Goal: Information Seeking & Learning: Learn about a topic

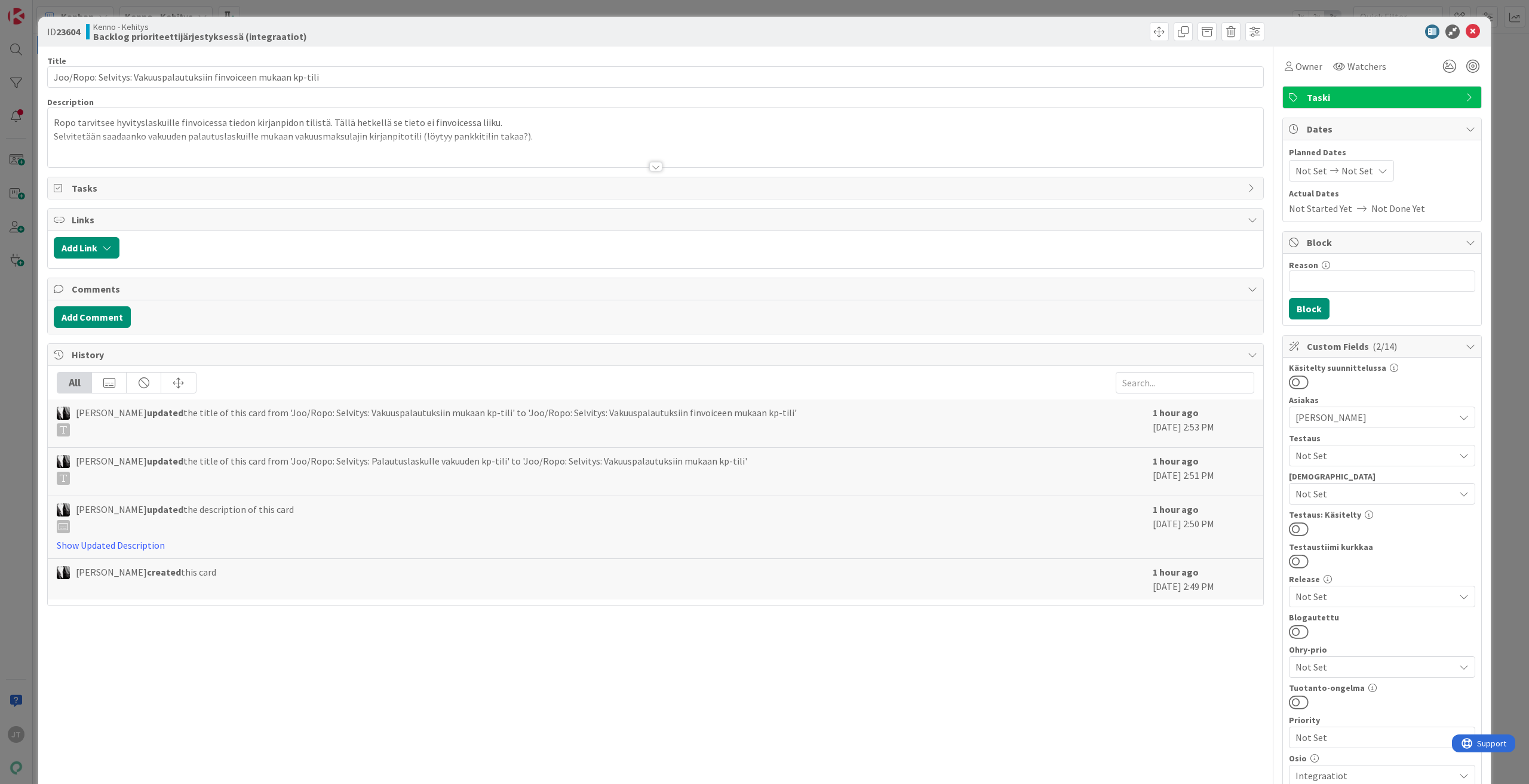
click at [649, 166] on div at bounding box center [656, 166] width 13 height 9
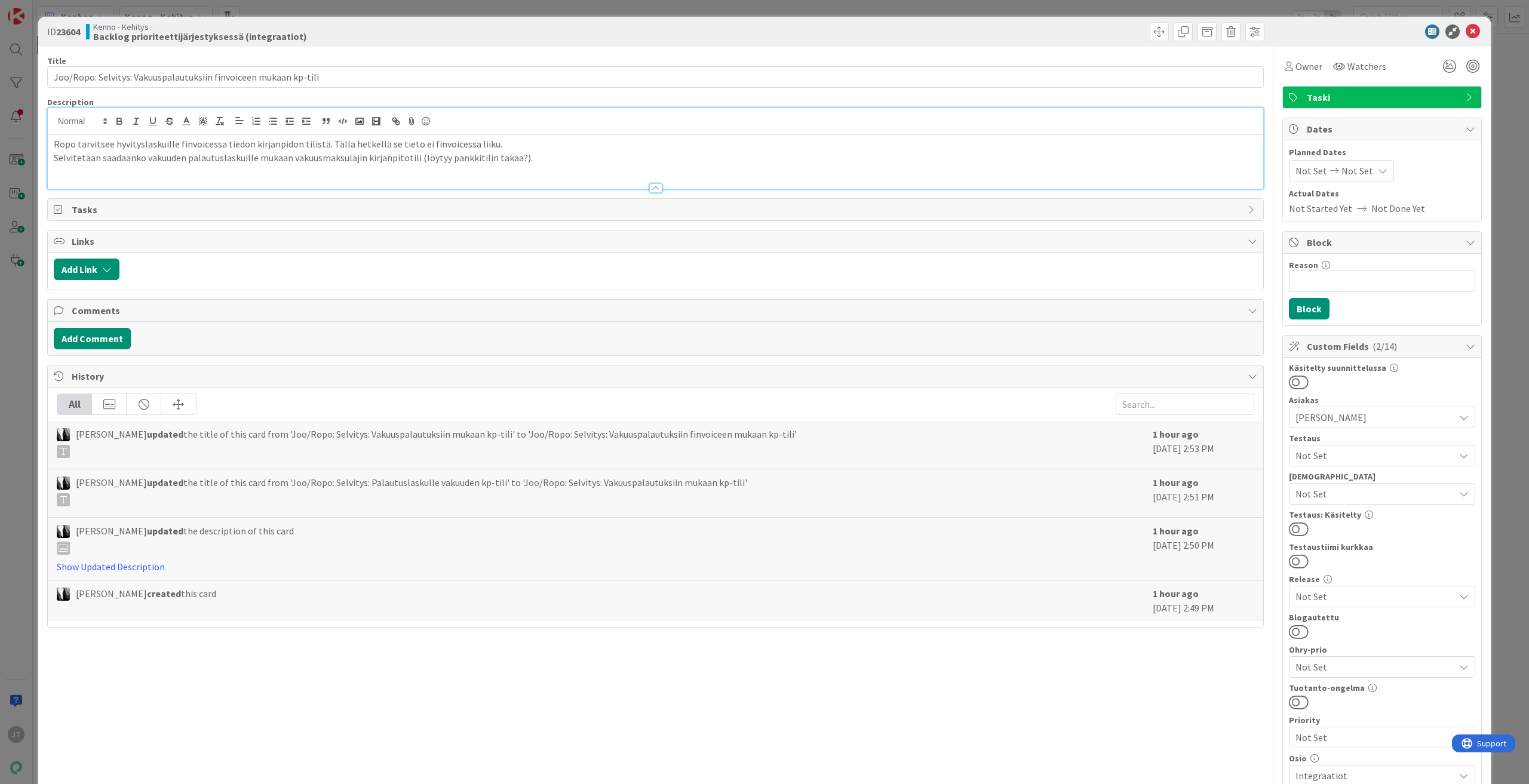
click at [1466, 31] on icon at bounding box center [1473, 32] width 14 height 14
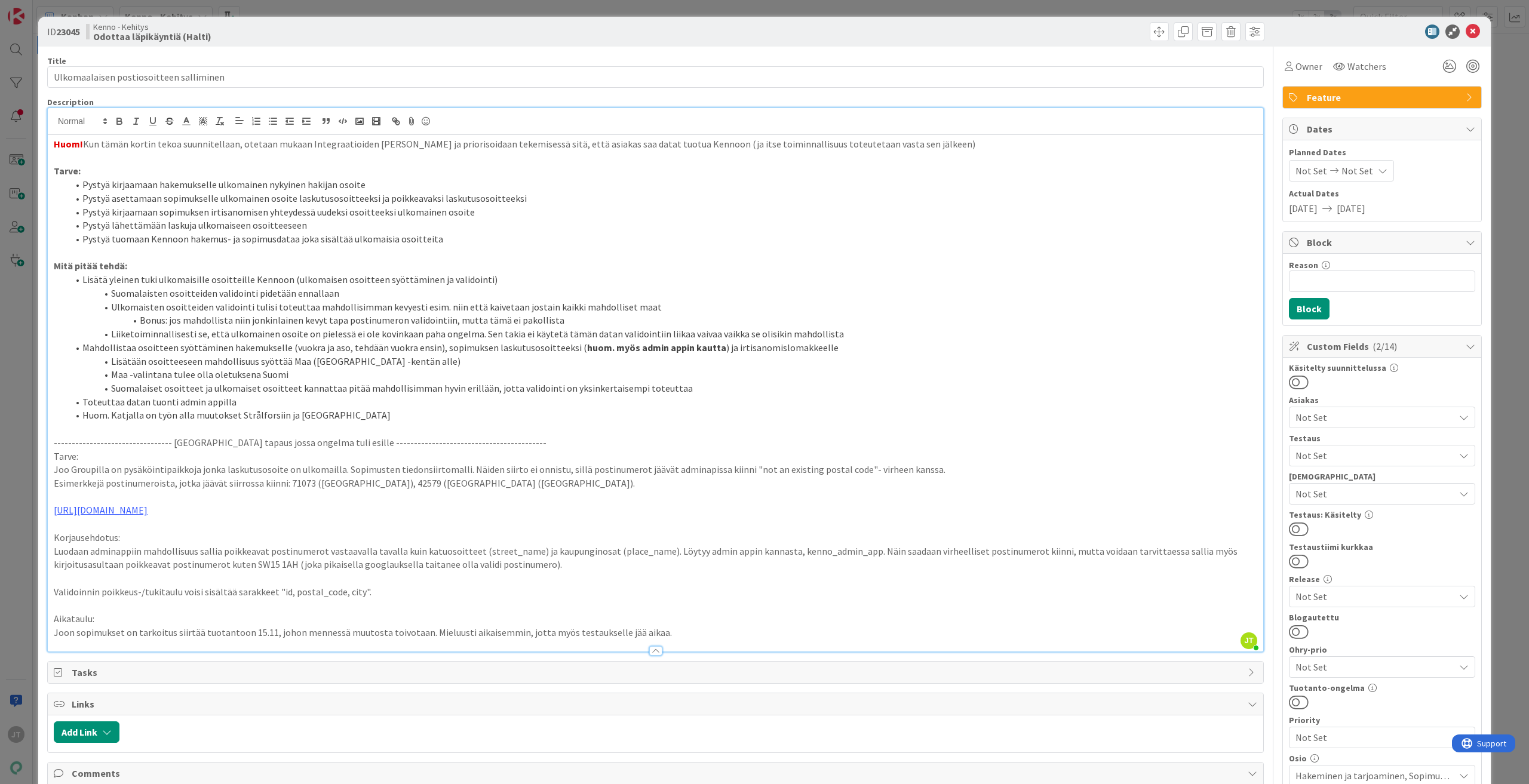
scroll to position [195, 0]
click at [1466, 30] on icon at bounding box center [1473, 32] width 14 height 14
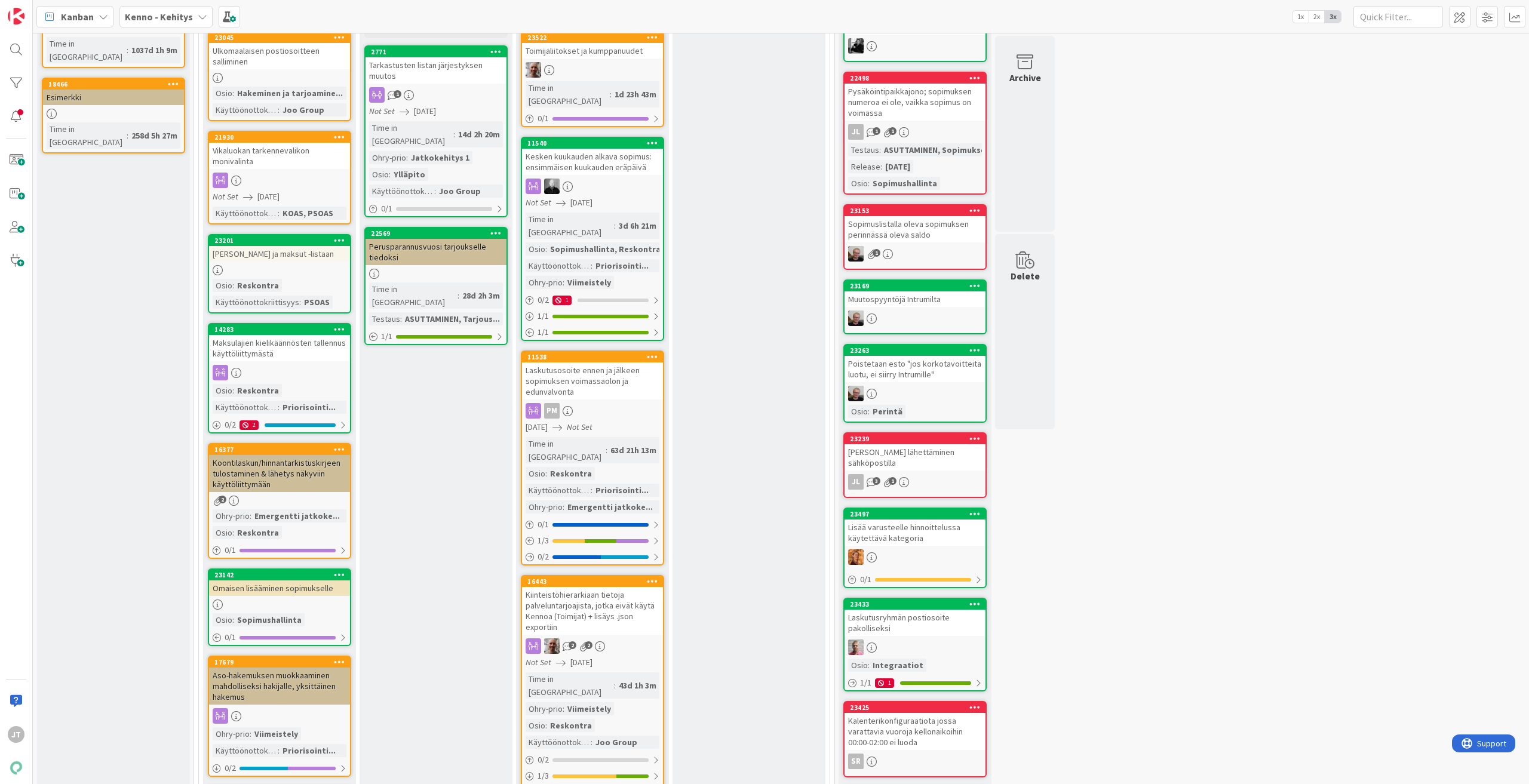
scroll to position [192, 0]
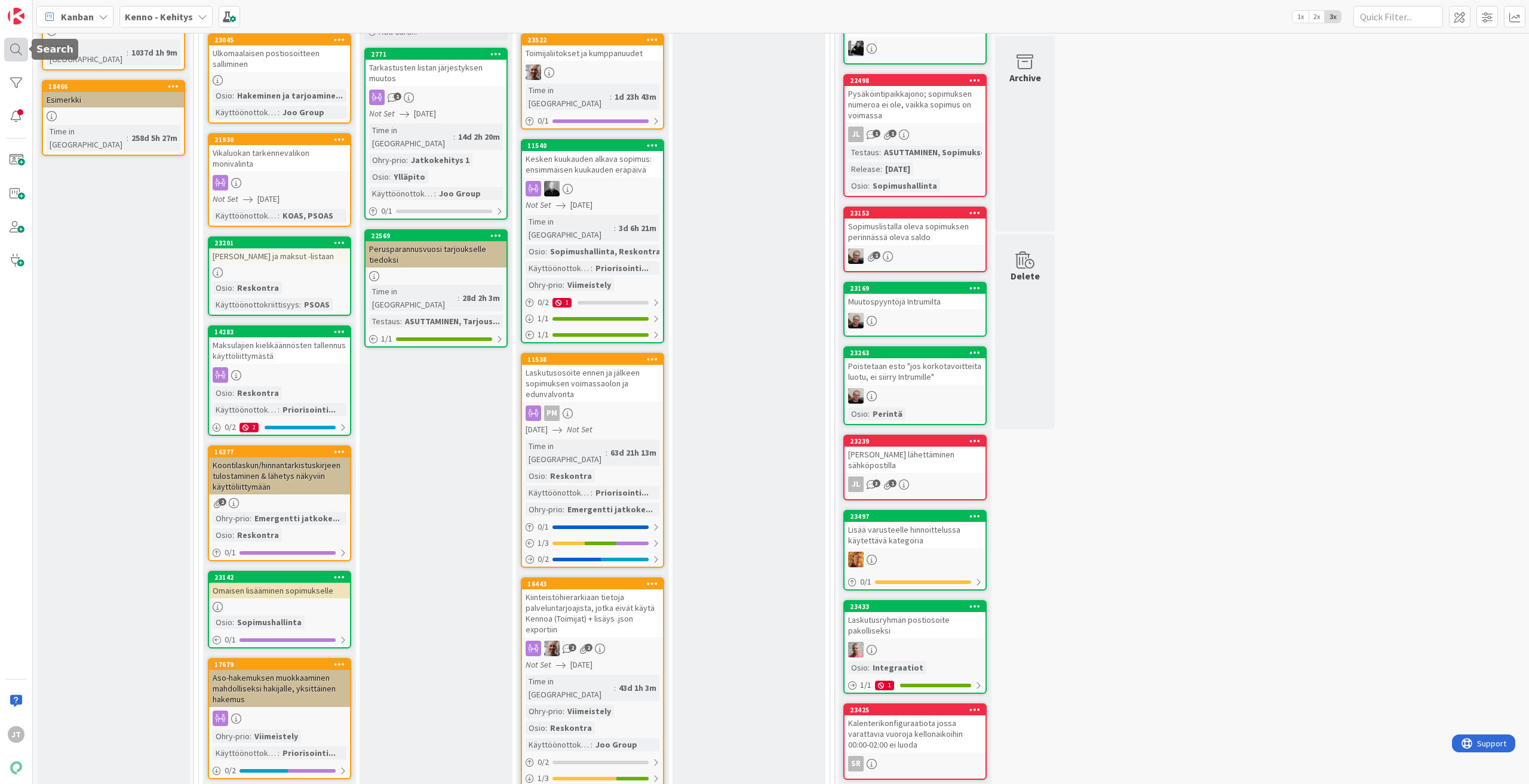
click at [19, 42] on div at bounding box center [16, 49] width 24 height 24
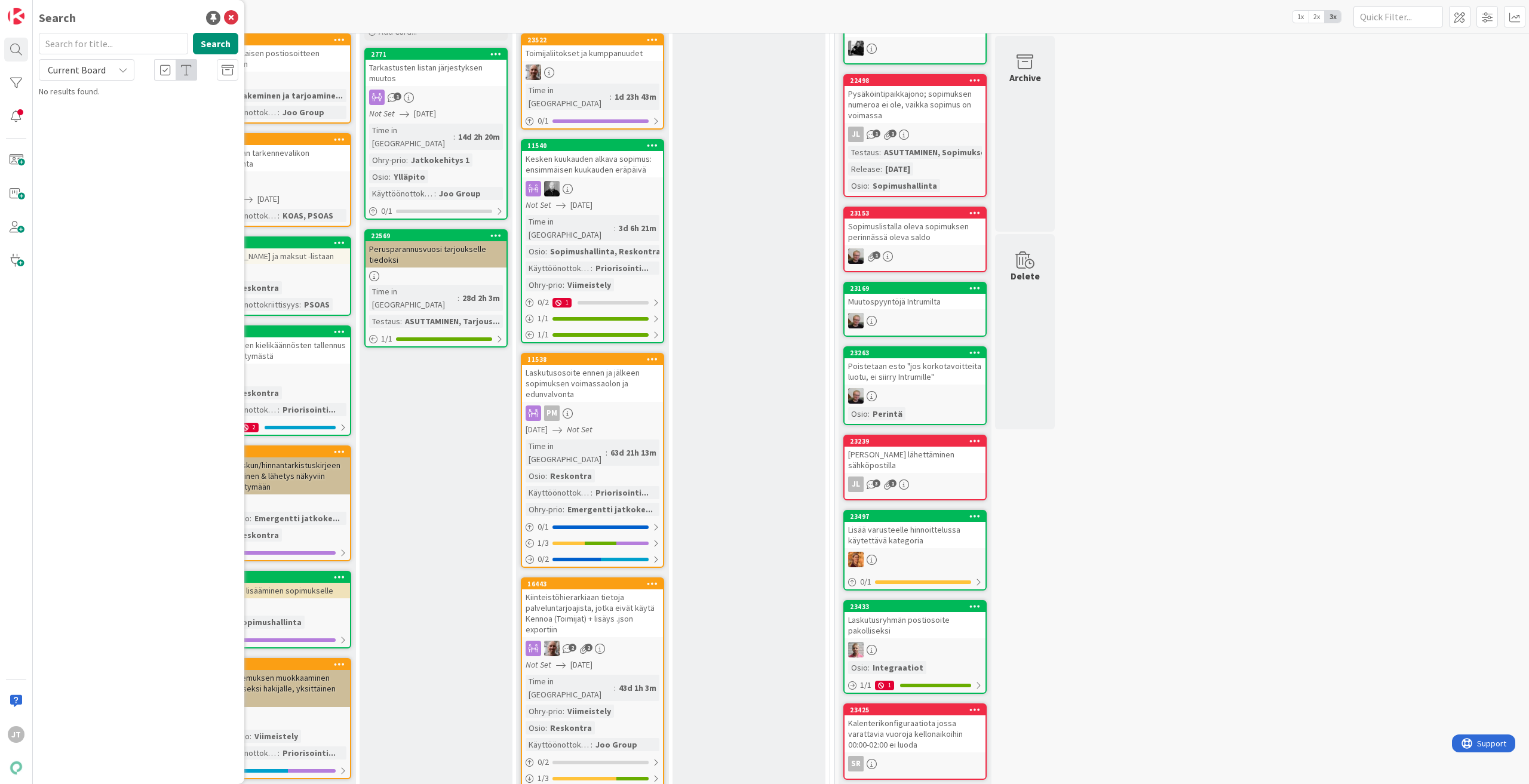
scroll to position [0, 0]
click at [61, 71] on span "Current Board" at bounding box center [76, 70] width 58 height 12
click at [76, 124] on span "All Boards" at bounding box center [108, 119] width 124 height 18
click at [84, 40] on input "text" at bounding box center [113, 44] width 149 height 22
paste input "2771"
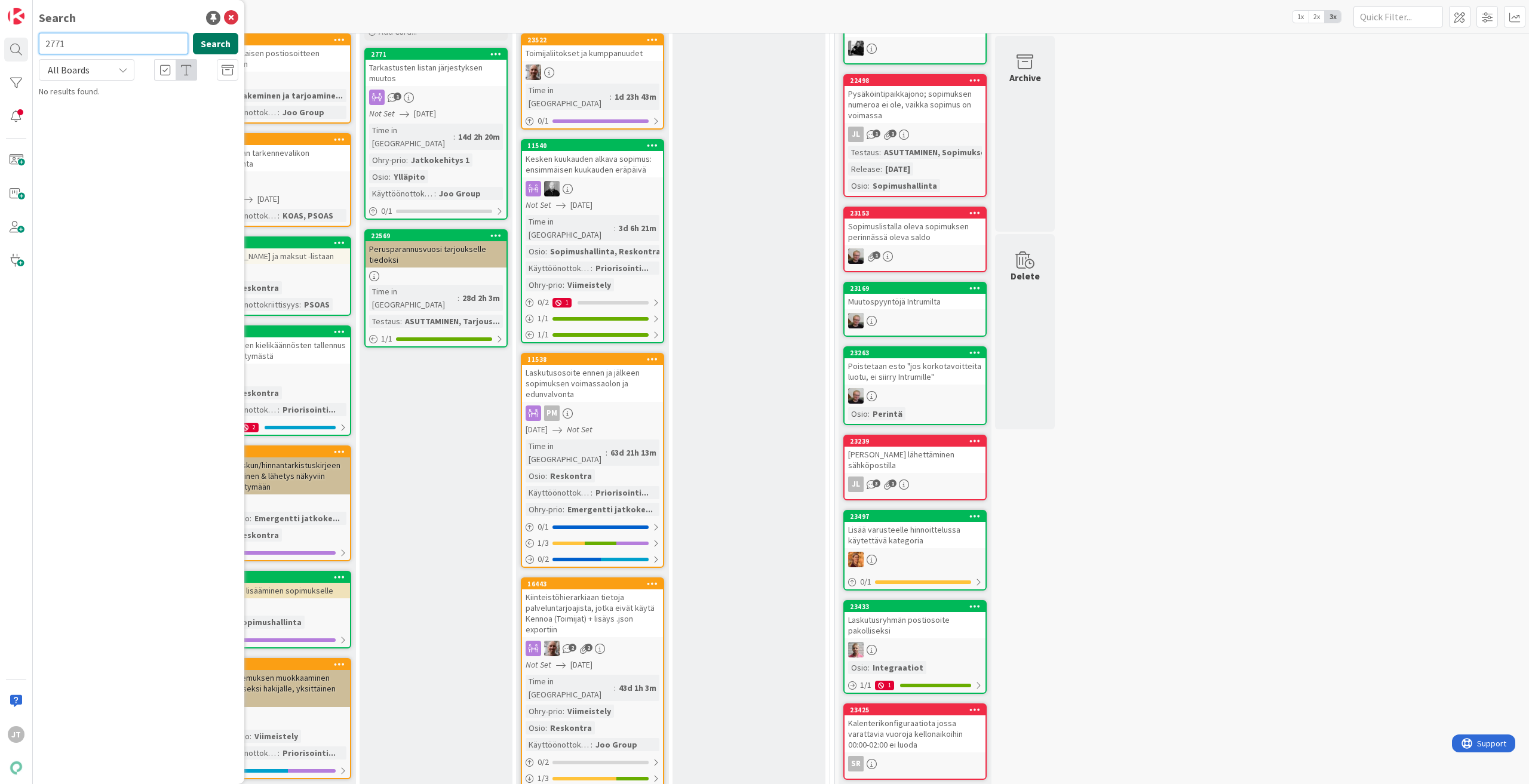
type input "2771"
click at [199, 46] on button "Search" at bounding box center [215, 44] width 45 height 22
click at [147, 135] on span "Tarkastusten listan järjestyksen muutos" at bounding box center [155, 133] width 142 height 11
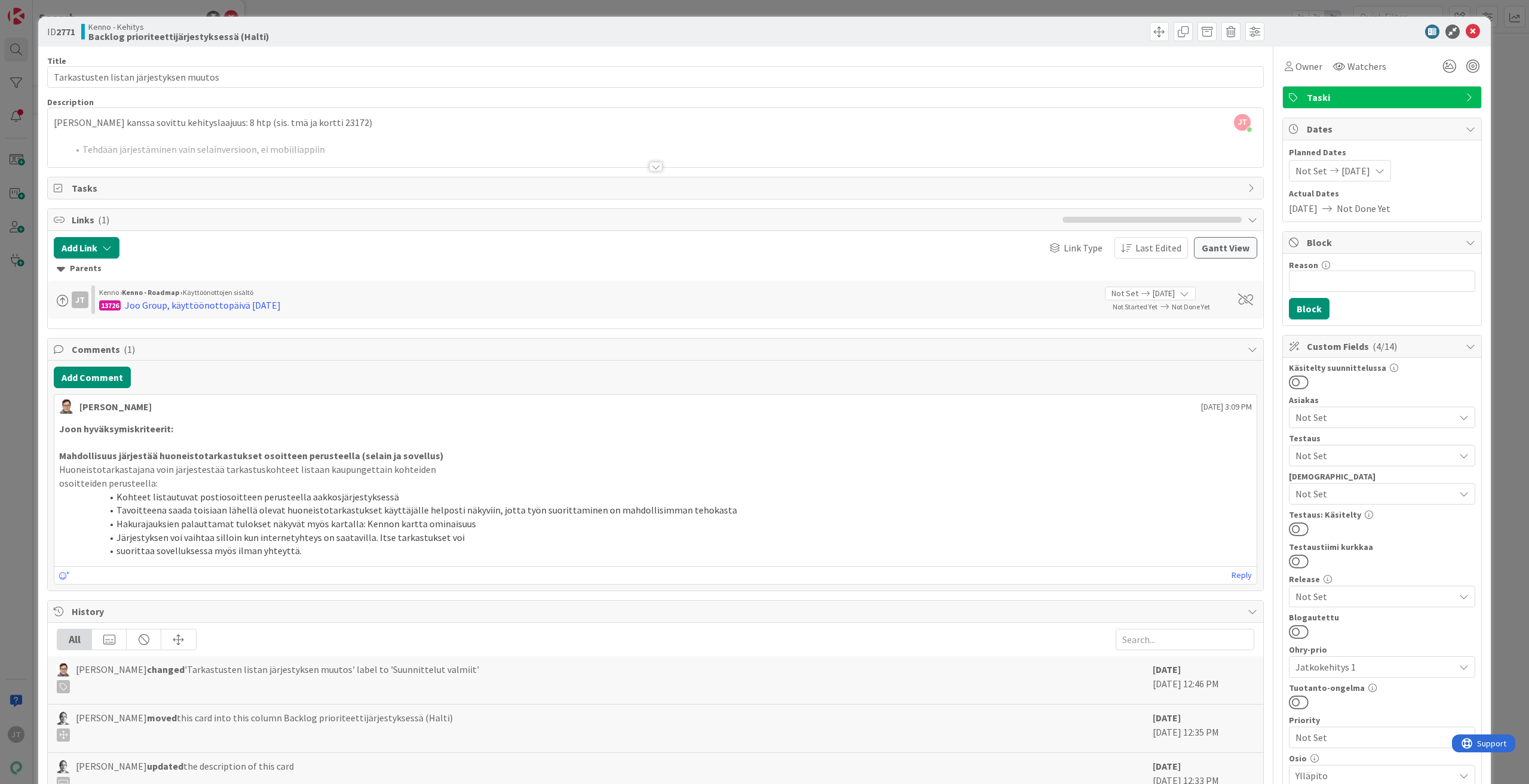
click at [652, 169] on div at bounding box center [656, 166] width 13 height 9
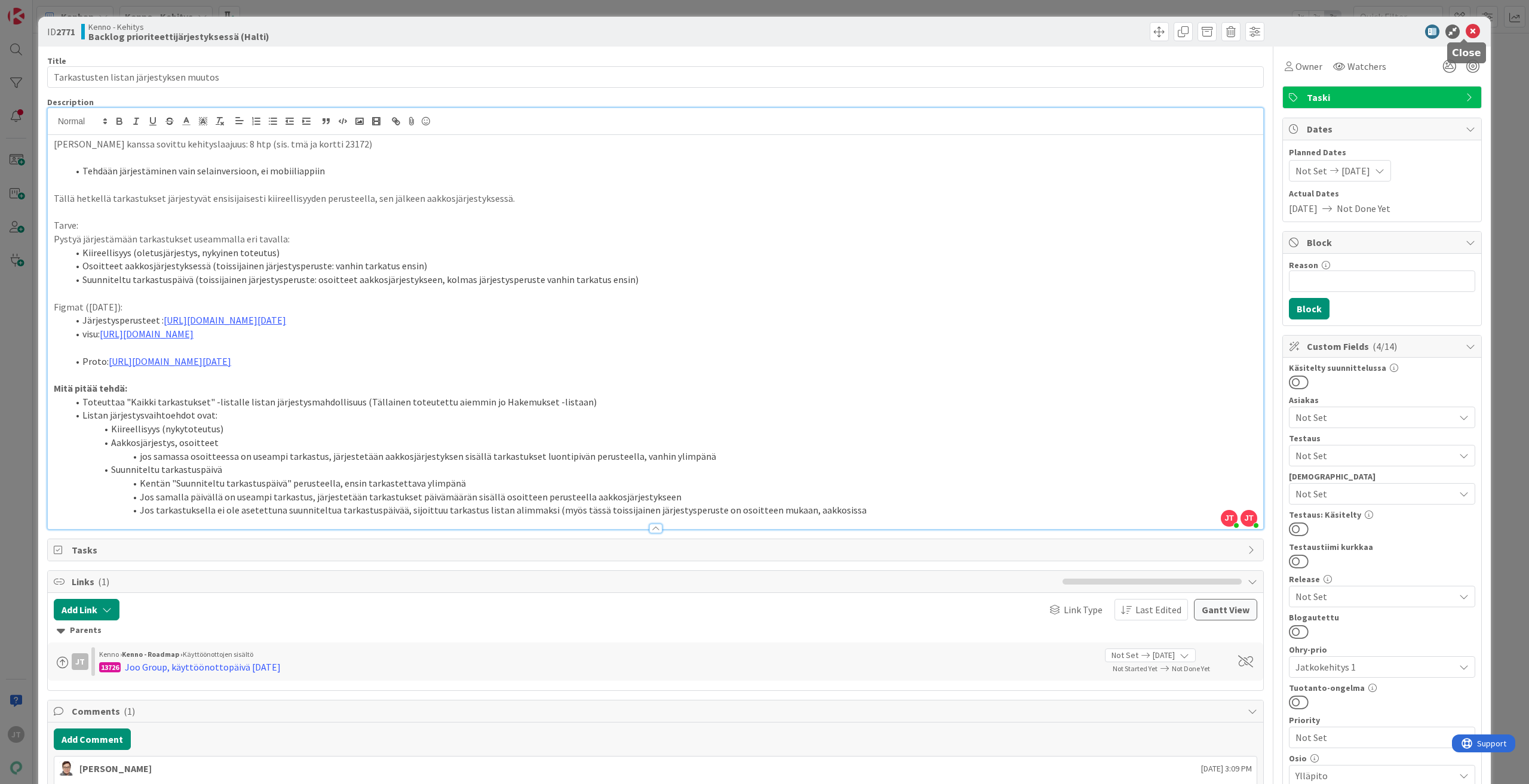
click at [1466, 29] on icon at bounding box center [1473, 32] width 14 height 14
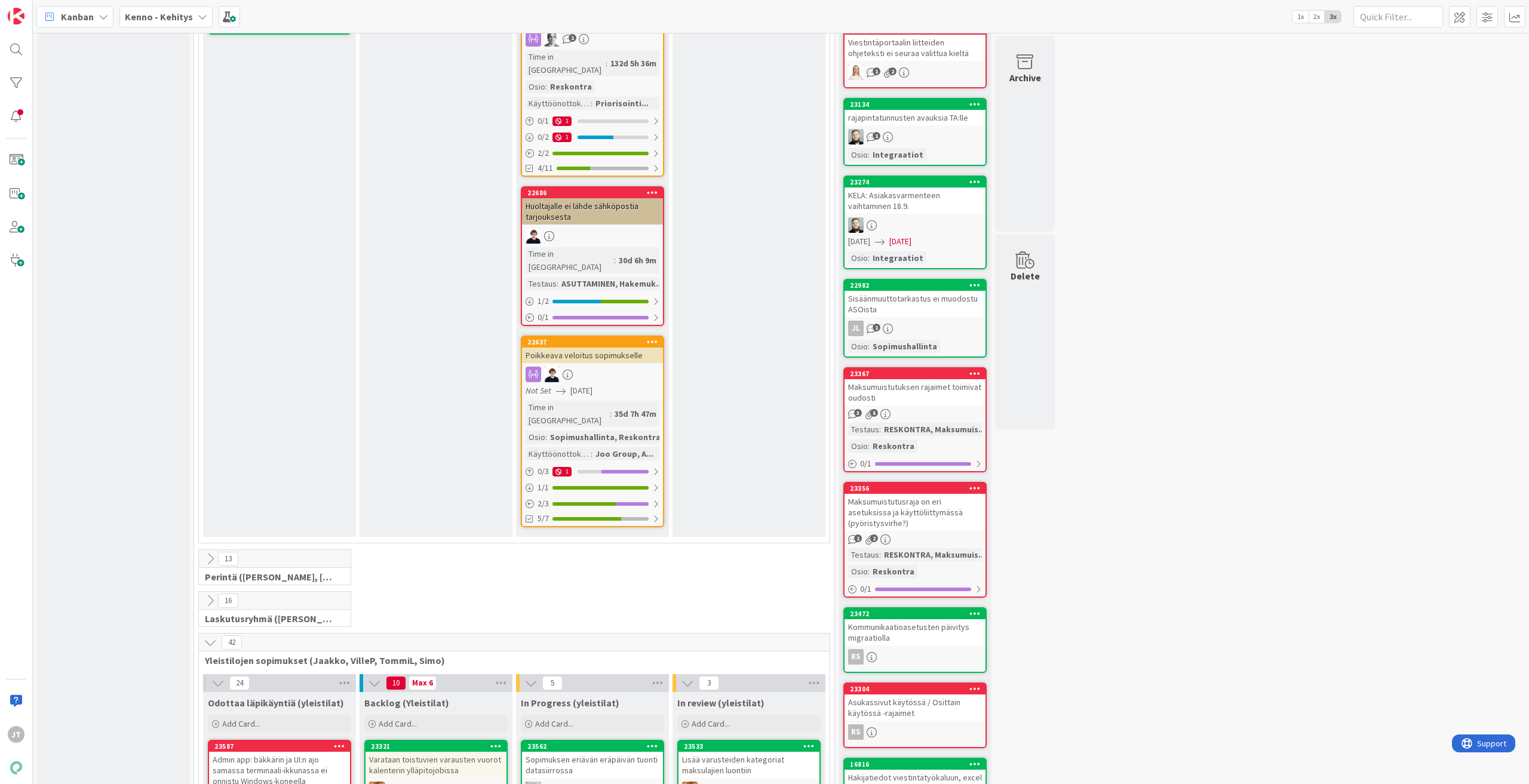
scroll to position [1134, 0]
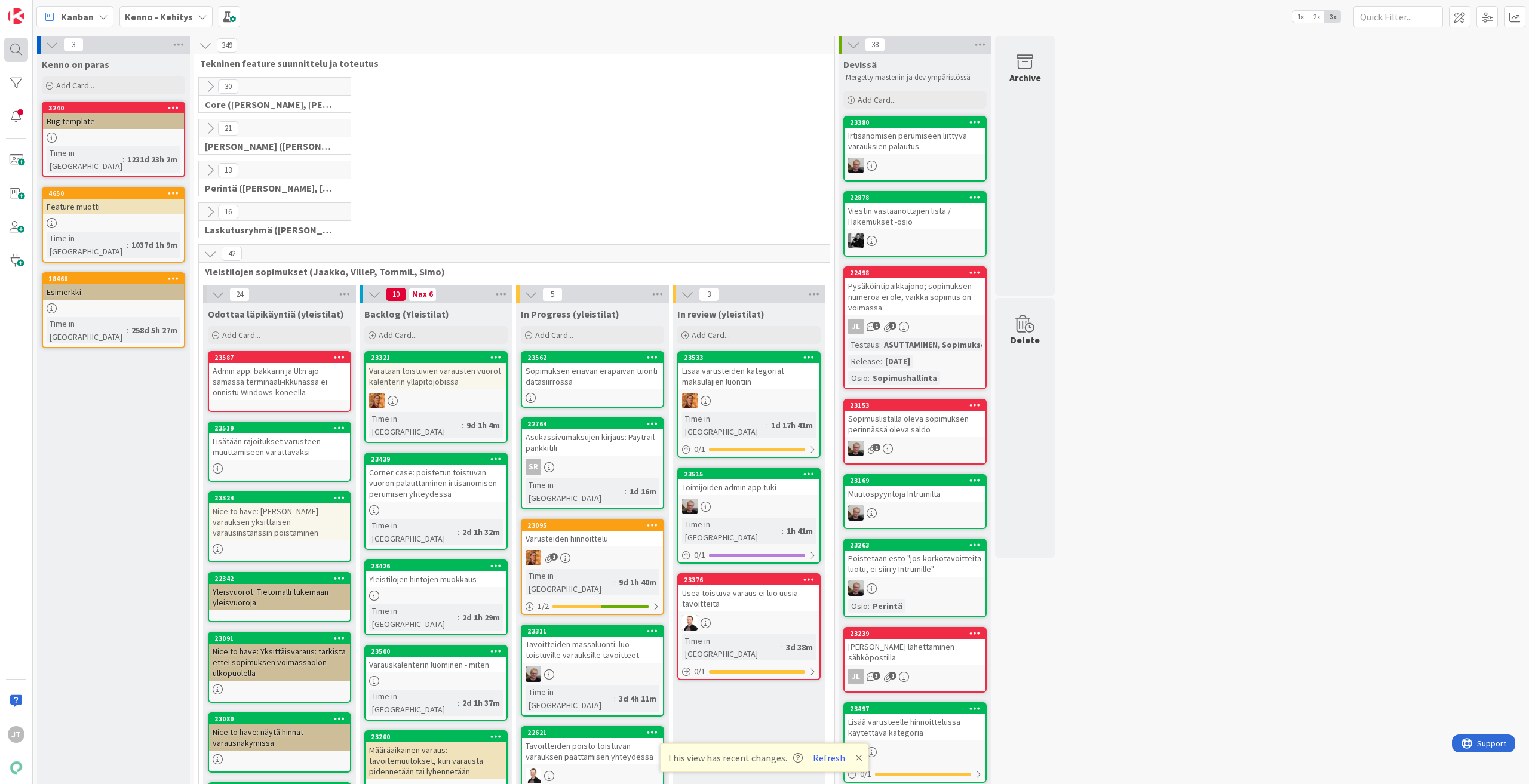
scroll to position [179, 0]
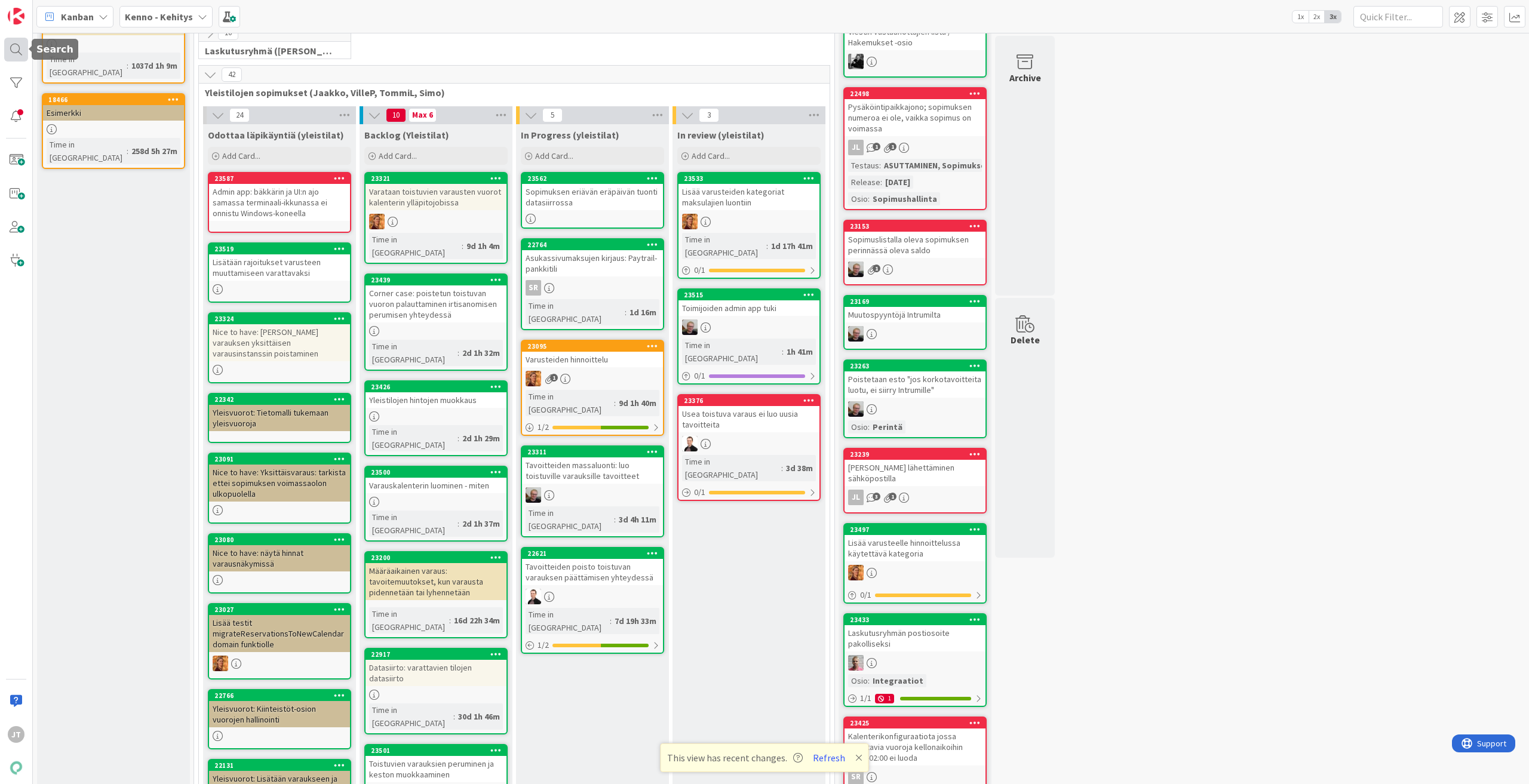
click at [17, 46] on div at bounding box center [16, 49] width 24 height 24
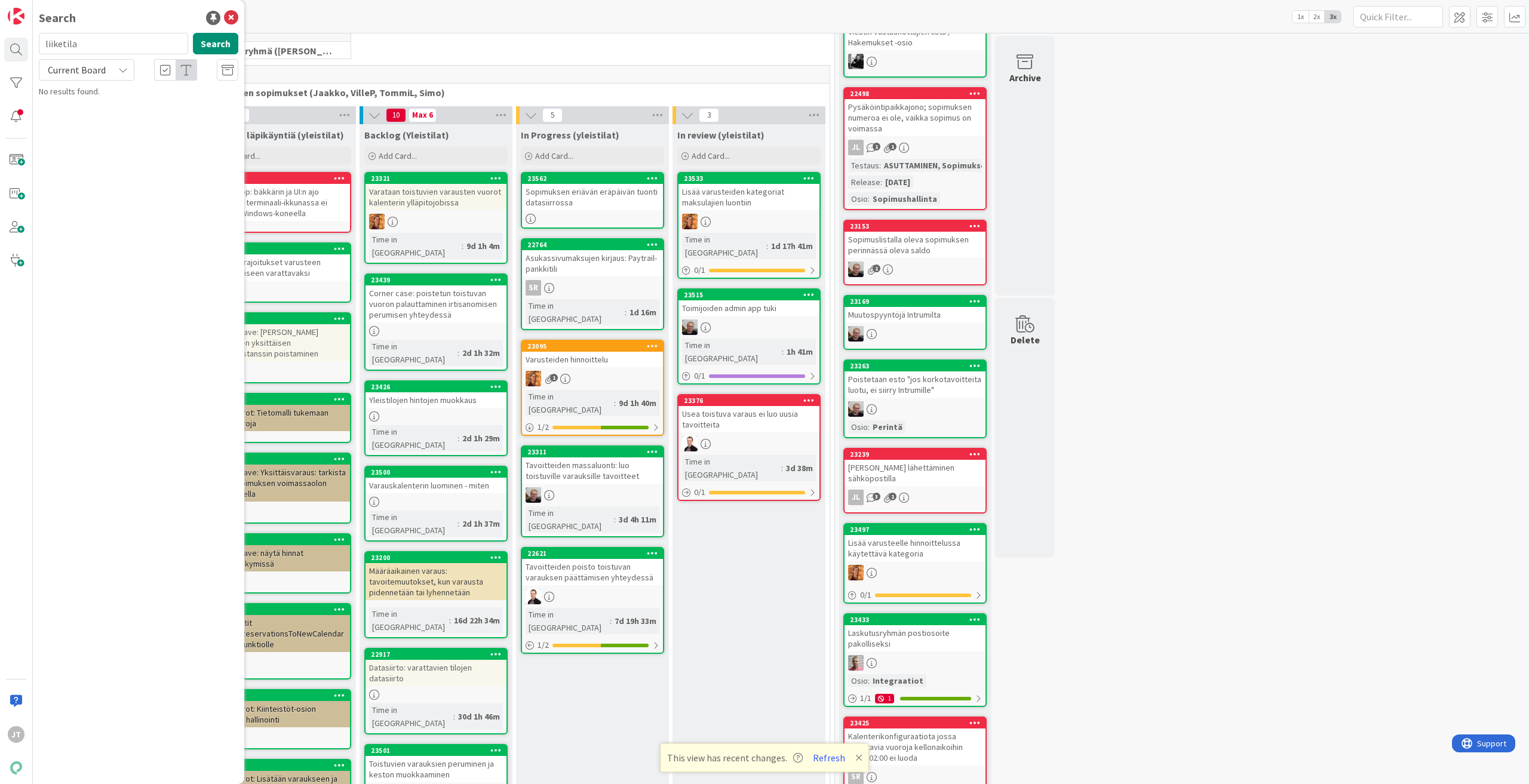
click at [95, 74] on span "Current Board" at bounding box center [76, 70] width 58 height 12
click at [97, 116] on span "All Boards" at bounding box center [108, 119] width 124 height 18
click at [97, 45] on input "liiketila" at bounding box center [113, 44] width 149 height 22
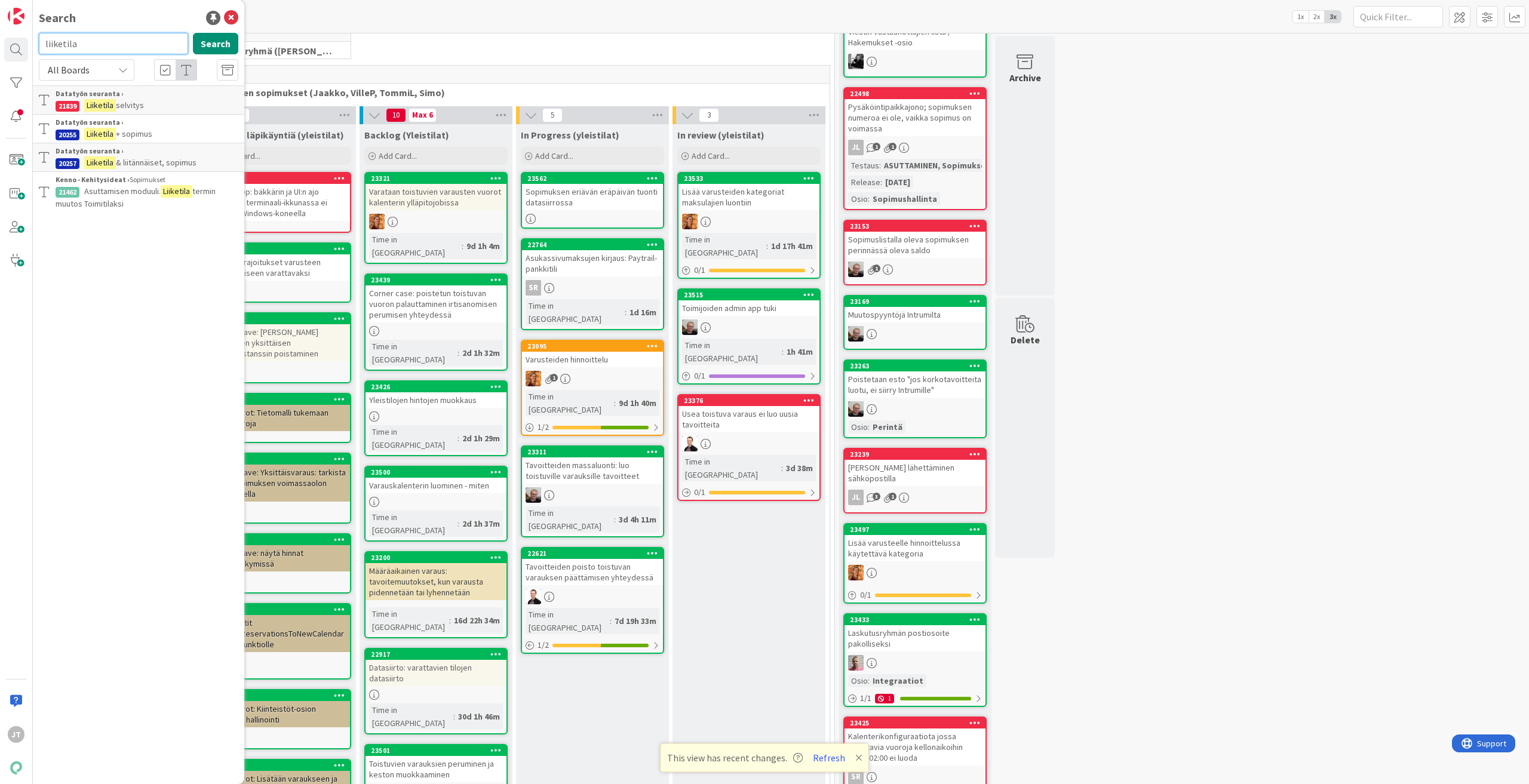
paste input "21541"
type input "21541"
click at [216, 36] on button "Search" at bounding box center [215, 44] width 45 height 22
click at [157, 105] on span "Asetuksista poikkeava eräpäivä sopimukselle" at bounding box center [127, 111] width 143 height 23
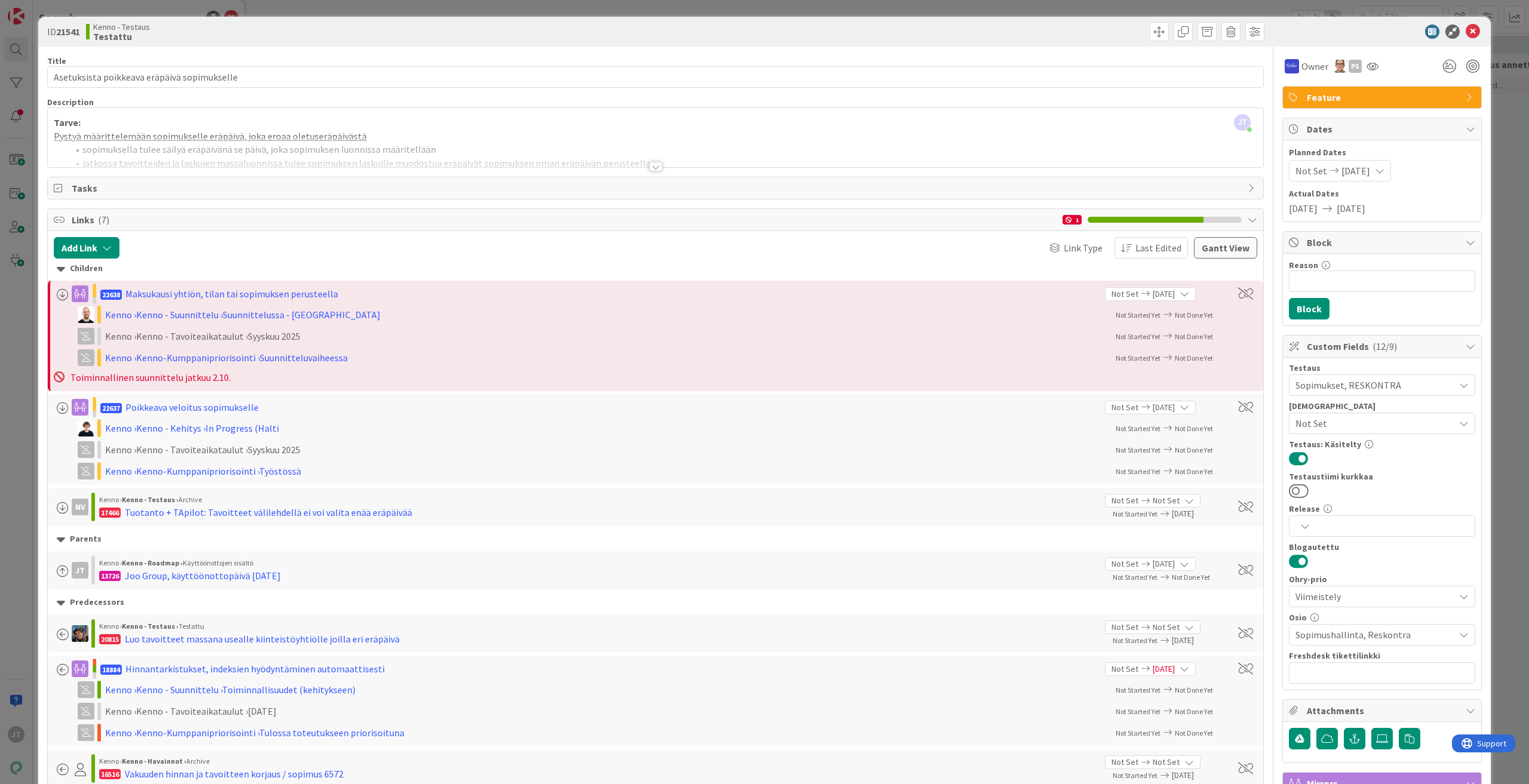
click at [652, 167] on div at bounding box center [656, 166] width 13 height 9
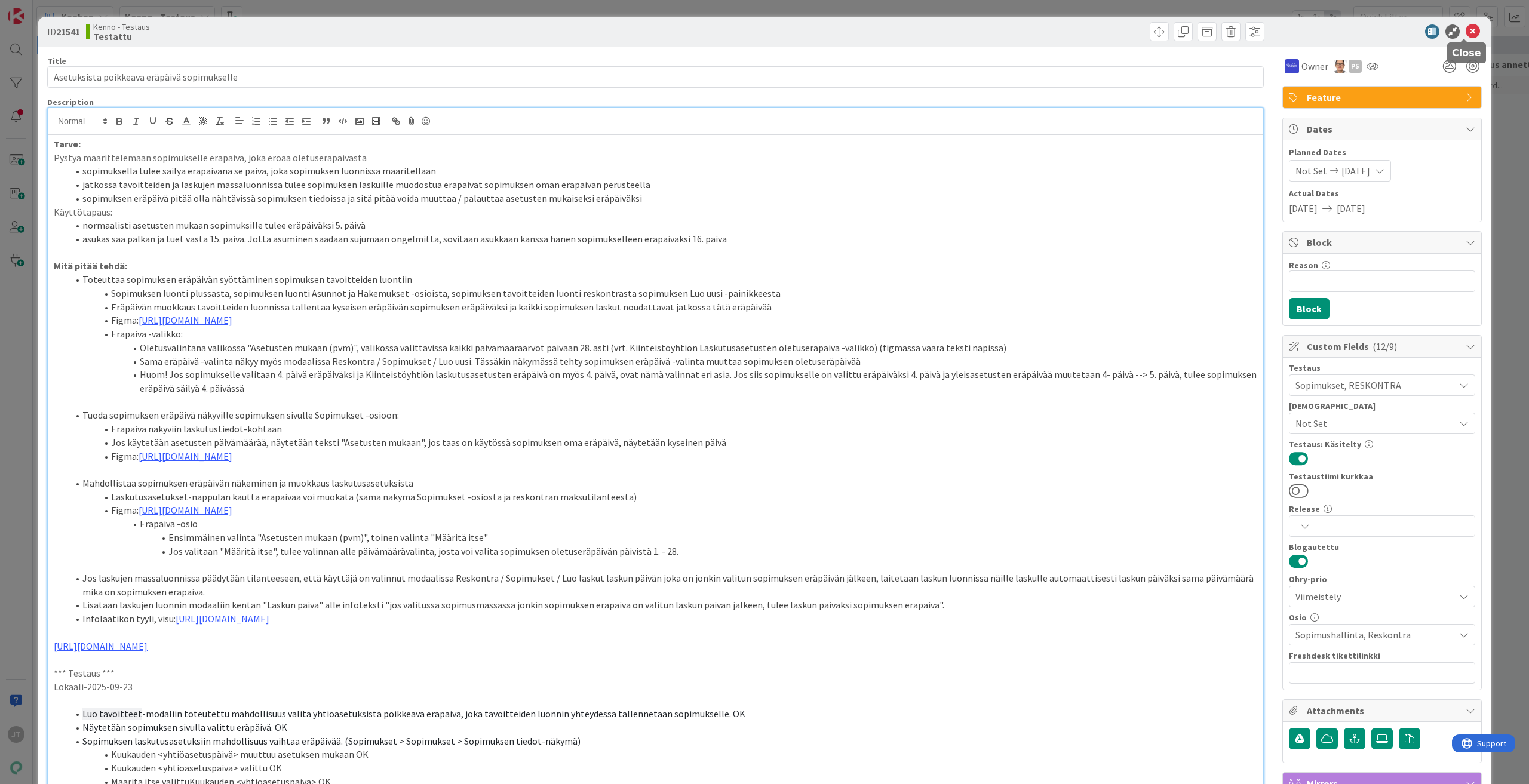
click at [1466, 27] on icon at bounding box center [1473, 32] width 14 height 14
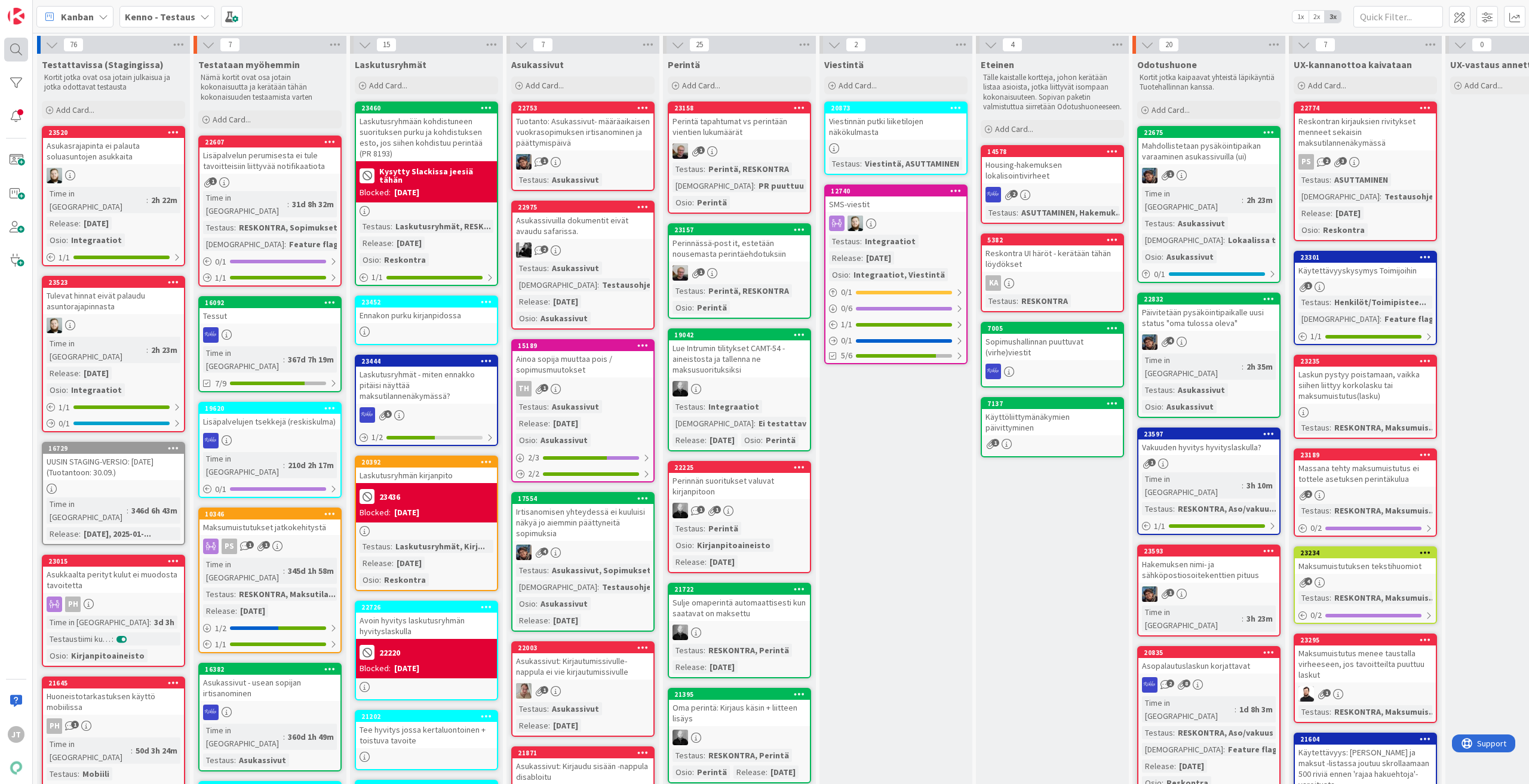
click at [12, 50] on div at bounding box center [16, 49] width 24 height 24
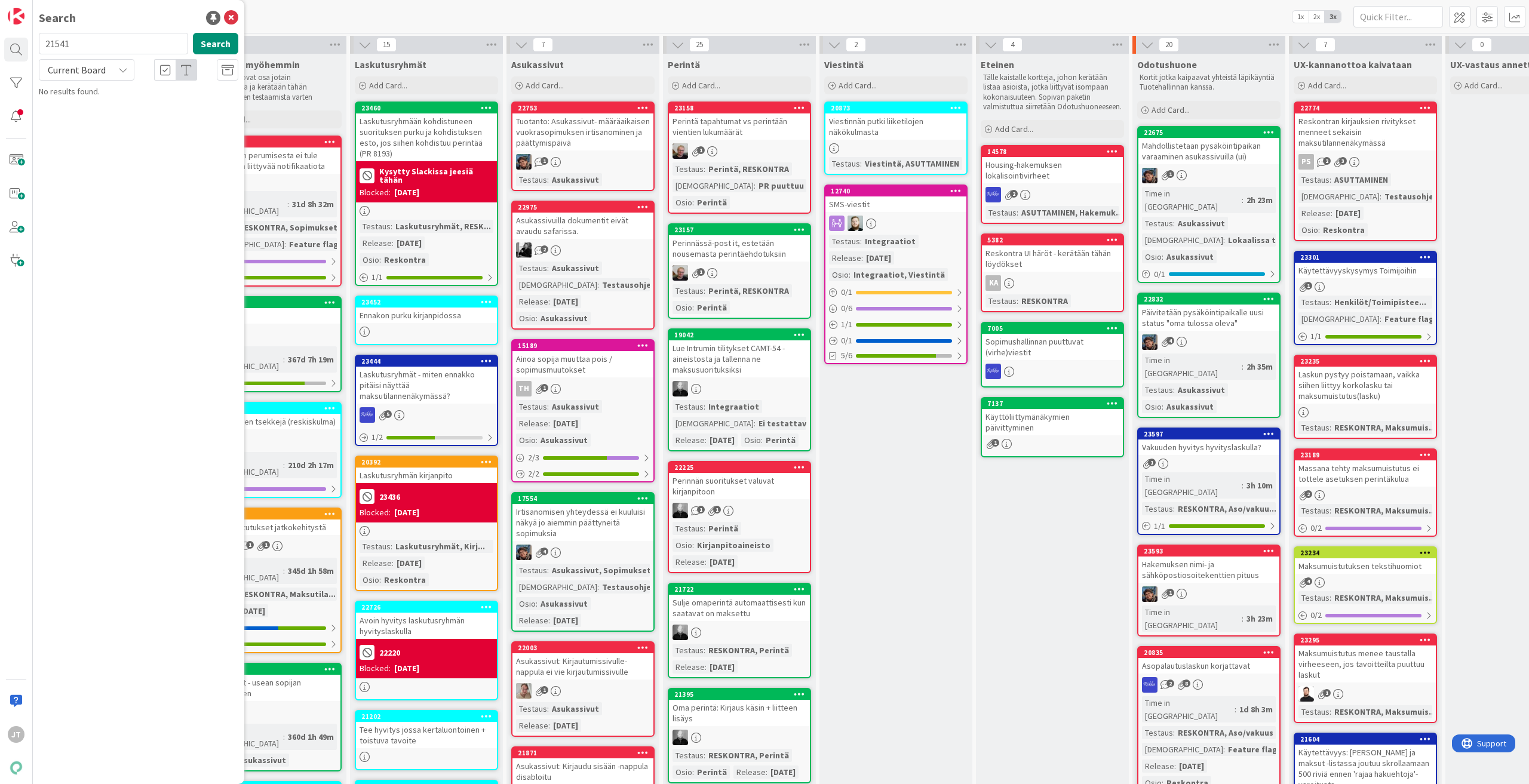
click at [82, 64] on span "Current Board" at bounding box center [76, 70] width 58 height 12
click at [99, 109] on link "All Boards" at bounding box center [108, 120] width 136 height 22
click at [223, 40] on button "Search" at bounding box center [215, 44] width 45 height 22
click at [174, 102] on span "Asetuksista poikkeava eräpäivä sopimukselle" at bounding box center [127, 111] width 143 height 23
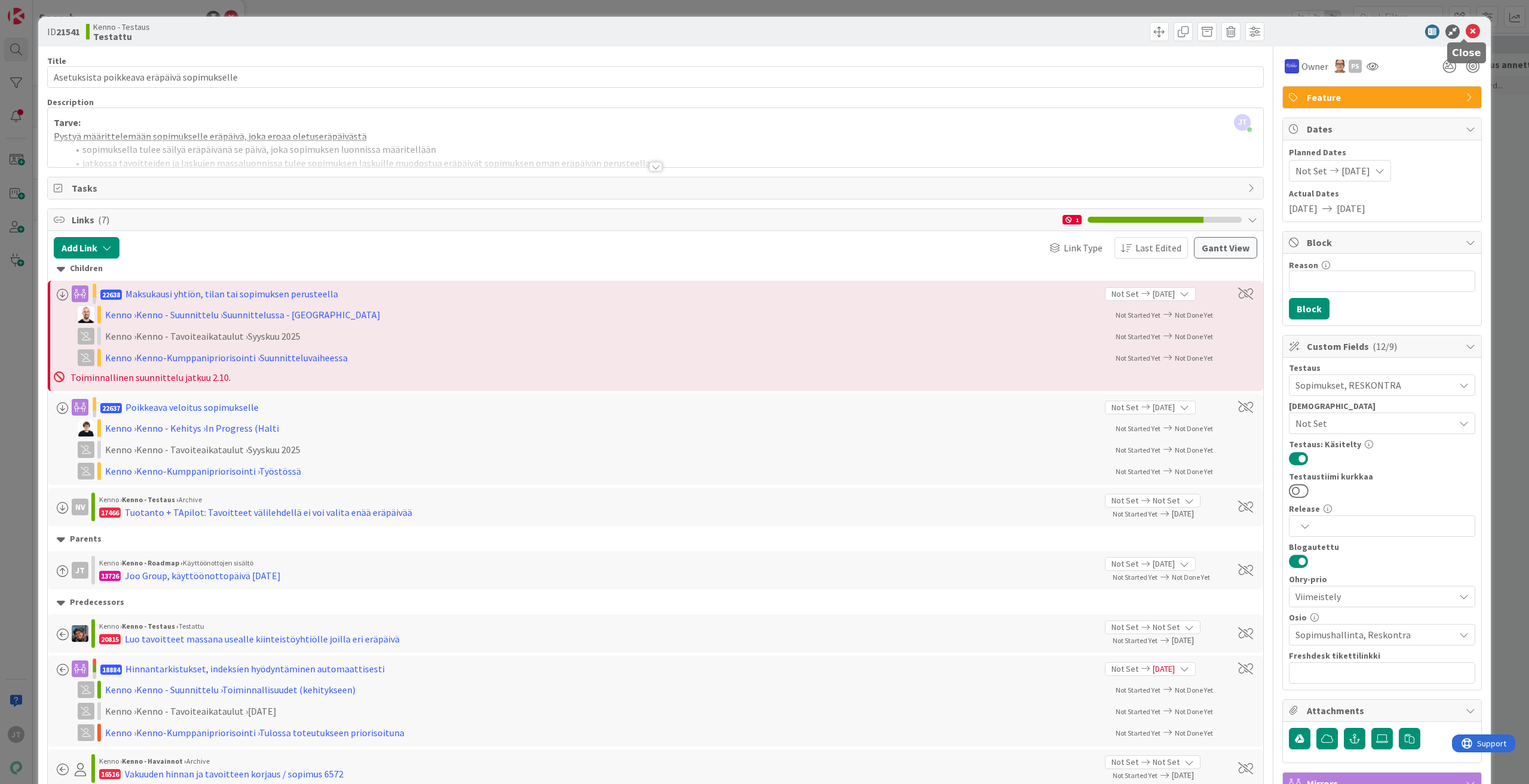
click at [1466, 28] on icon at bounding box center [1473, 32] width 14 height 14
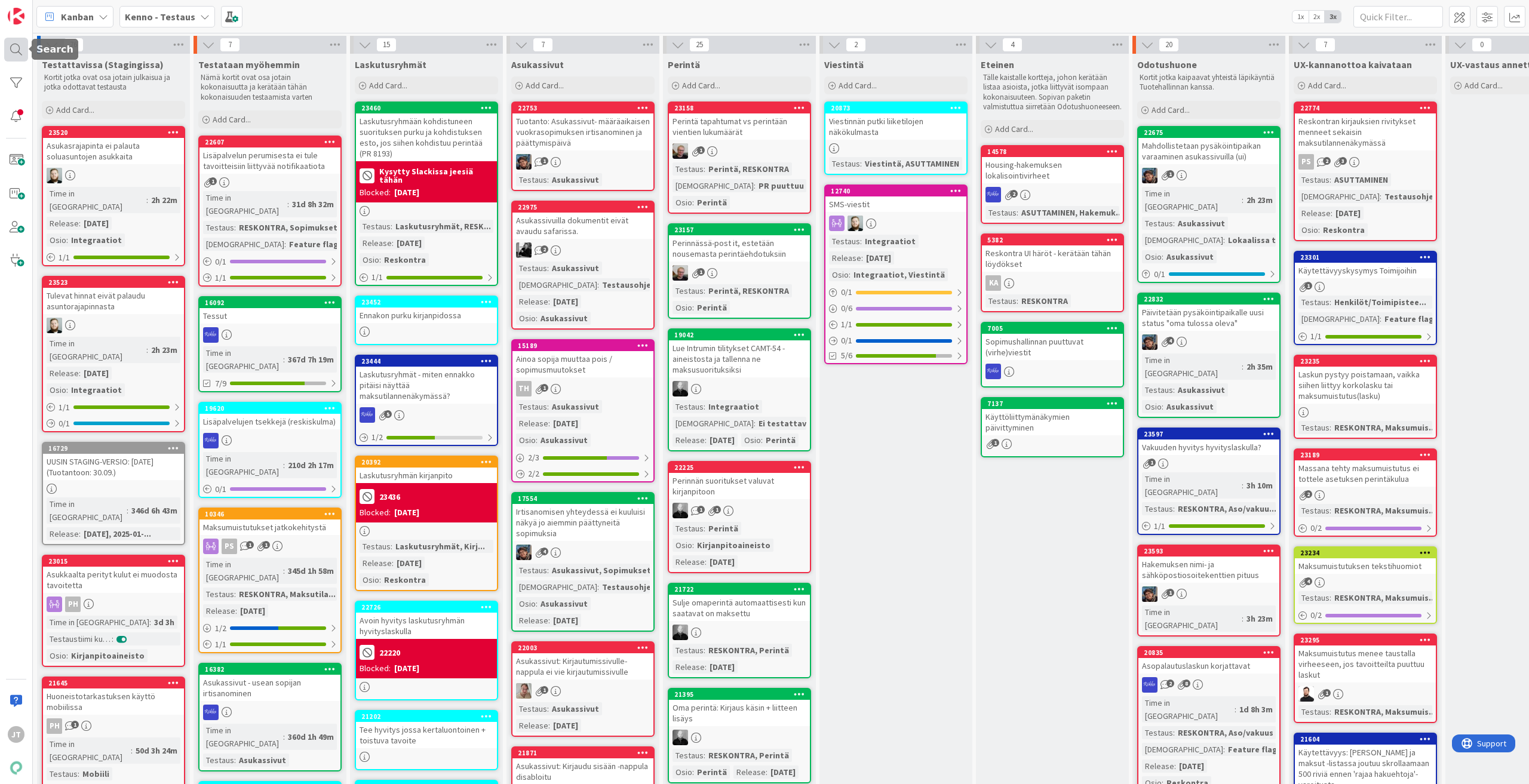
click at [17, 48] on div at bounding box center [16, 49] width 24 height 24
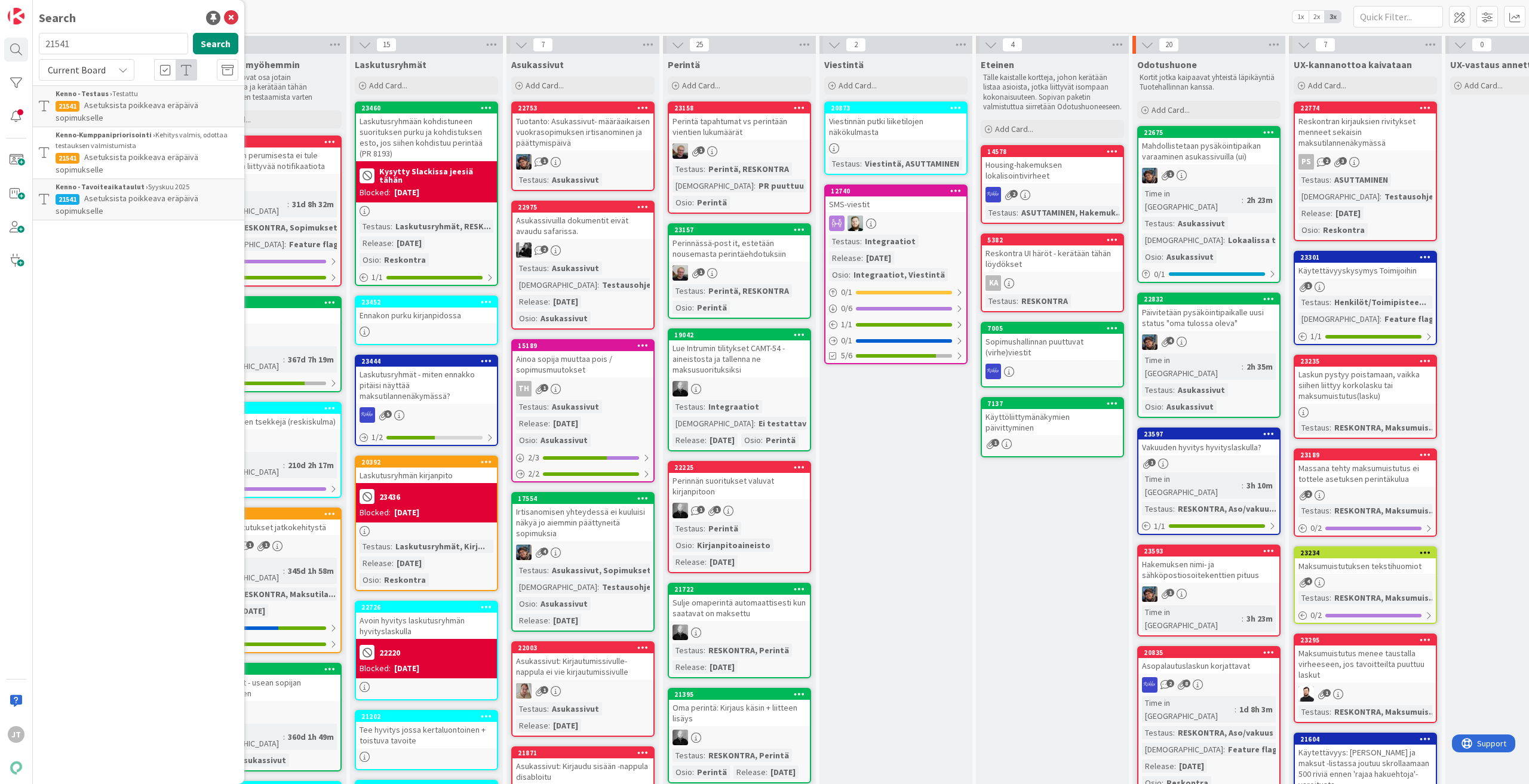
click at [99, 65] on span "Current Board" at bounding box center [76, 70] width 58 height 12
click at [91, 113] on span "All Boards" at bounding box center [108, 119] width 124 height 18
click at [97, 49] on input "21541" at bounding box center [113, 44] width 149 height 22
click at [98, 47] on input "21541" at bounding box center [113, 44] width 149 height 22
paste input "11540"
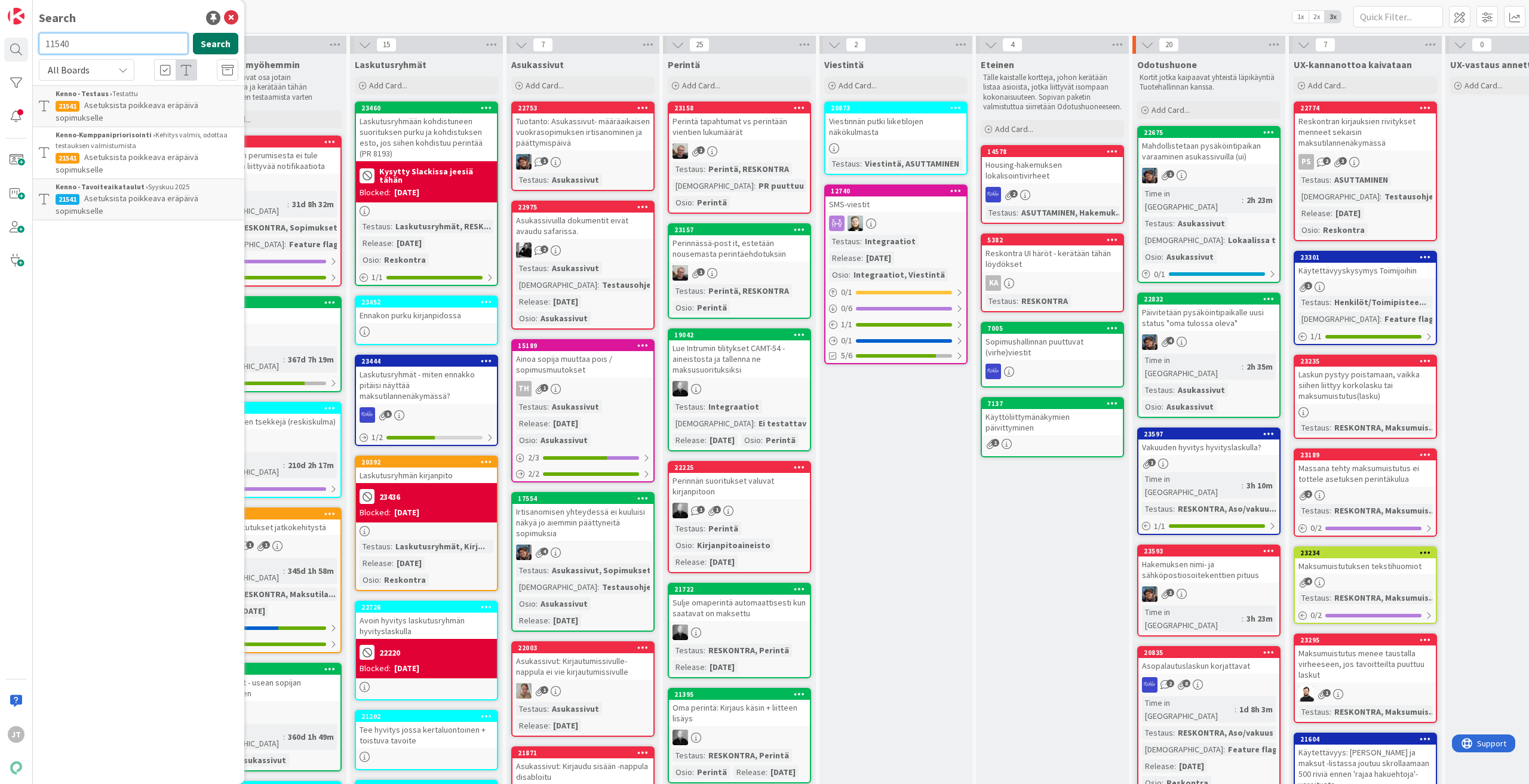
type input "11540"
click at [209, 35] on button "Search" at bounding box center [215, 44] width 45 height 22
click at [157, 191] on span "Kesken kuukauden alkava sopimus: ensimmäisen kuukauden eräpäivä" at bounding box center [133, 193] width 154 height 23
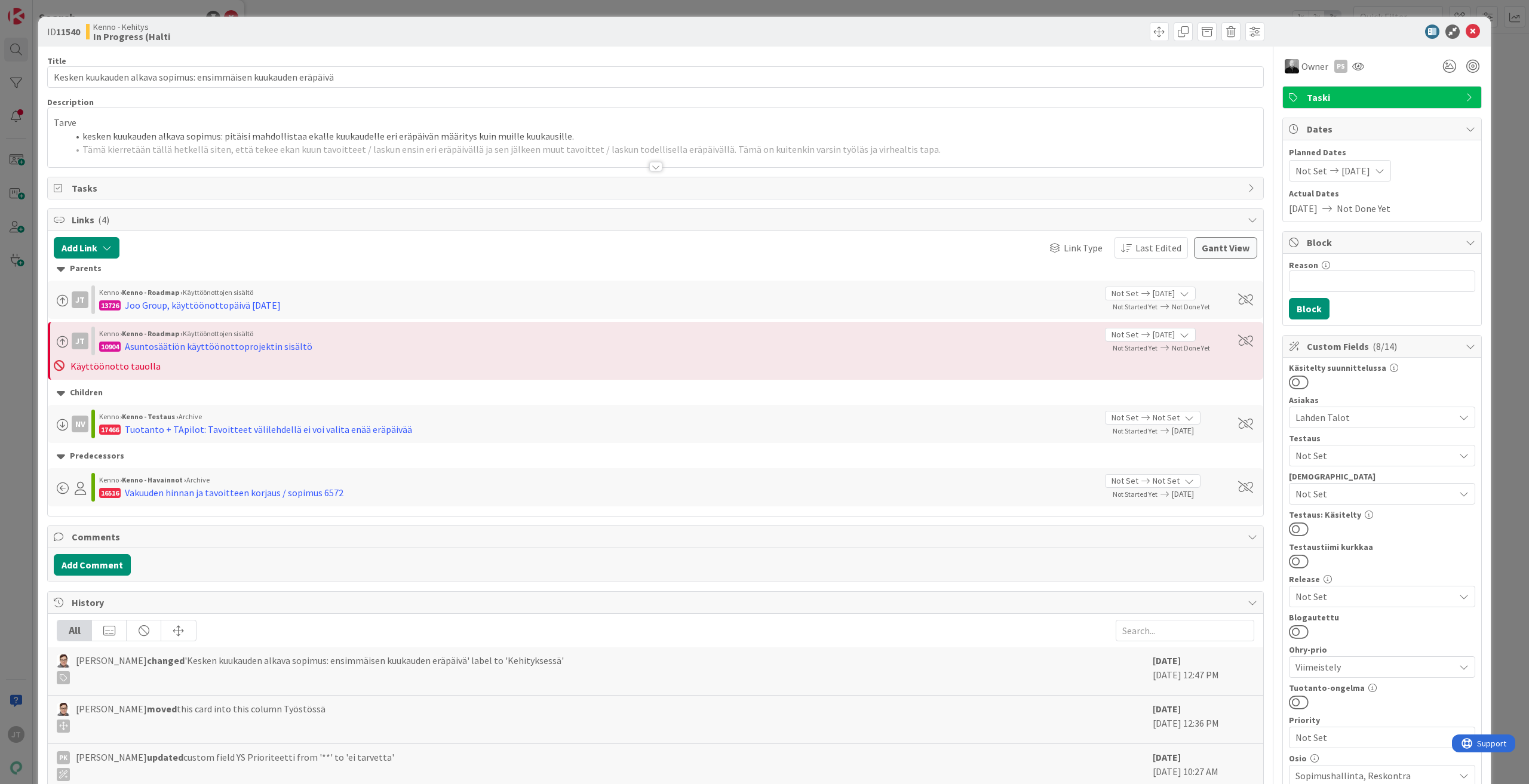
click at [653, 165] on div at bounding box center [656, 166] width 13 height 9
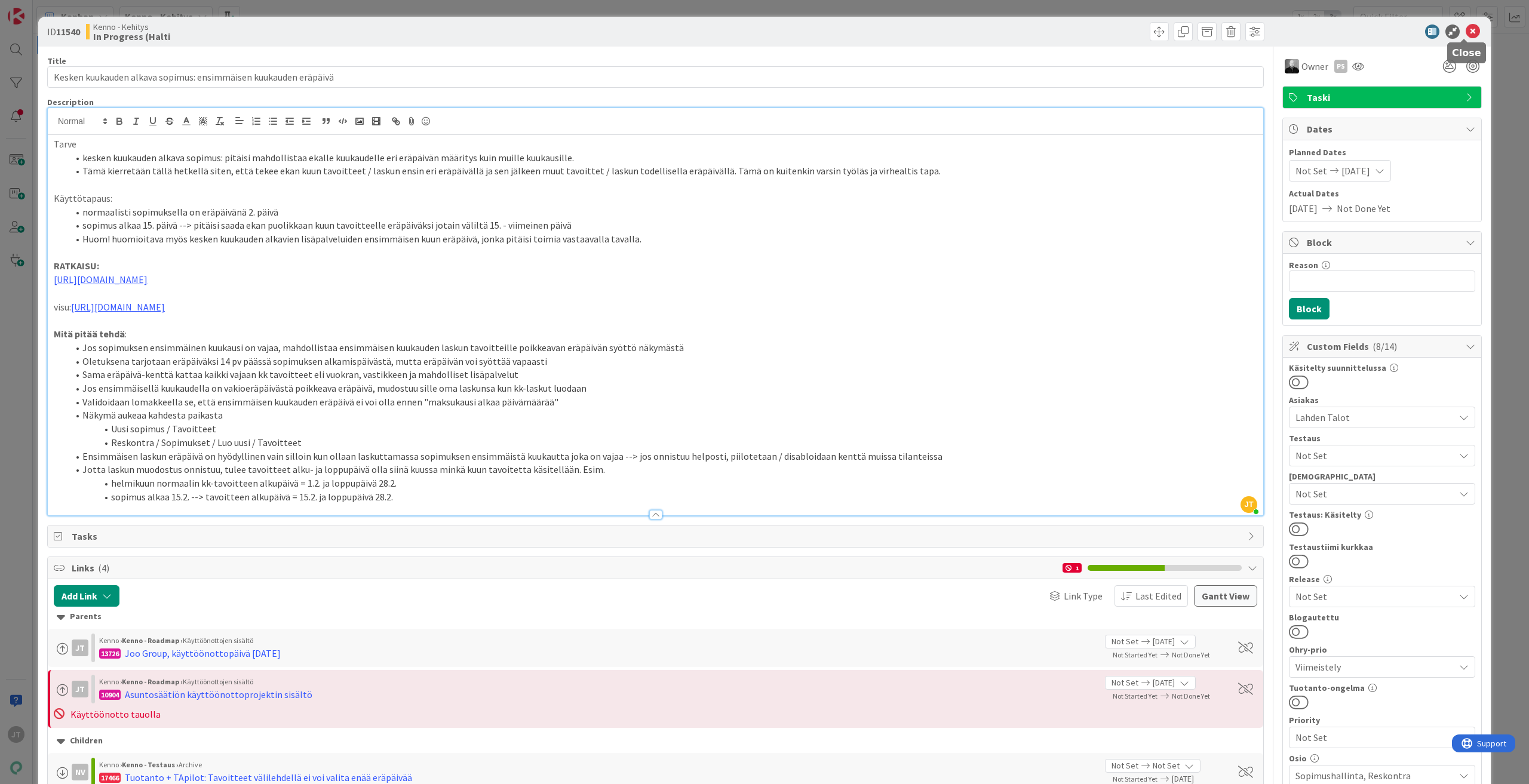
click at [1466, 31] on icon at bounding box center [1473, 32] width 14 height 14
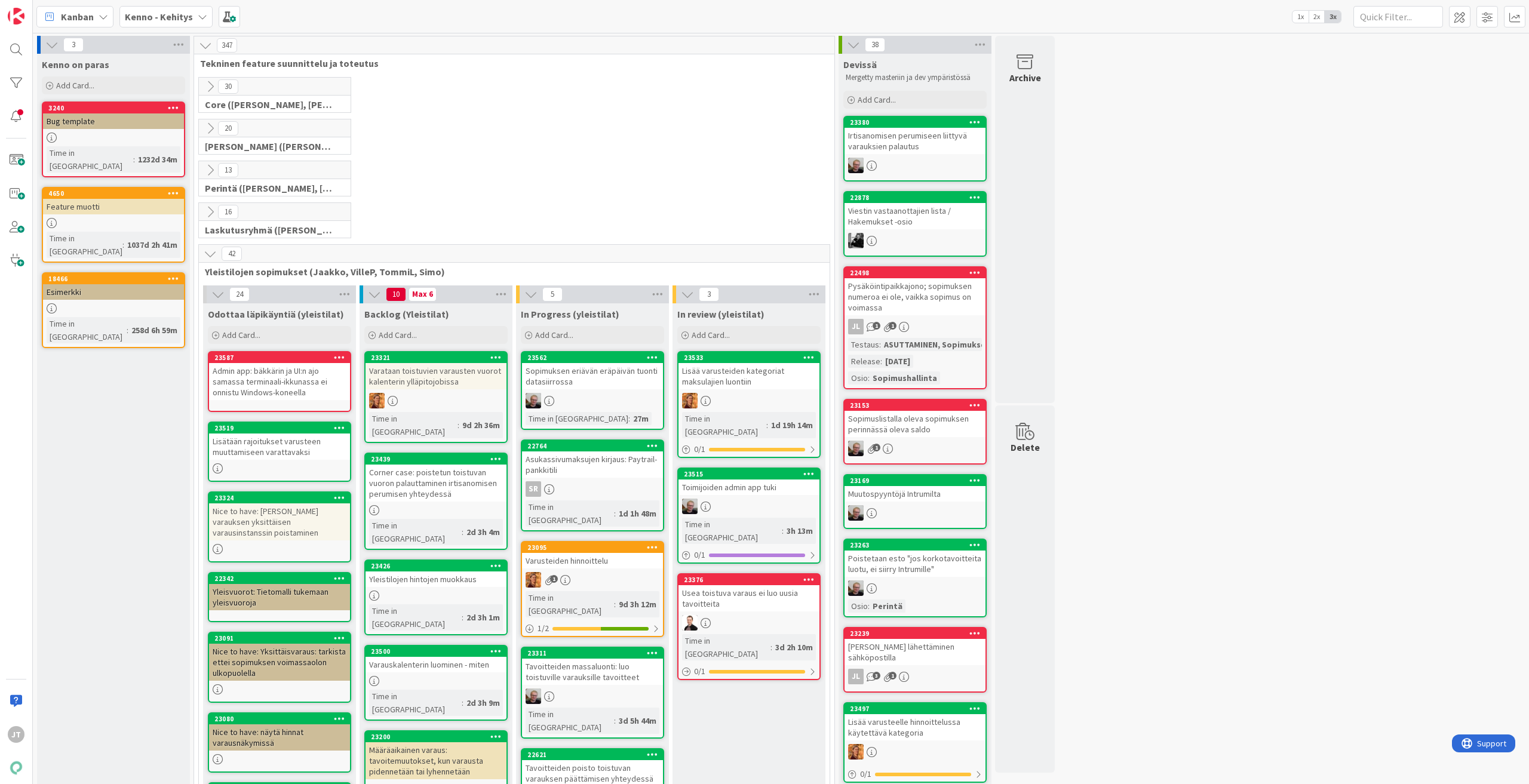
click at [209, 124] on icon at bounding box center [210, 128] width 13 height 13
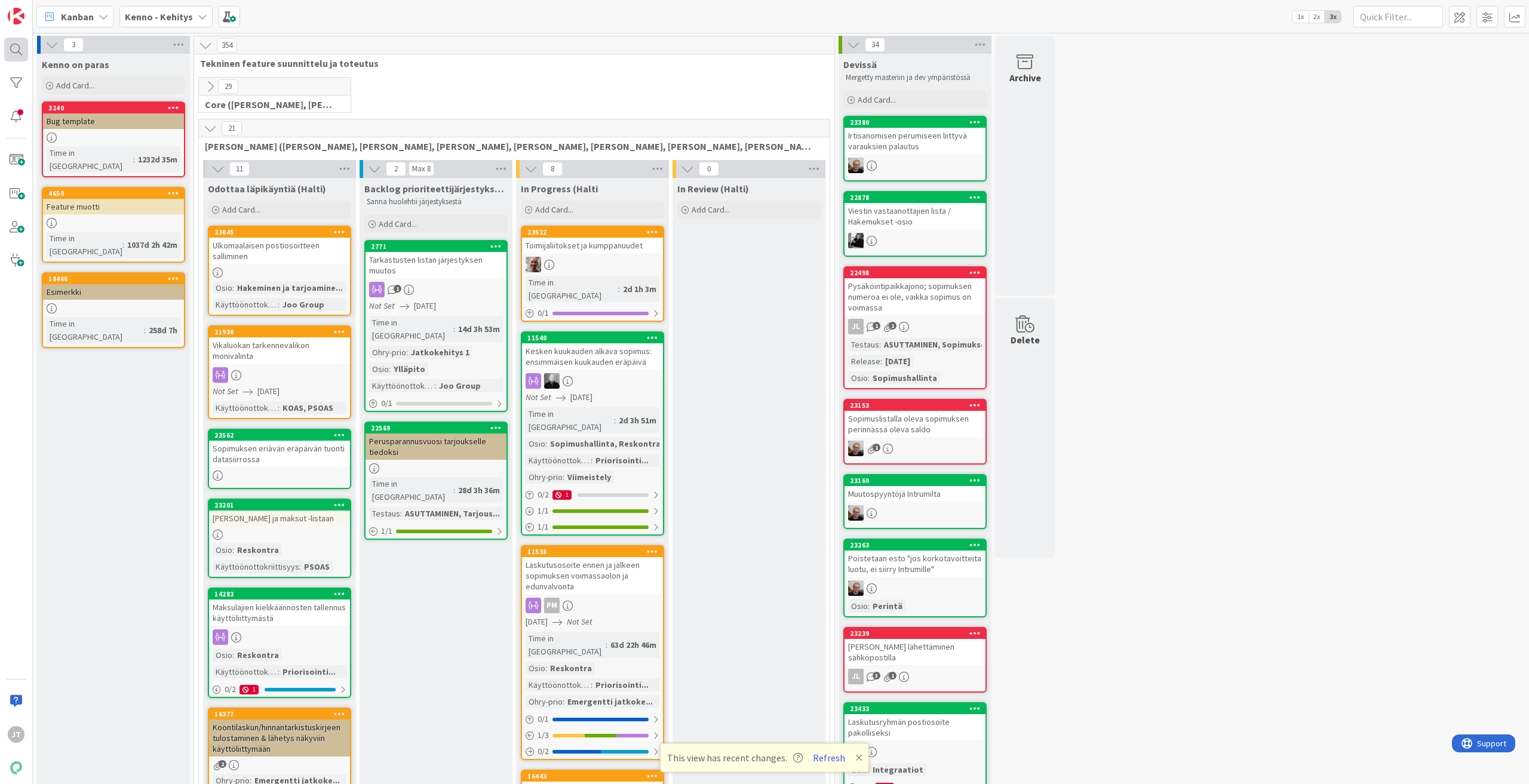
scroll to position [1791, 0]
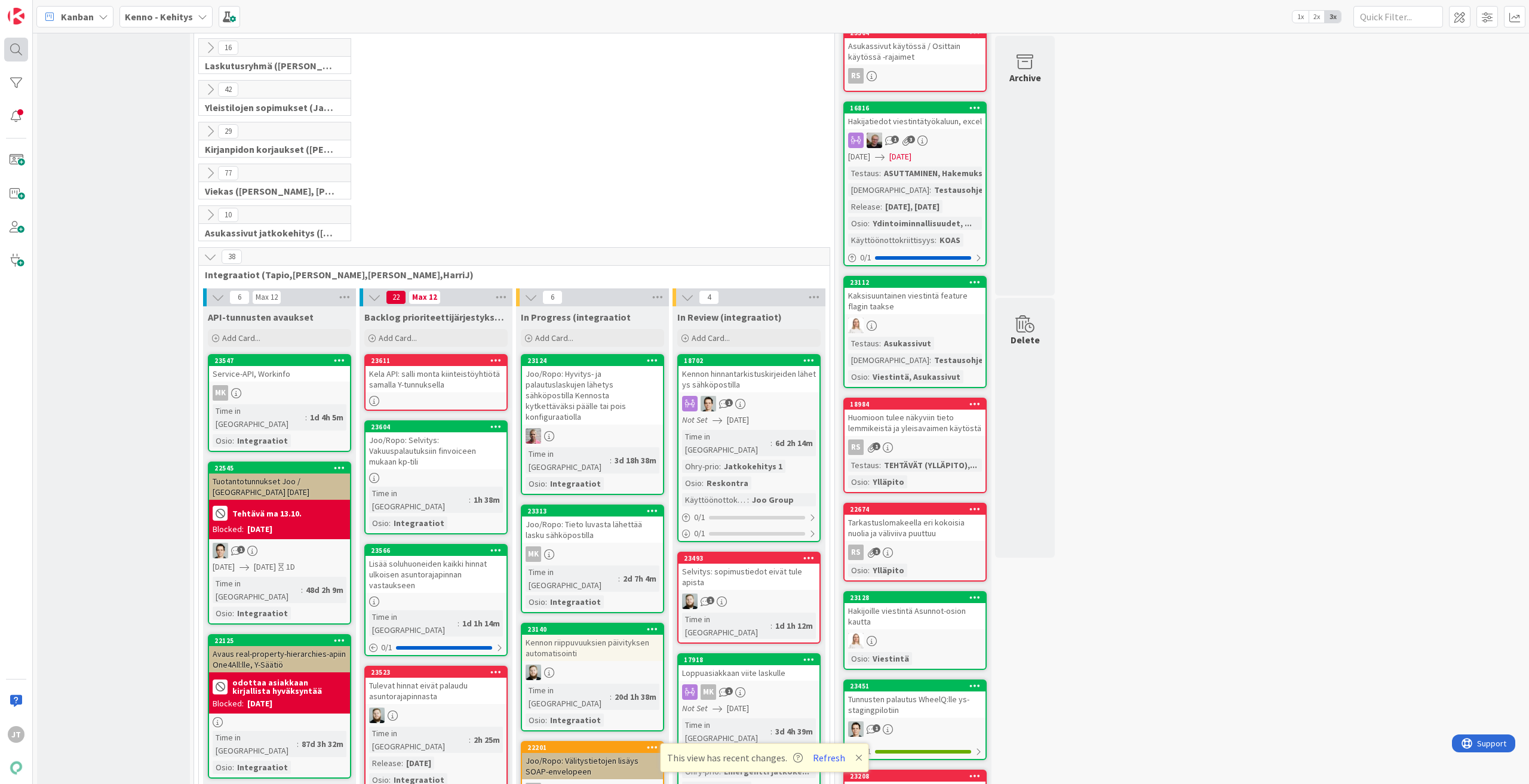
click at [19, 47] on div at bounding box center [16, 49] width 24 height 24
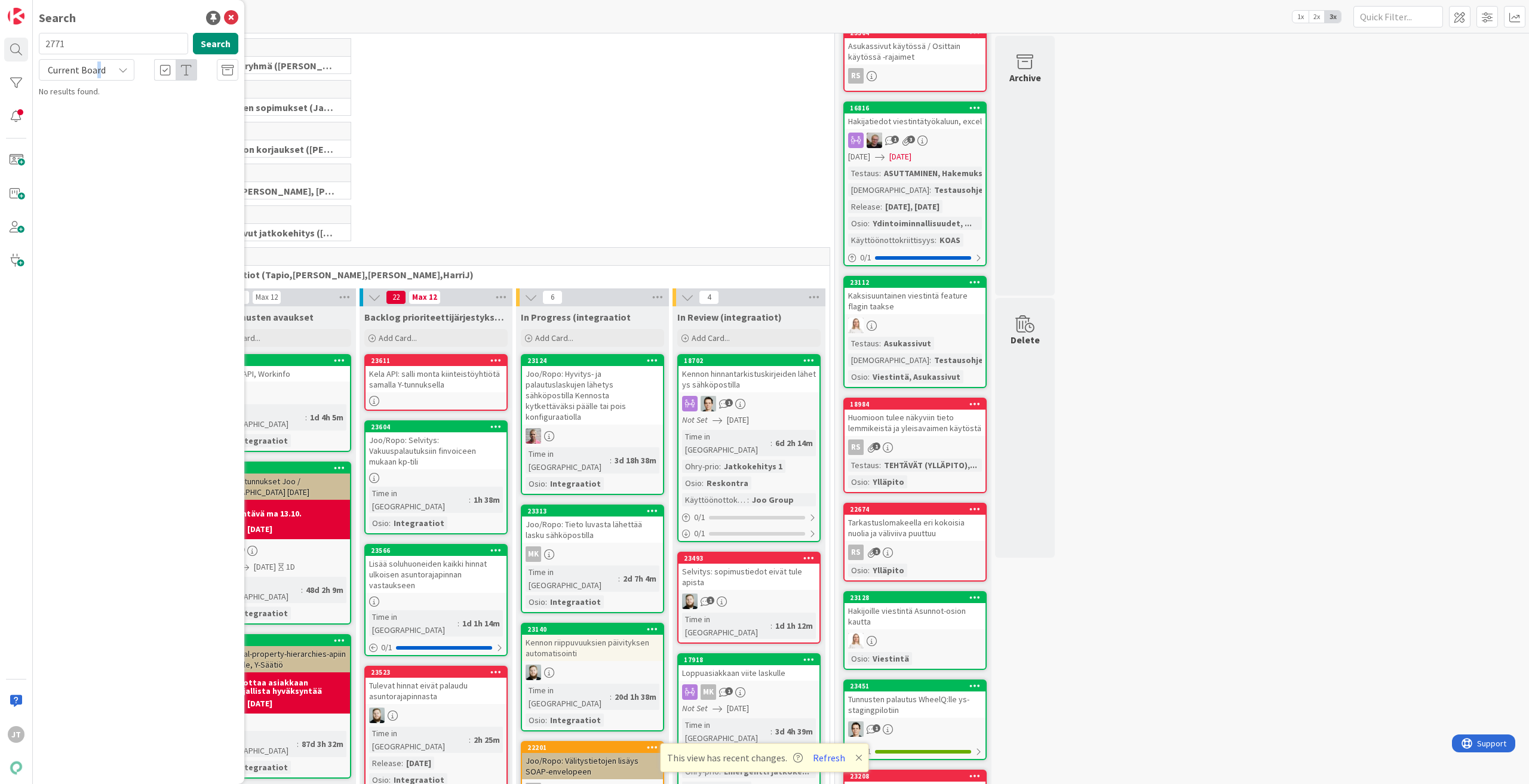
click at [99, 67] on span "Current Board" at bounding box center [76, 70] width 58 height 12
click at [95, 117] on span "All Boards" at bounding box center [108, 119] width 124 height 18
click at [97, 45] on input "2771" at bounding box center [113, 44] width 149 height 22
click at [99, 45] on input "2771" at bounding box center [113, 44] width 149 height 22
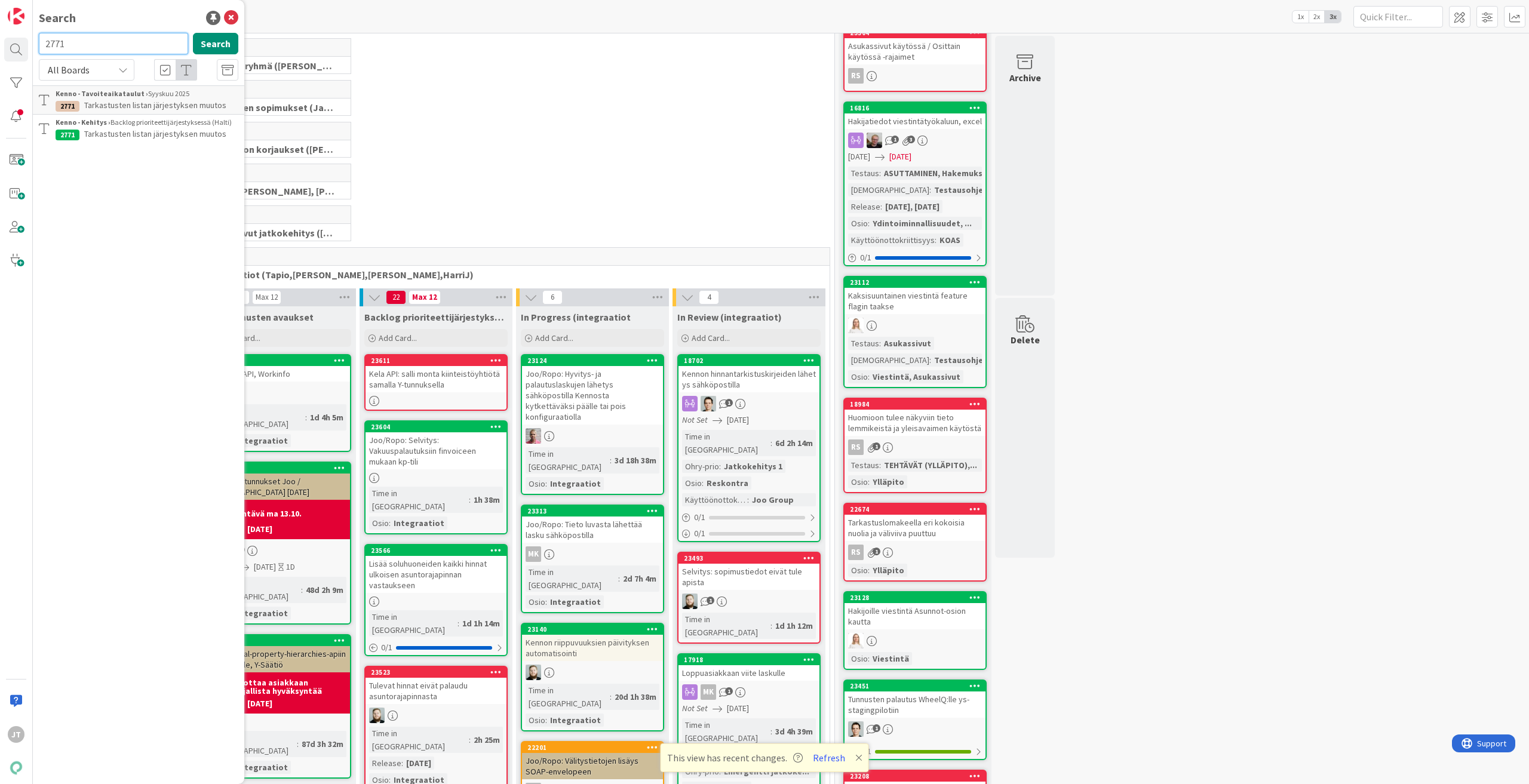
click at [99, 45] on input "2771" at bounding box center [113, 44] width 149 height 22
paste input "18702"
type input "18702"
click at [216, 42] on button "Search" at bounding box center [215, 44] width 45 height 22
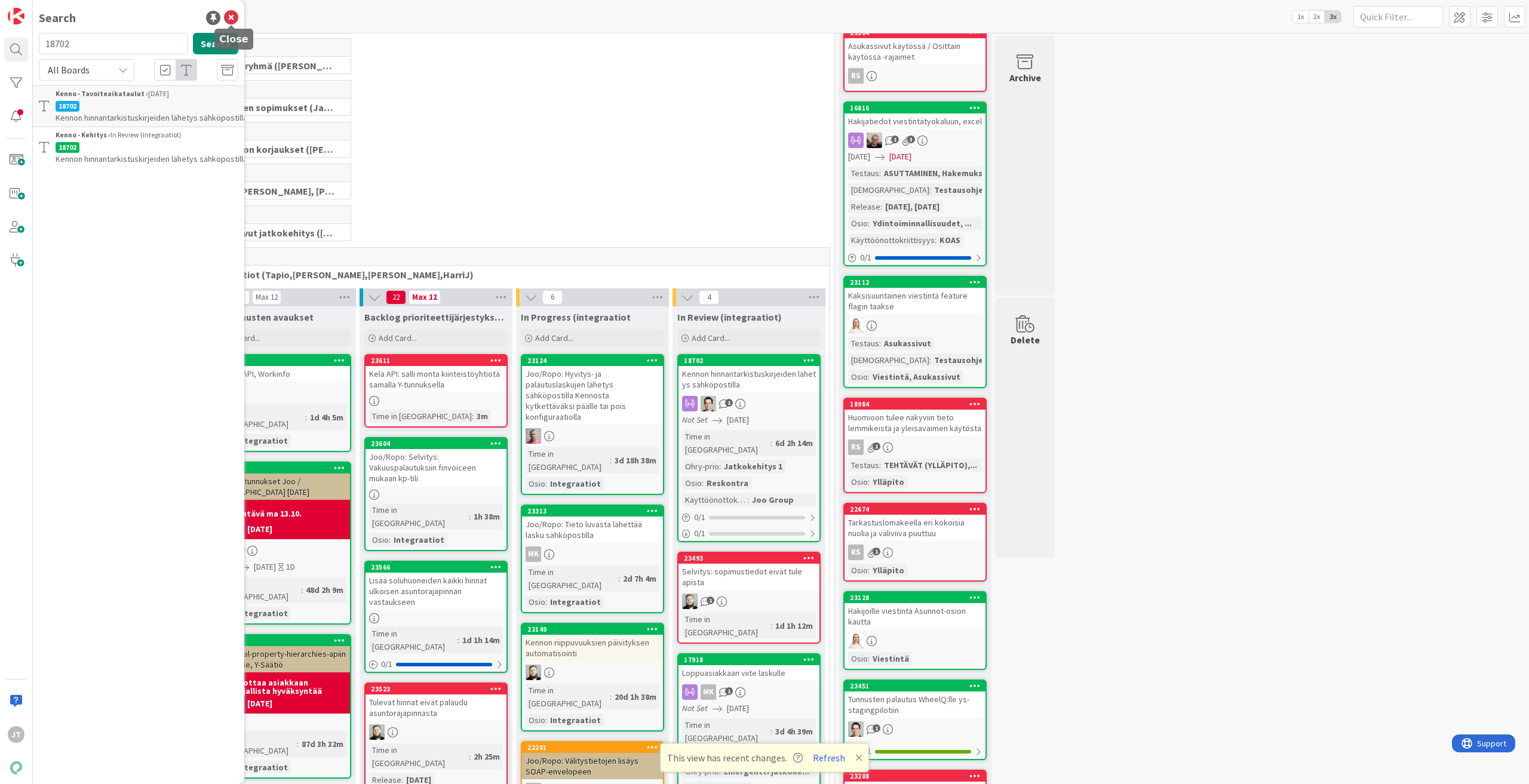
click at [229, 15] on icon at bounding box center [231, 18] width 14 height 14
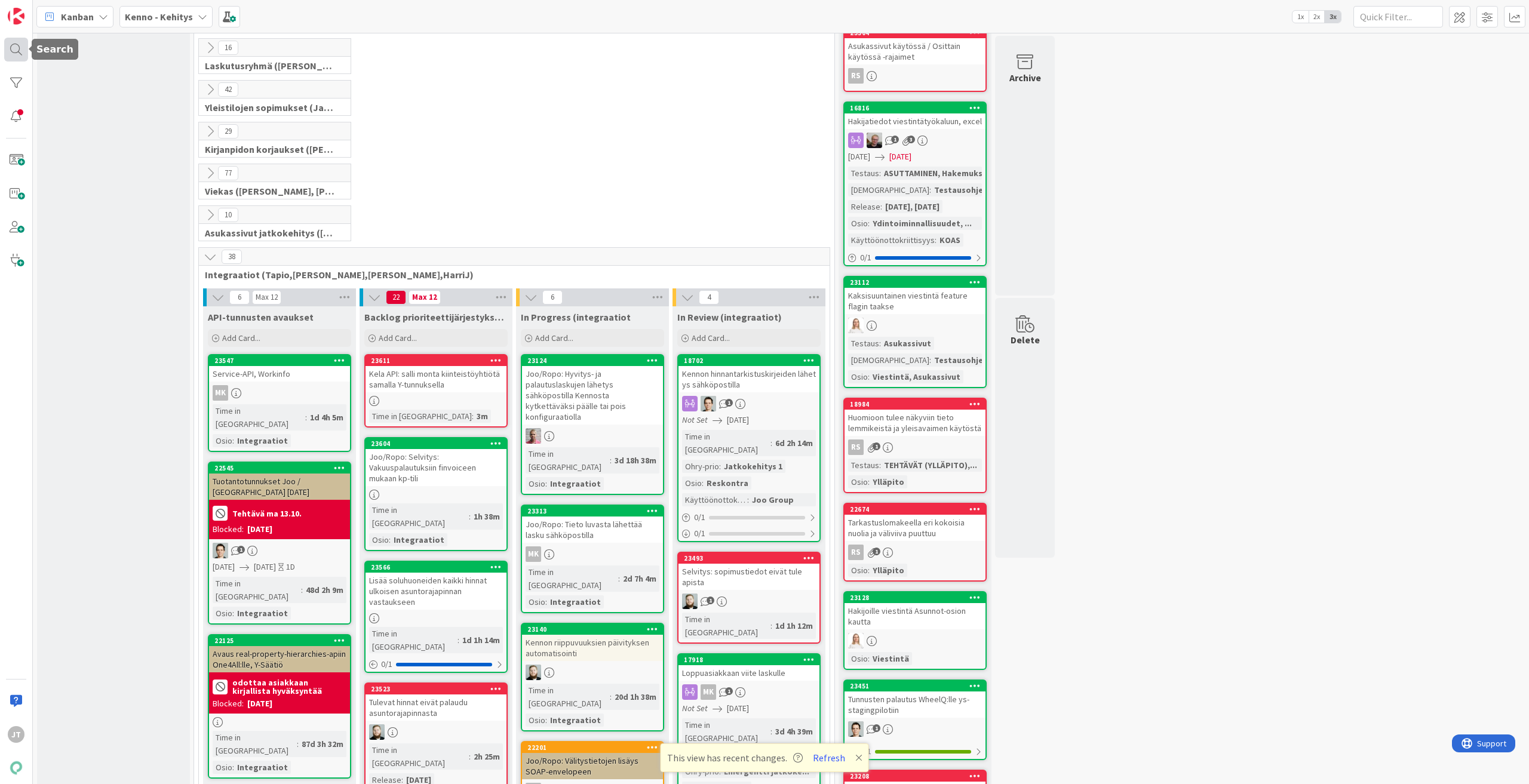
click at [17, 42] on div at bounding box center [16, 49] width 24 height 24
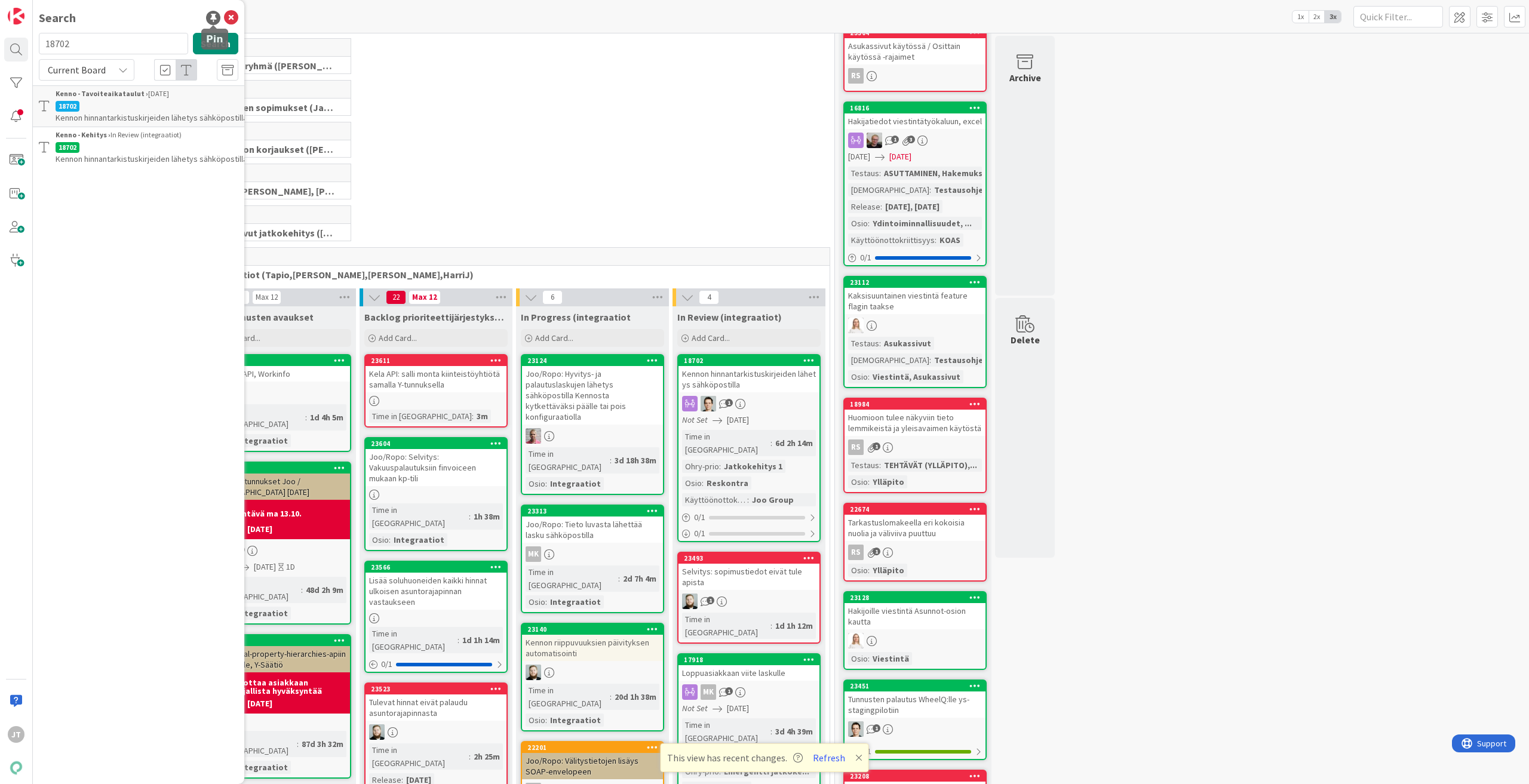
click at [211, 12] on div at bounding box center [214, 18] width 14 height 14
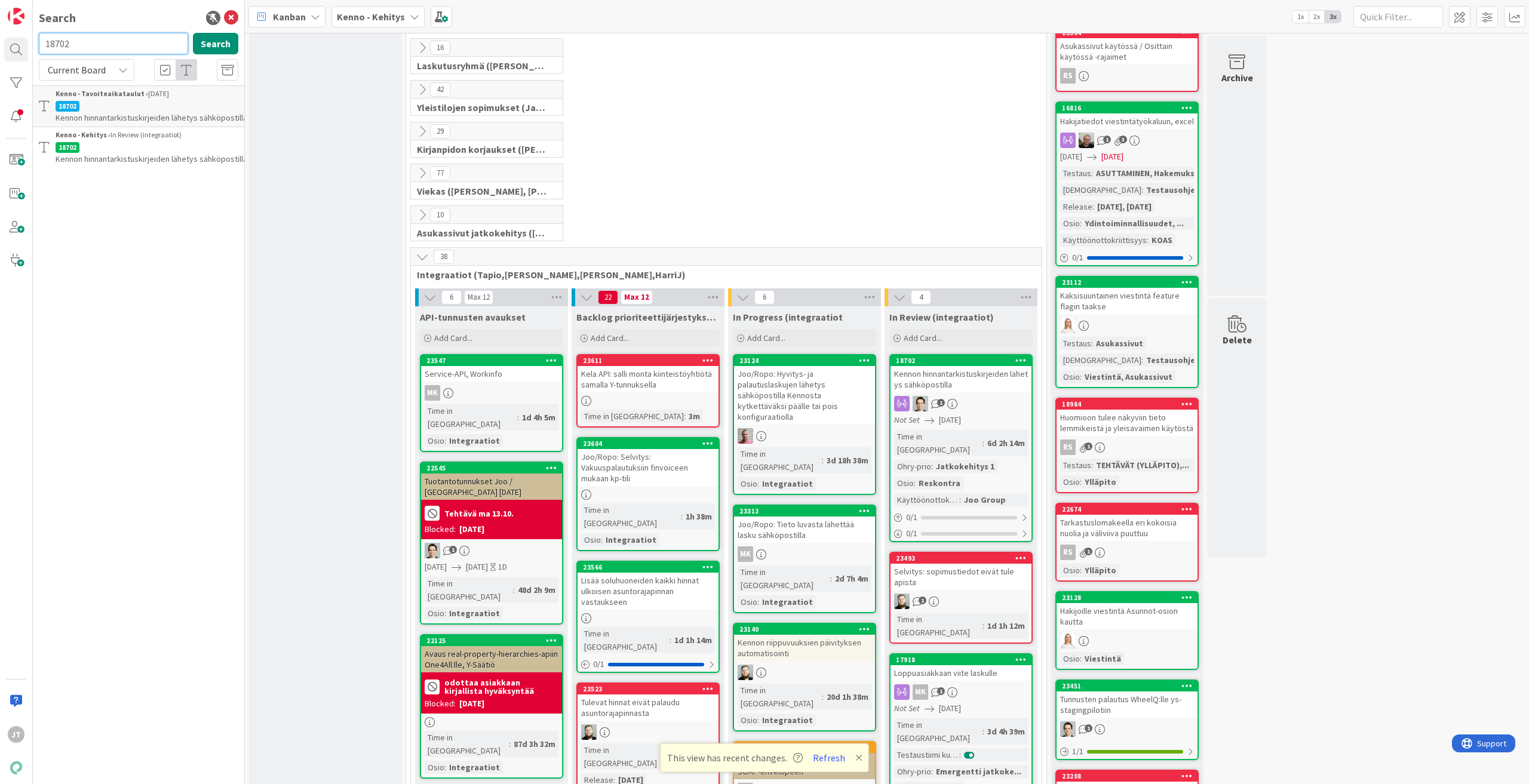
click at [116, 43] on input "18702" at bounding box center [113, 44] width 149 height 22
paste input "21541"
click at [92, 69] on span "Current Board" at bounding box center [76, 70] width 58 height 12
click at [92, 112] on span "All Boards" at bounding box center [108, 119] width 124 height 18
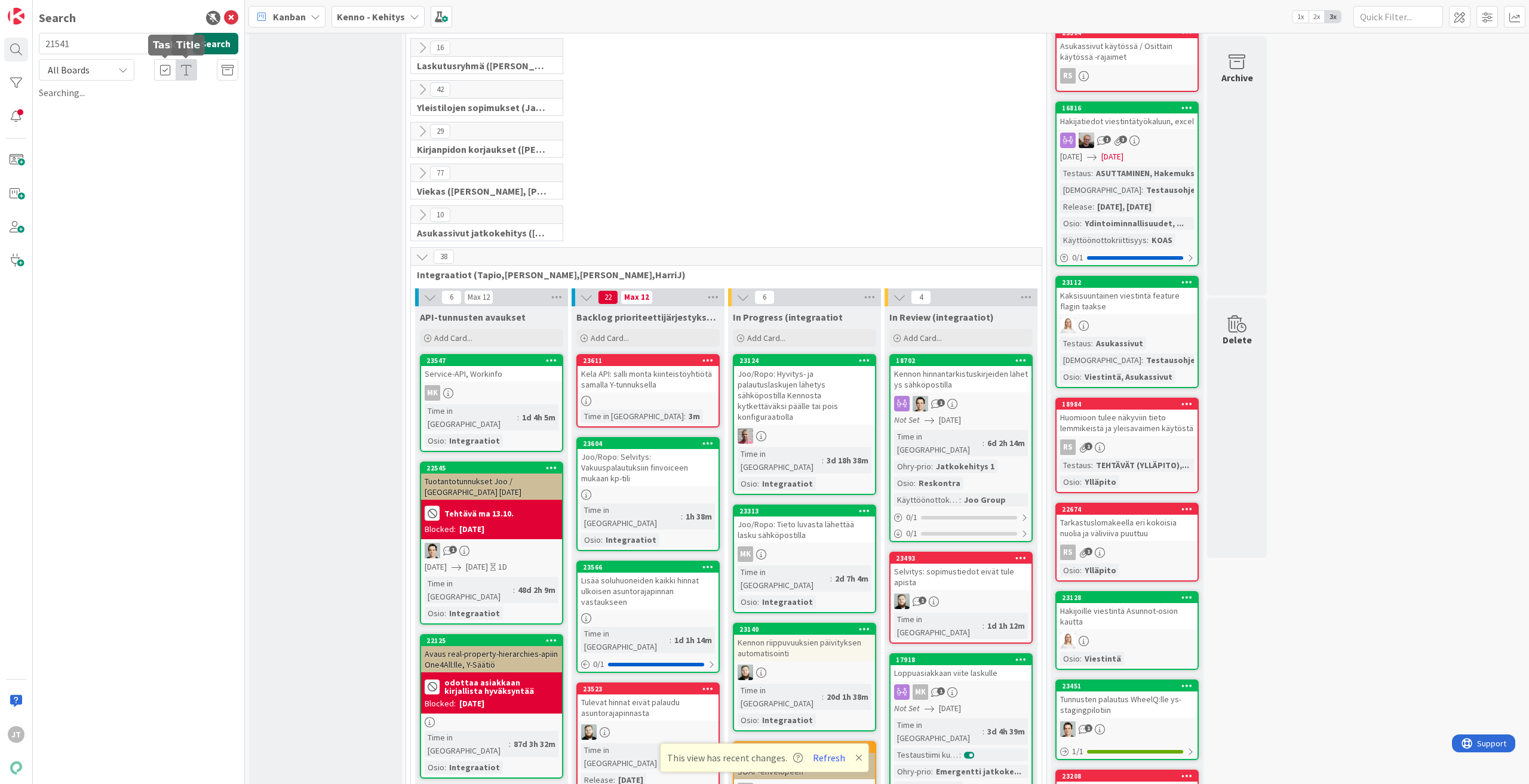
click at [217, 45] on button "Search" at bounding box center [215, 44] width 45 height 22
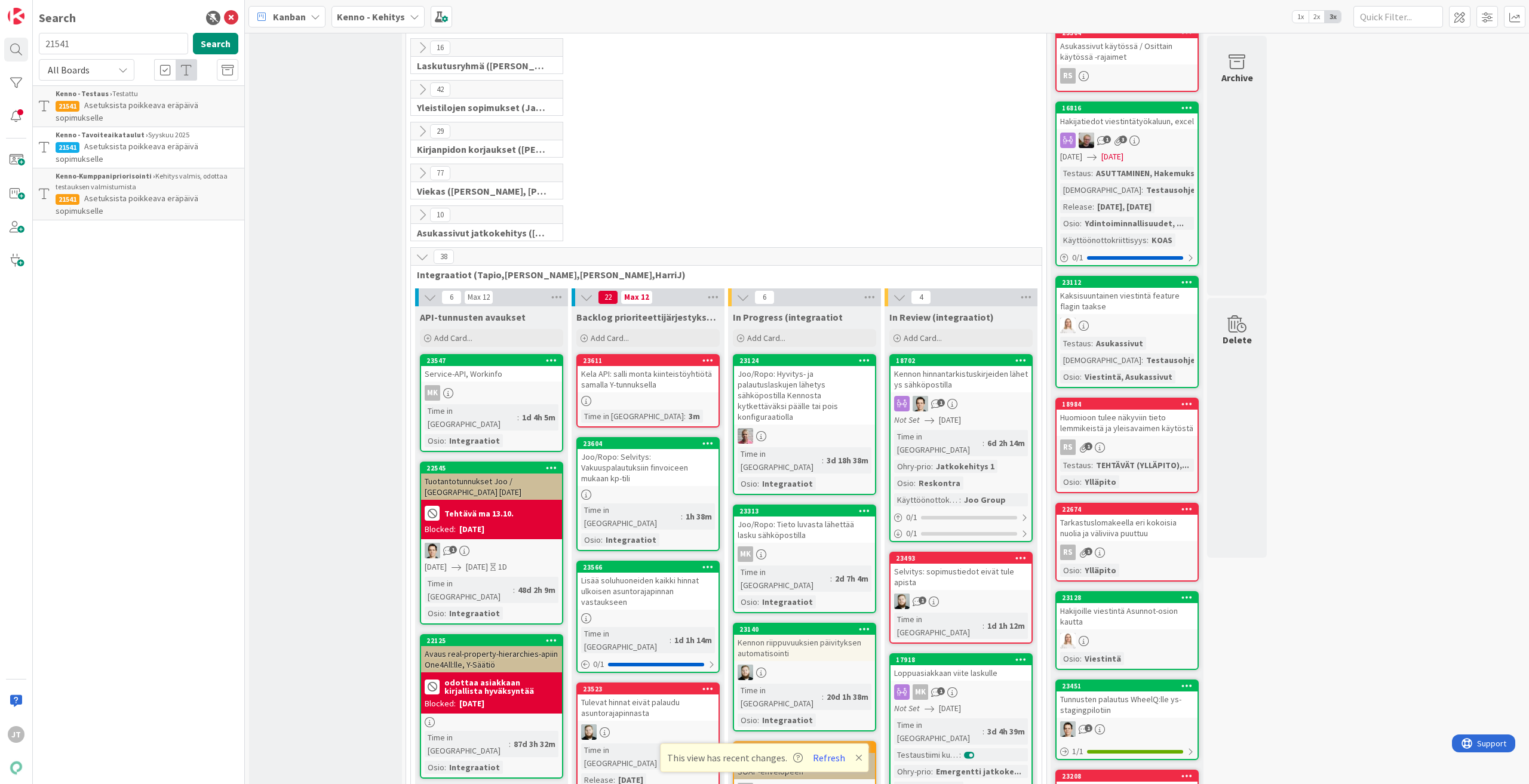
click at [119, 112] on p "Asetuksista poikkeava eräpäivä sopimukselle" at bounding box center [146, 111] width 183 height 25
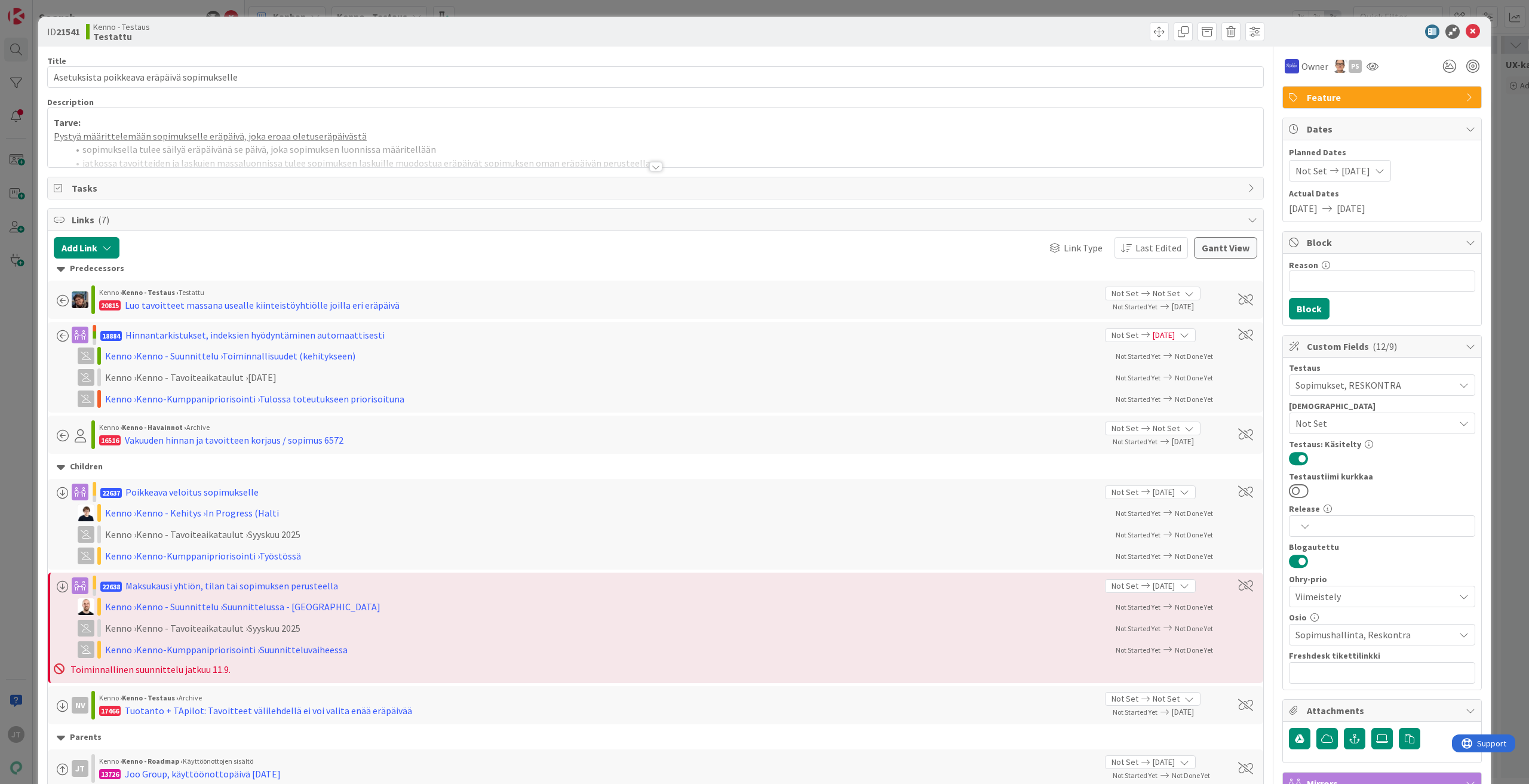
click at [651, 165] on div at bounding box center [656, 166] width 13 height 9
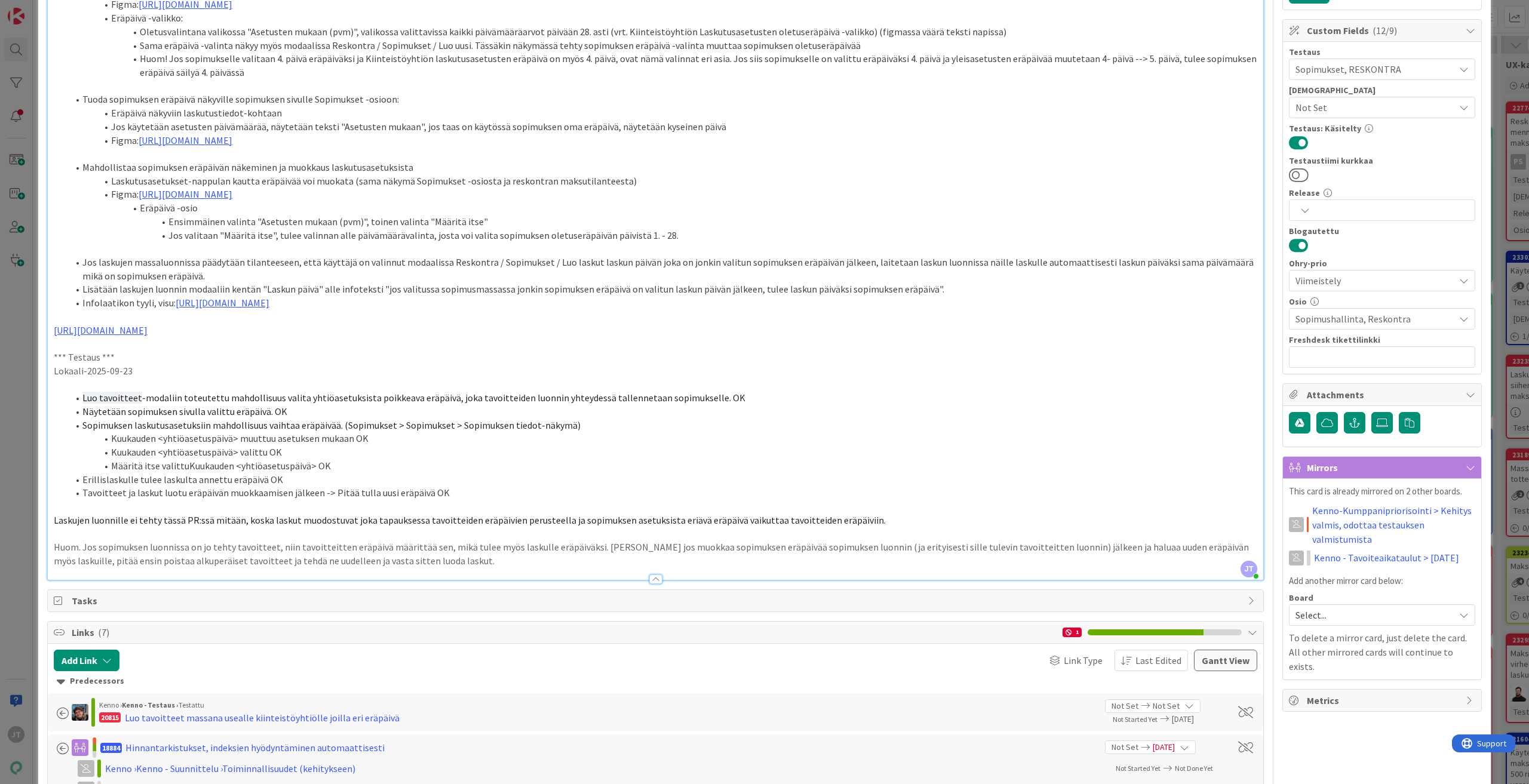
scroll to position [60, 0]
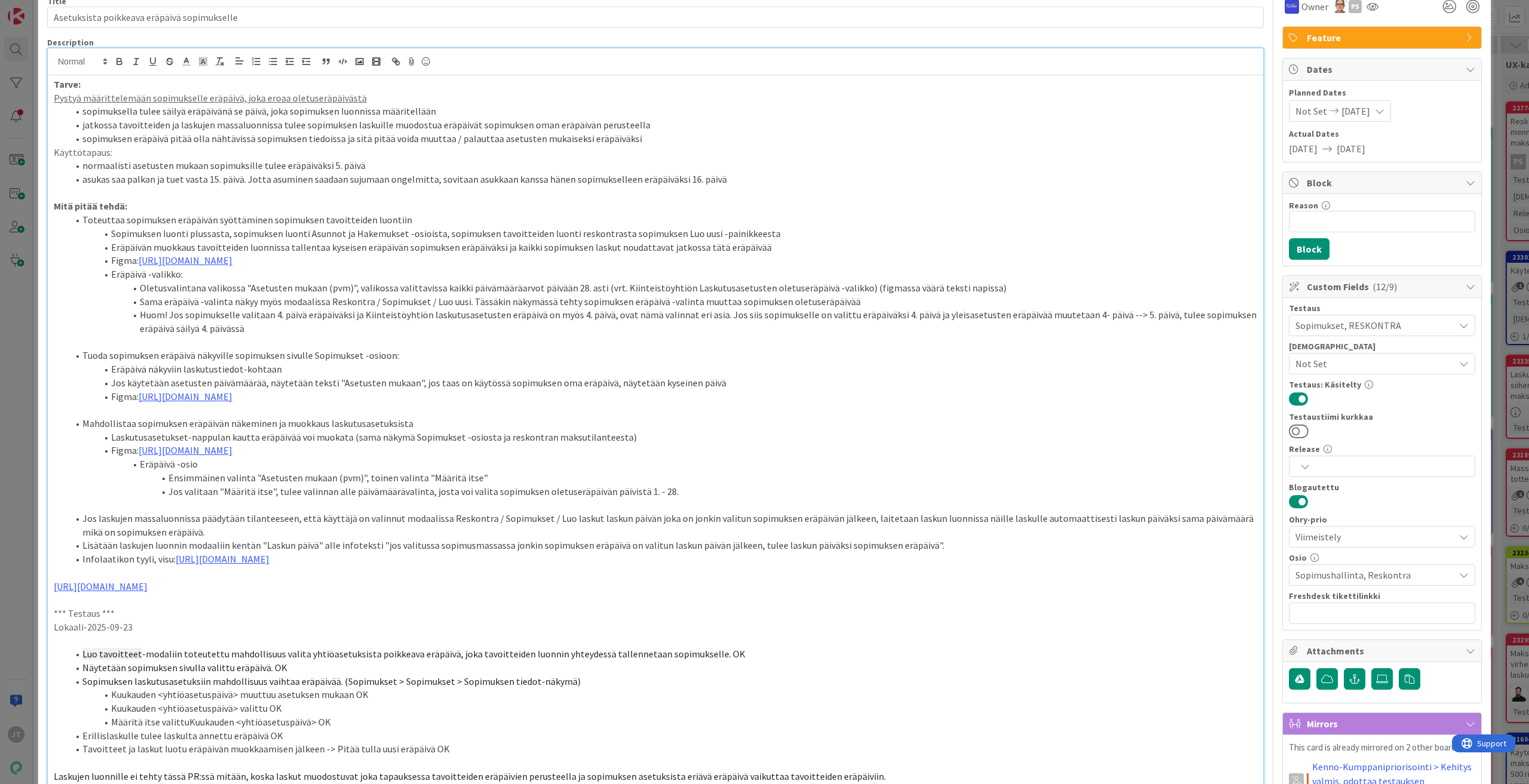
drag, startPoint x: 53, startPoint y: 85, endPoint x: 810, endPoint y: 560, distance: 893.7
click at [810, 560] on div "Tarve: Pystyä määrittelemään sopimukselle eräpäivä, joka eroaa oletuseräpäiväst…" at bounding box center [655, 455] width 1215 height 760
copy div "Tarve: Pystyä määrittelemään sopimukselle eräpäivä, joka eroaa oletuseräpäiväst…"
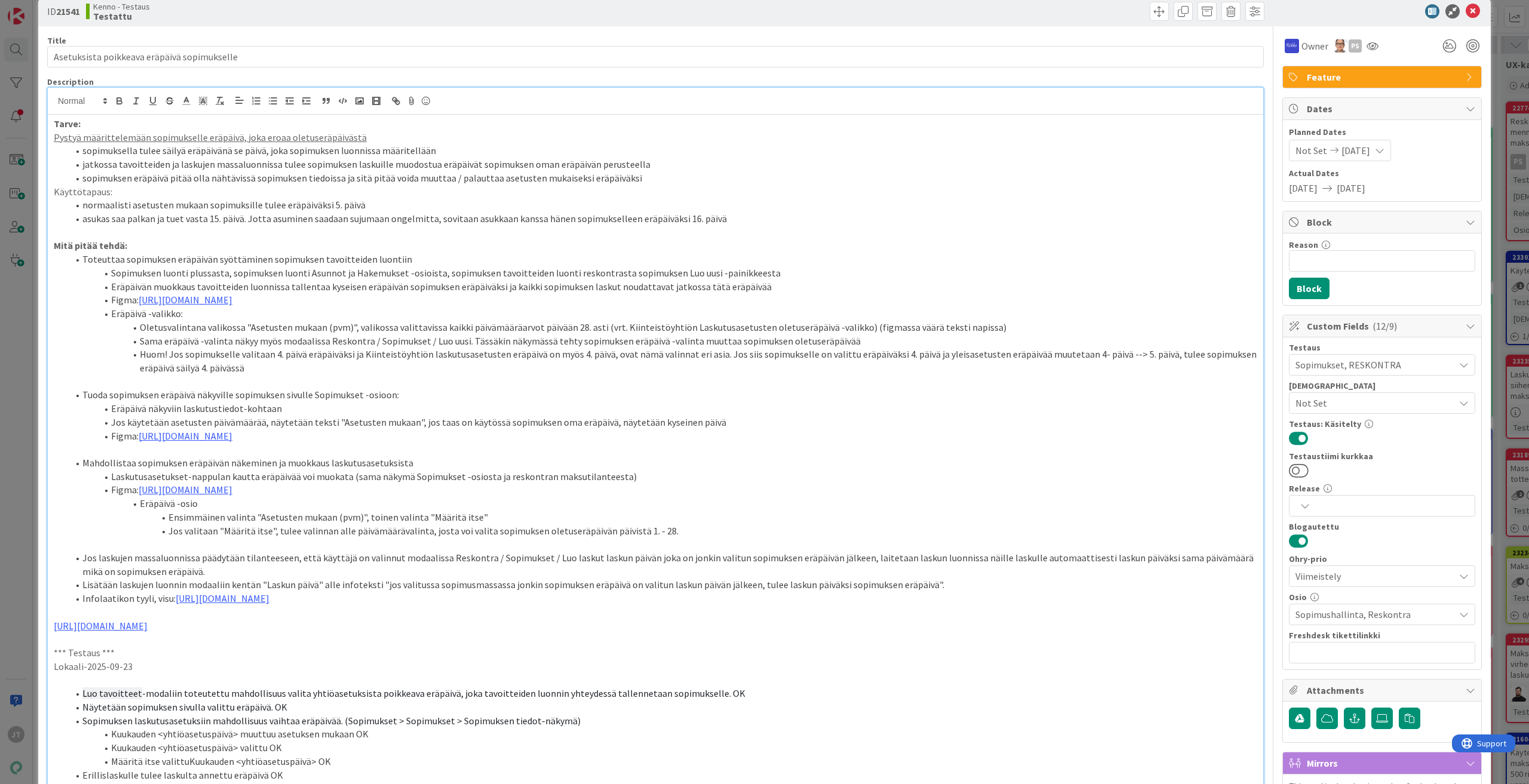
scroll to position [0, 0]
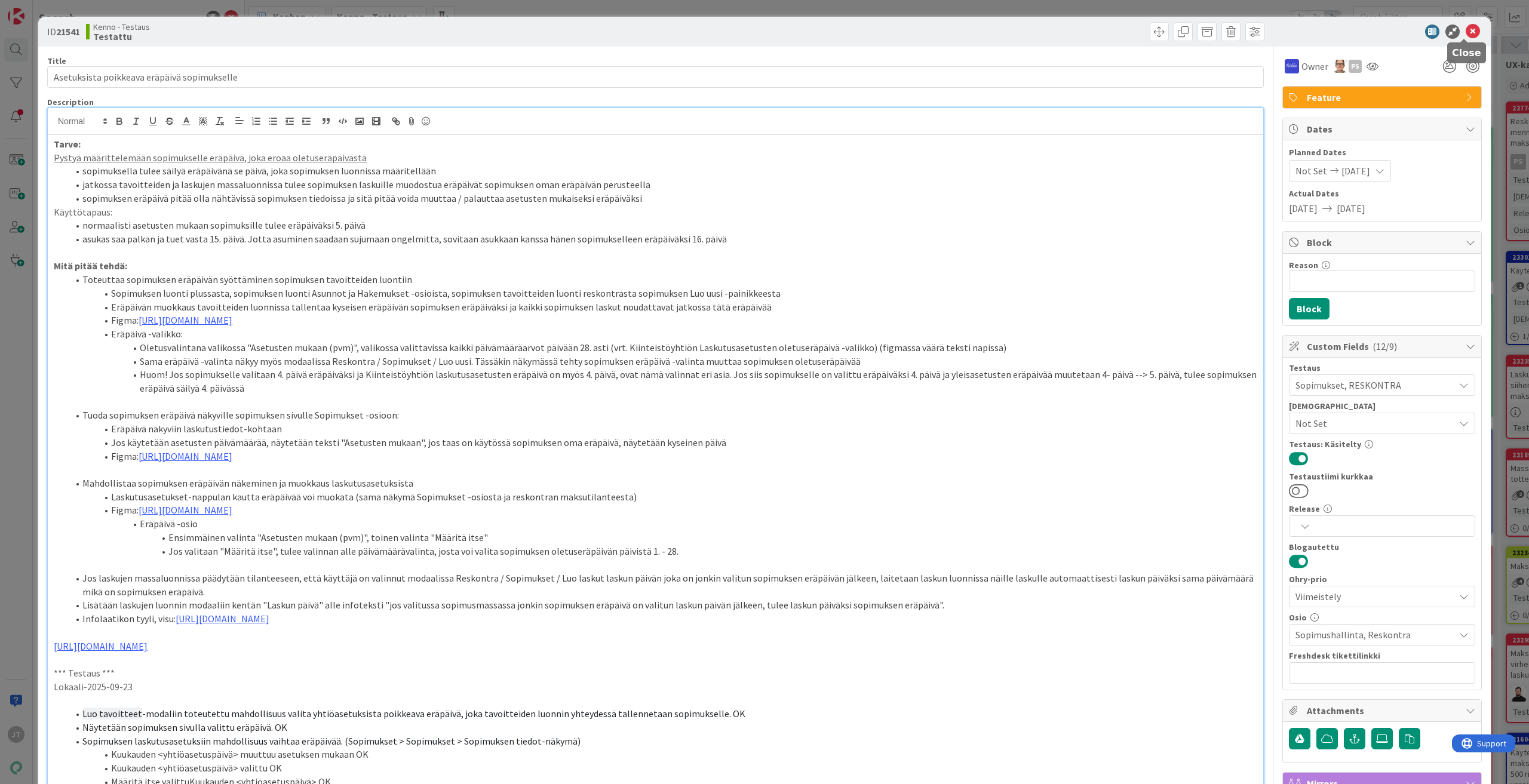
click at [1466, 29] on icon at bounding box center [1473, 32] width 14 height 14
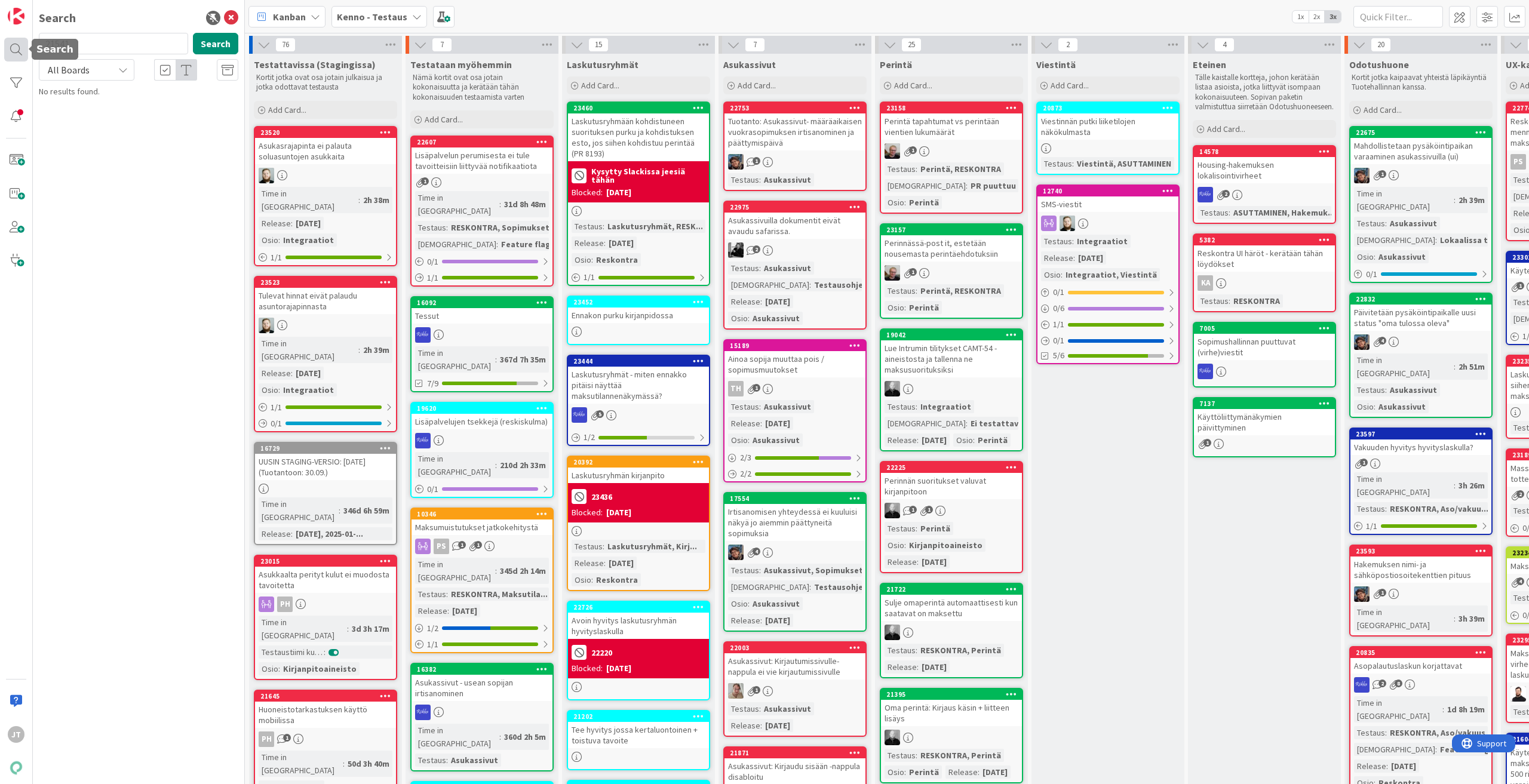
click at [19, 48] on div at bounding box center [16, 49] width 24 height 24
click at [101, 47] on input "21541" at bounding box center [113, 44] width 149 height 22
click at [102, 45] on input "21541" at bounding box center [113, 44] width 149 height 22
paste input "11540"
click at [236, 37] on button "Search" at bounding box center [215, 44] width 45 height 22
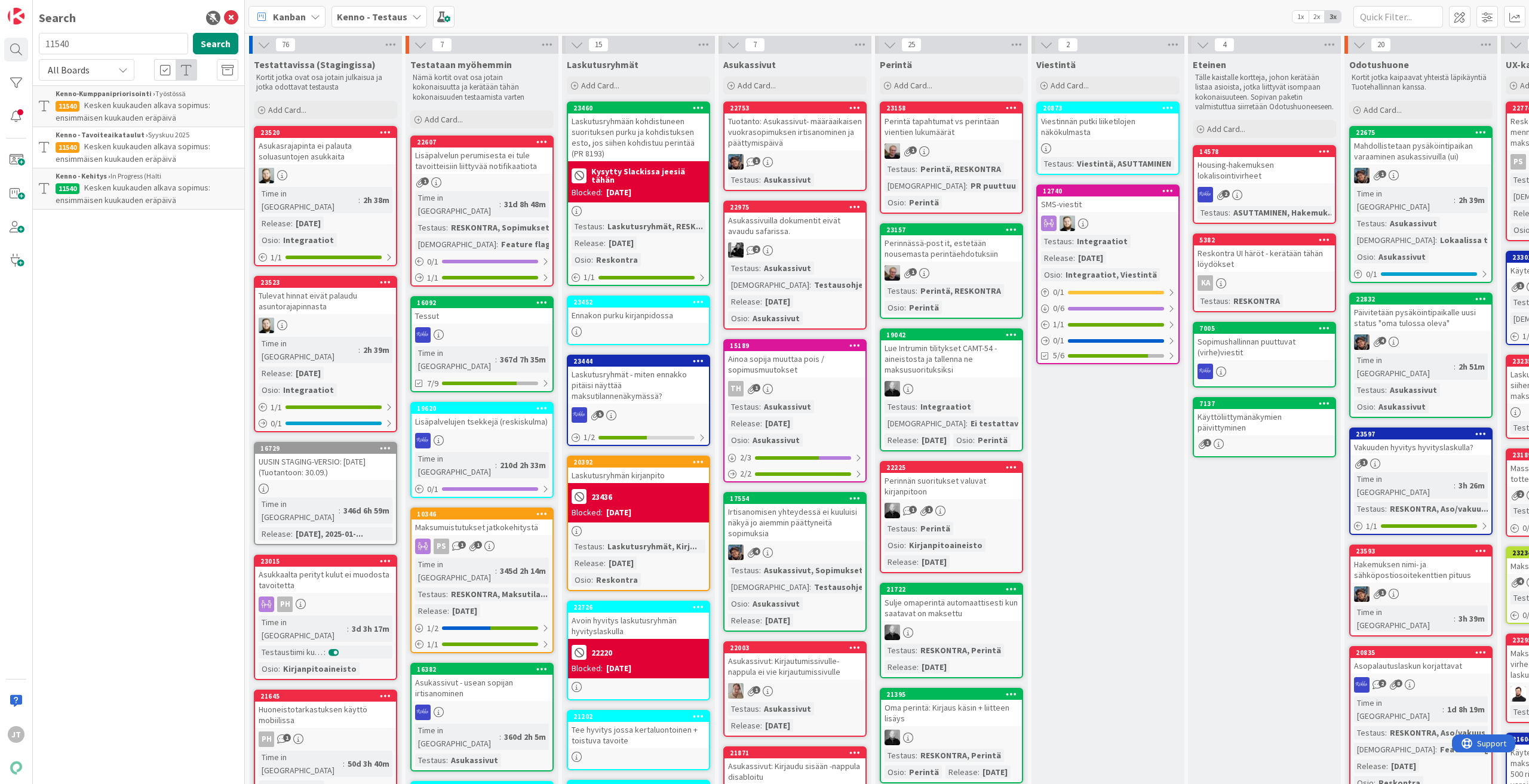
click at [156, 193] on p "Kesken kuukauden alkava sopimus: ensimmäisen kuukauden eräpäivä" at bounding box center [146, 194] width 183 height 25
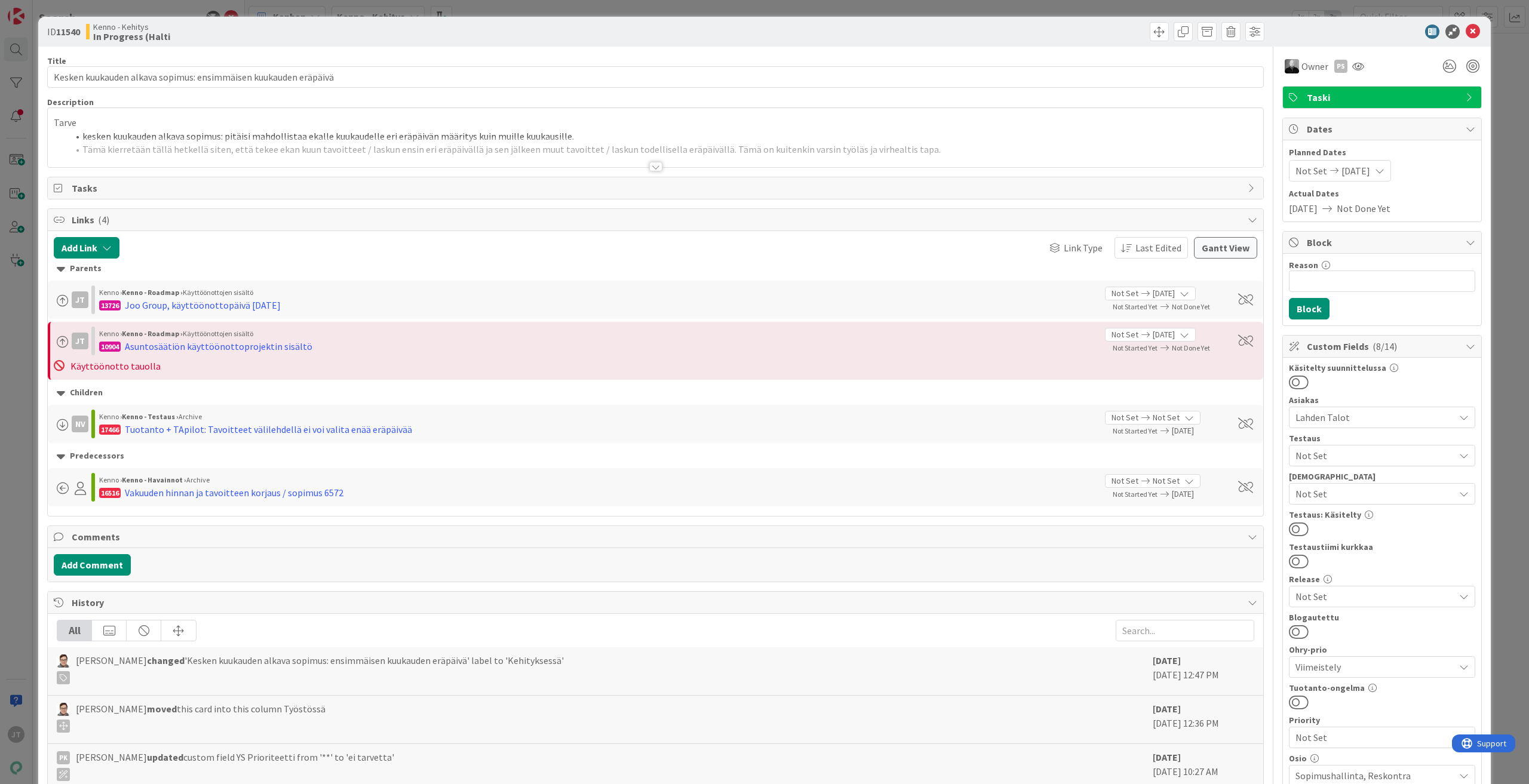
click at [653, 169] on div at bounding box center [656, 166] width 13 height 9
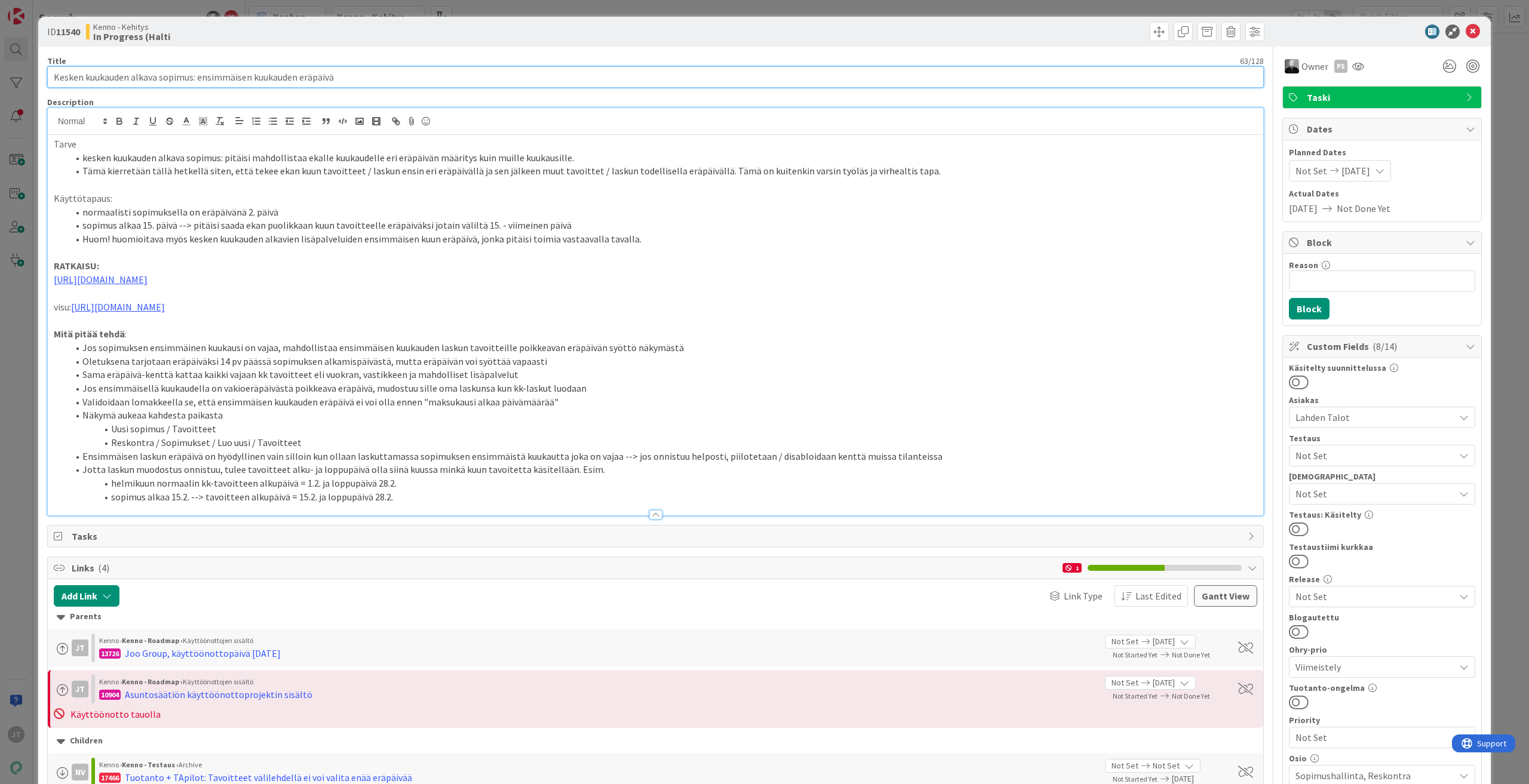
click at [247, 70] on input "Kesken kuukauden alkava sopimus: ensimmäisen kuukauden eräpäivä" at bounding box center [655, 77] width 1217 height 22
click at [73, 34] on b "11540" at bounding box center [68, 32] width 24 height 12
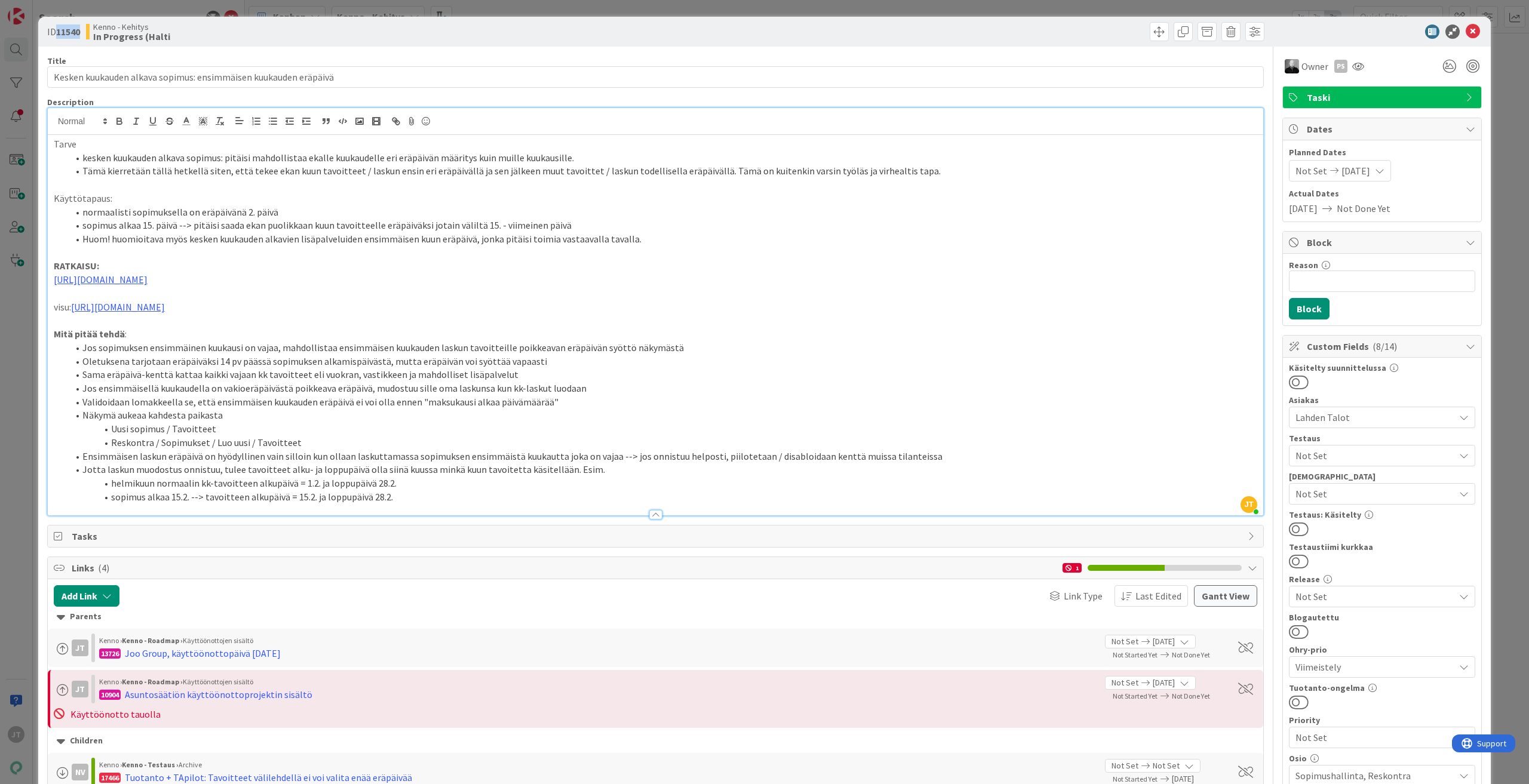
copy b "11540"
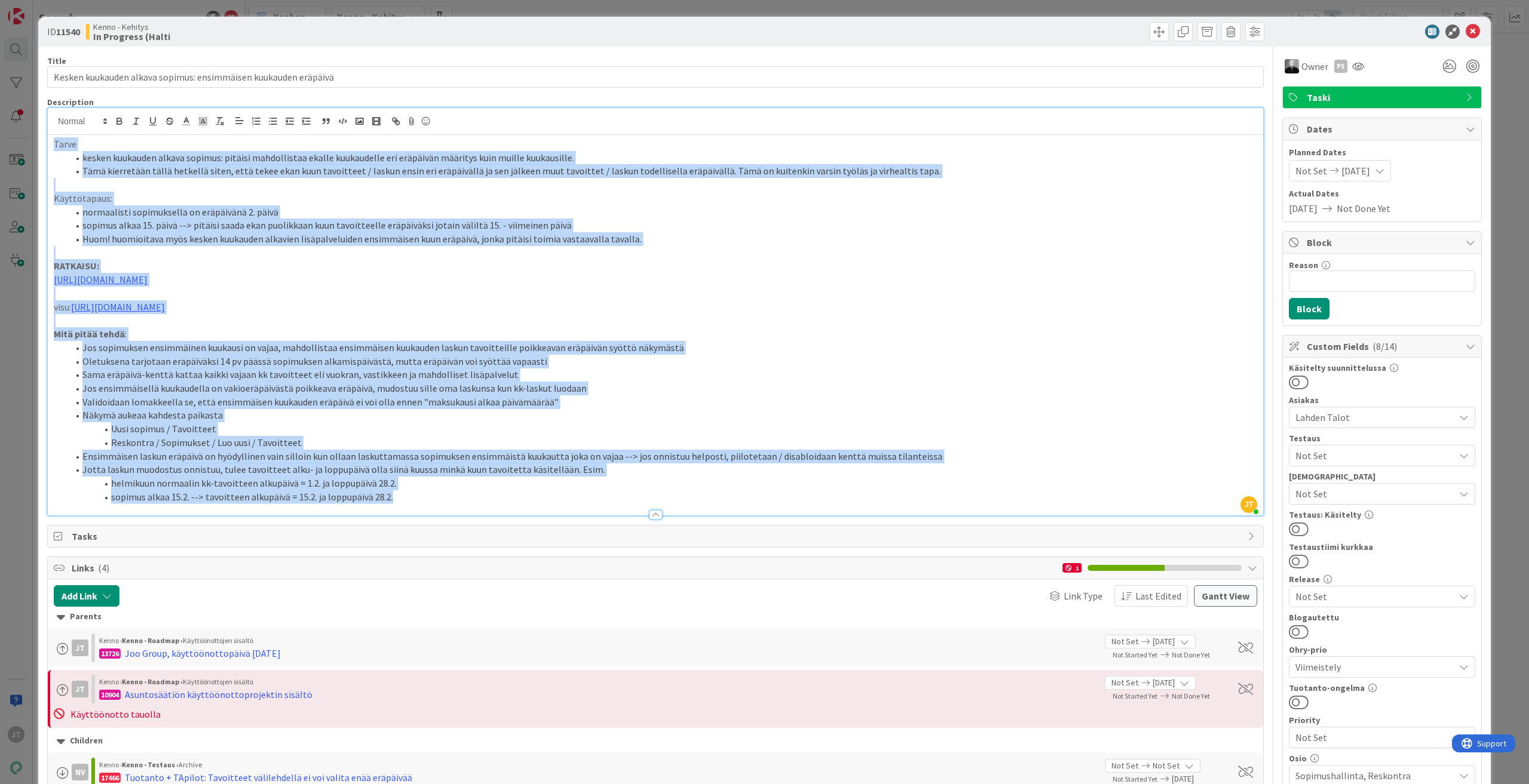
drag, startPoint x: 53, startPoint y: 146, endPoint x: 975, endPoint y: 493, distance: 985.1
click at [975, 493] on div "Tarve kesken kuukauden alkava sopimus: pitäisi mahdollistaa ekalle kuukaudelle …" at bounding box center [655, 325] width 1215 height 380
copy div "Tarve kesken kuukauden alkava sopimus: pitäisi mahdollistaa ekalle kuukaudelle …"
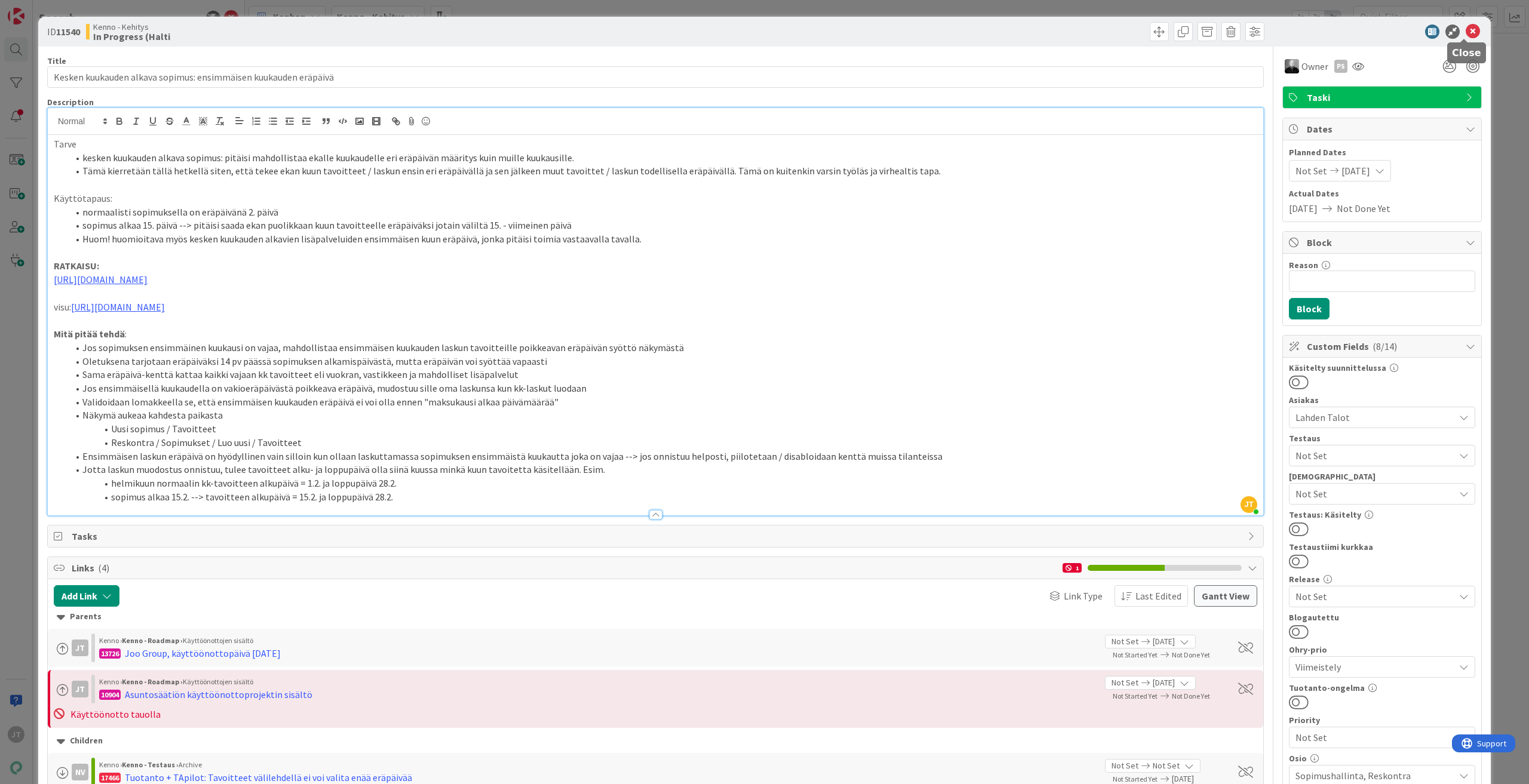
click at [1466, 37] on icon at bounding box center [1473, 32] width 14 height 14
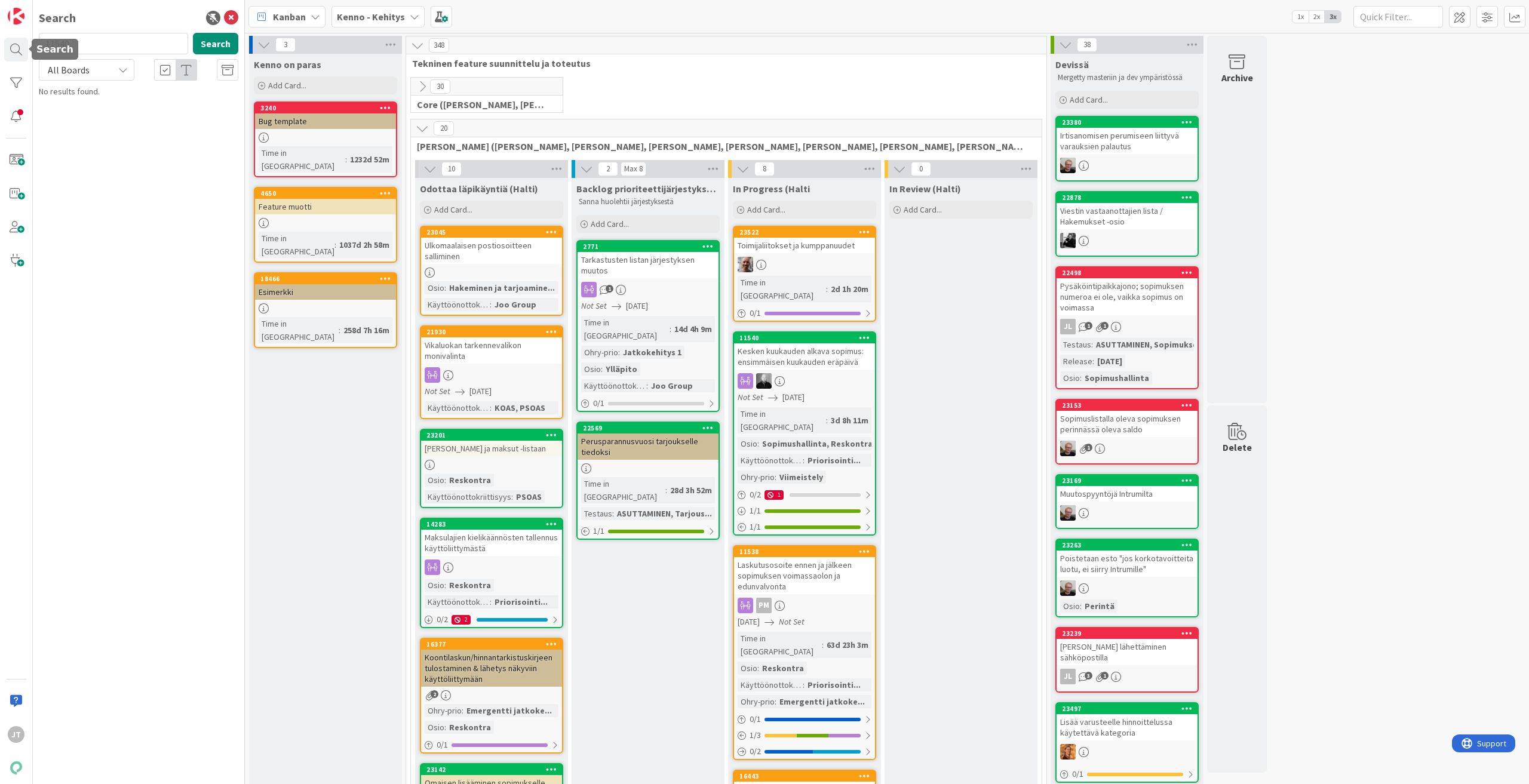
click at [82, 57] on div "11540 Search" at bounding box center [139, 46] width 214 height 26
click at [82, 48] on input "11540" at bounding box center [113, 44] width 149 height 22
paste input "2771"
type input "2771"
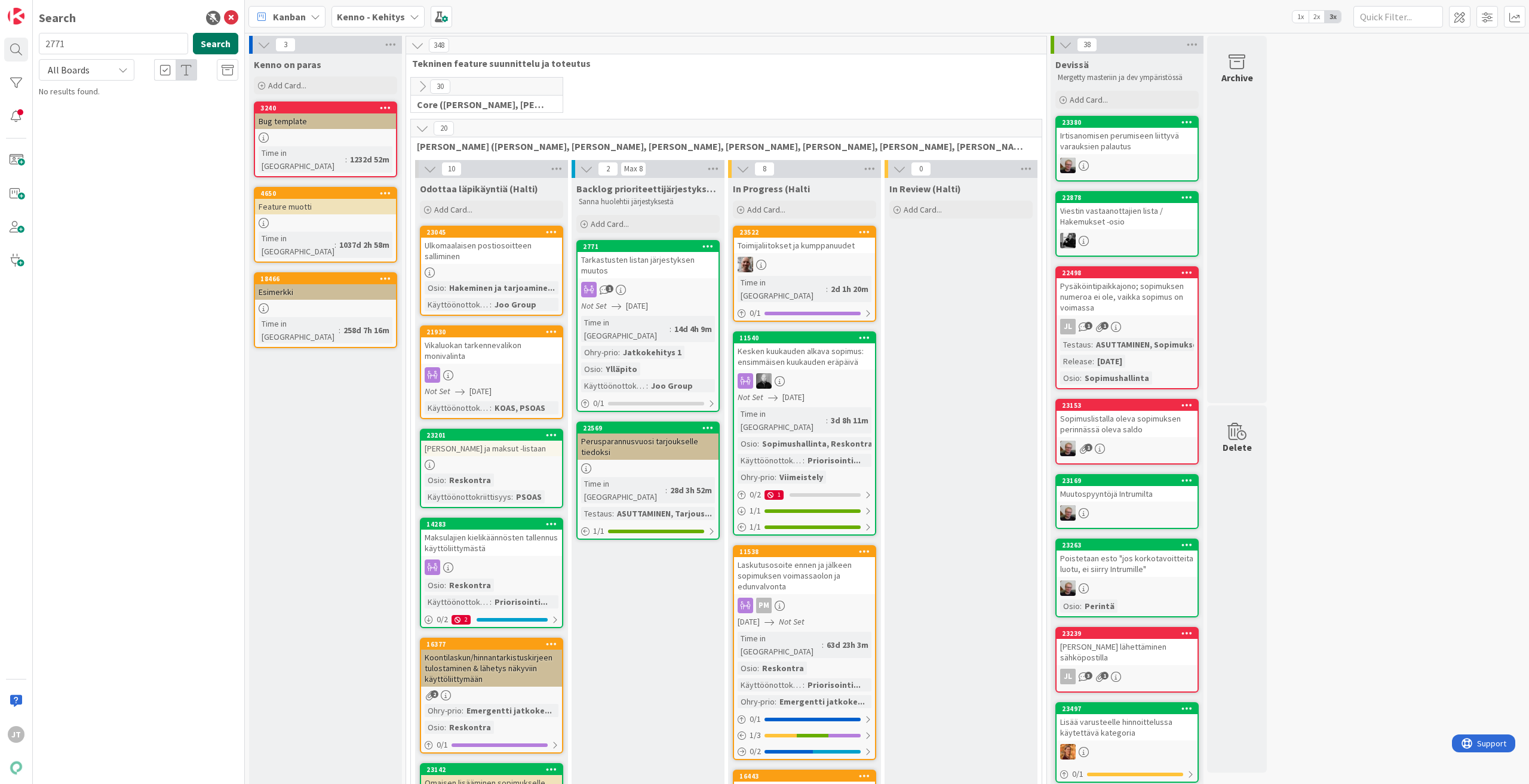
click at [207, 41] on button "Search" at bounding box center [215, 44] width 45 height 22
click at [140, 129] on span "Tarkastusten listan järjestyksen muutos" at bounding box center [155, 133] width 142 height 11
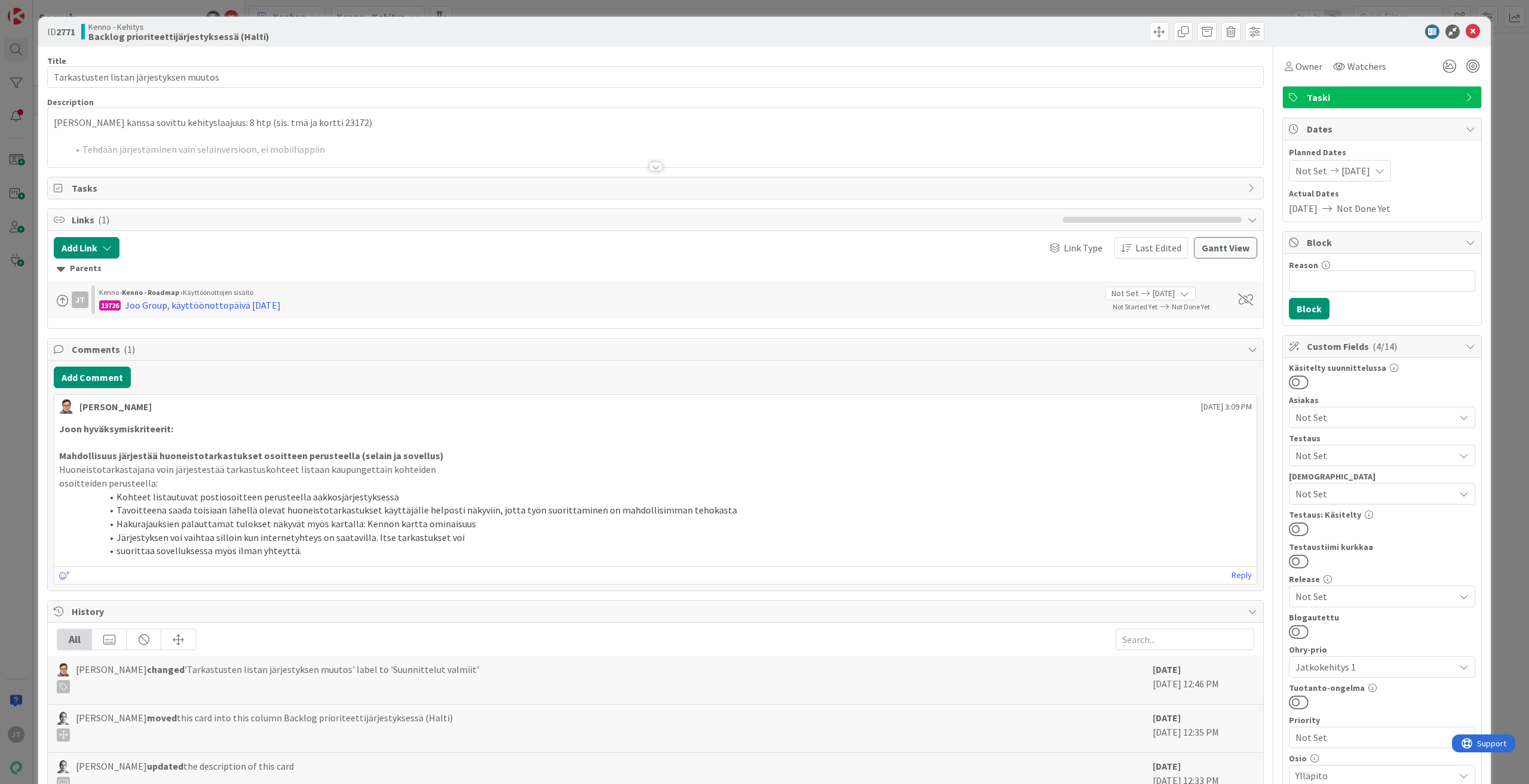
click at [649, 166] on div at bounding box center [656, 166] width 13 height 9
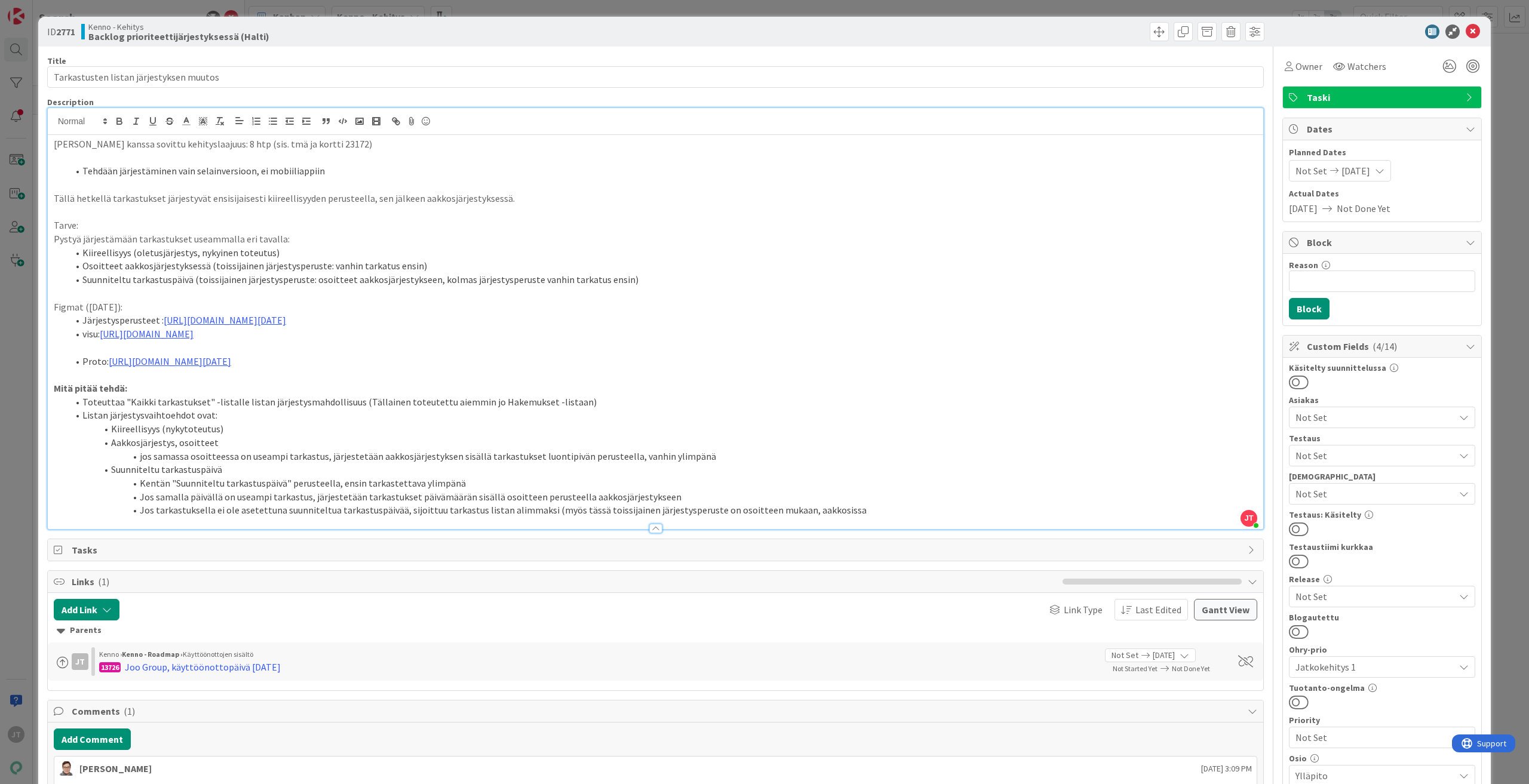
click at [258, 196] on p "Tällä hetkellä tarkastukset järjestyvät ensisijaisesti kiireellisyyden perustee…" at bounding box center [655, 198] width 1204 height 14
click at [285, 197] on p "Tällä hetkellä tarkastukset järjestyvät ensisijaisesti kiireellisyyden perustee…" at bounding box center [655, 198] width 1204 height 14
click at [308, 199] on p "Tällä hetkellä tarkastukset järjestyvät ensisijaisesti kiireellisyyden perustee…" at bounding box center [655, 198] width 1204 height 14
click at [589, 197] on p "Tällä hetkellä tarkastukset järjestyvät ensisijaisesti kiireellisyyden perustee…" at bounding box center [655, 198] width 1204 height 14
click at [374, 266] on li "Osoitteet aakkosjärjestyksessä (toissijainen järjestysperuste: vanhin tarkatus …" at bounding box center [662, 265] width 1189 height 14
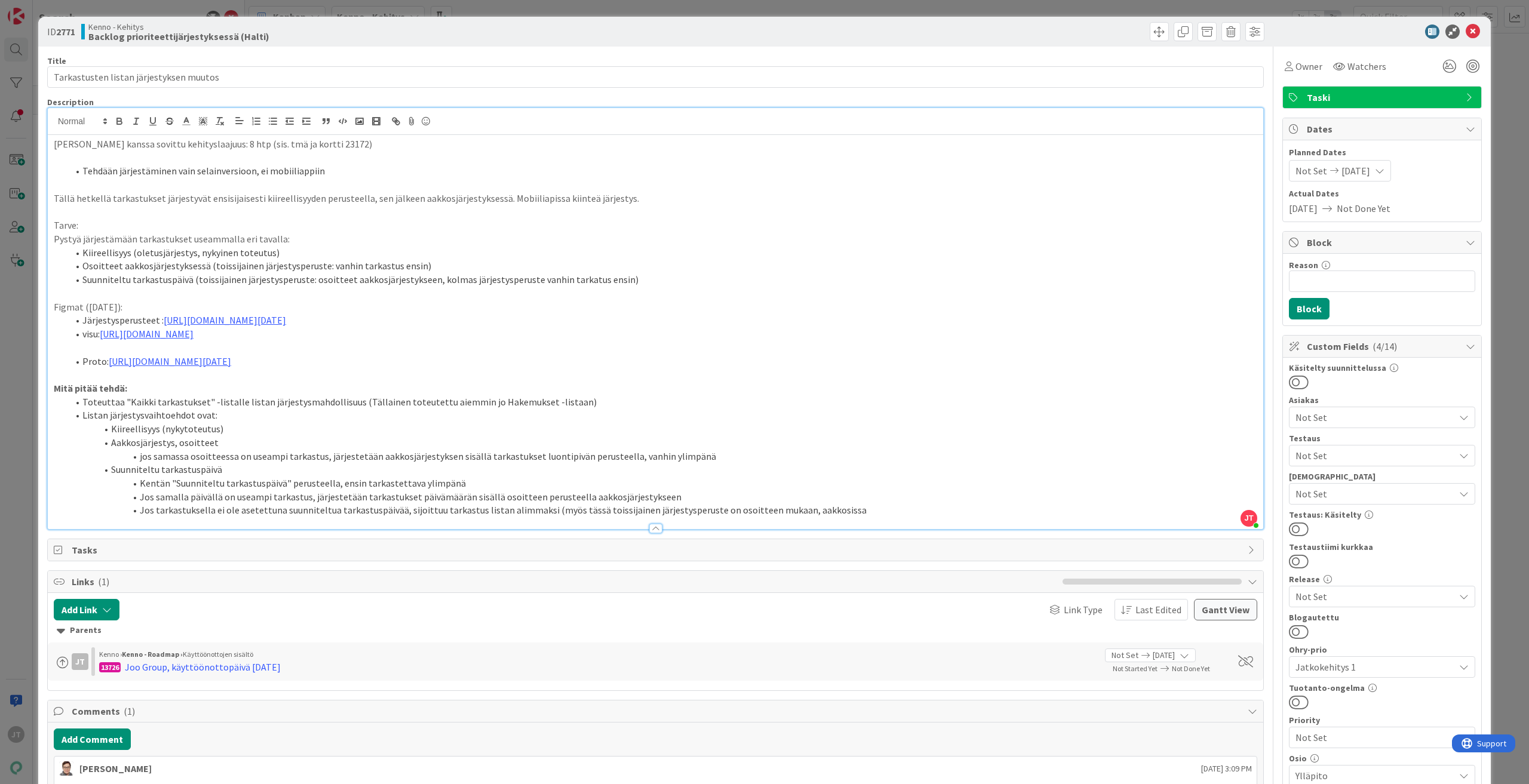
click at [577, 278] on li "Suunniteltu tarkastuspäivä (toissijainen järjestysperuste: osoitteet aakkosjärj…" at bounding box center [662, 279] width 1189 height 14
click at [623, 268] on li "Osoitteet aakkosjärjestyksessä (toissijainen järjestysperuste: vanhin tarkastus…" at bounding box center [662, 265] width 1189 height 14
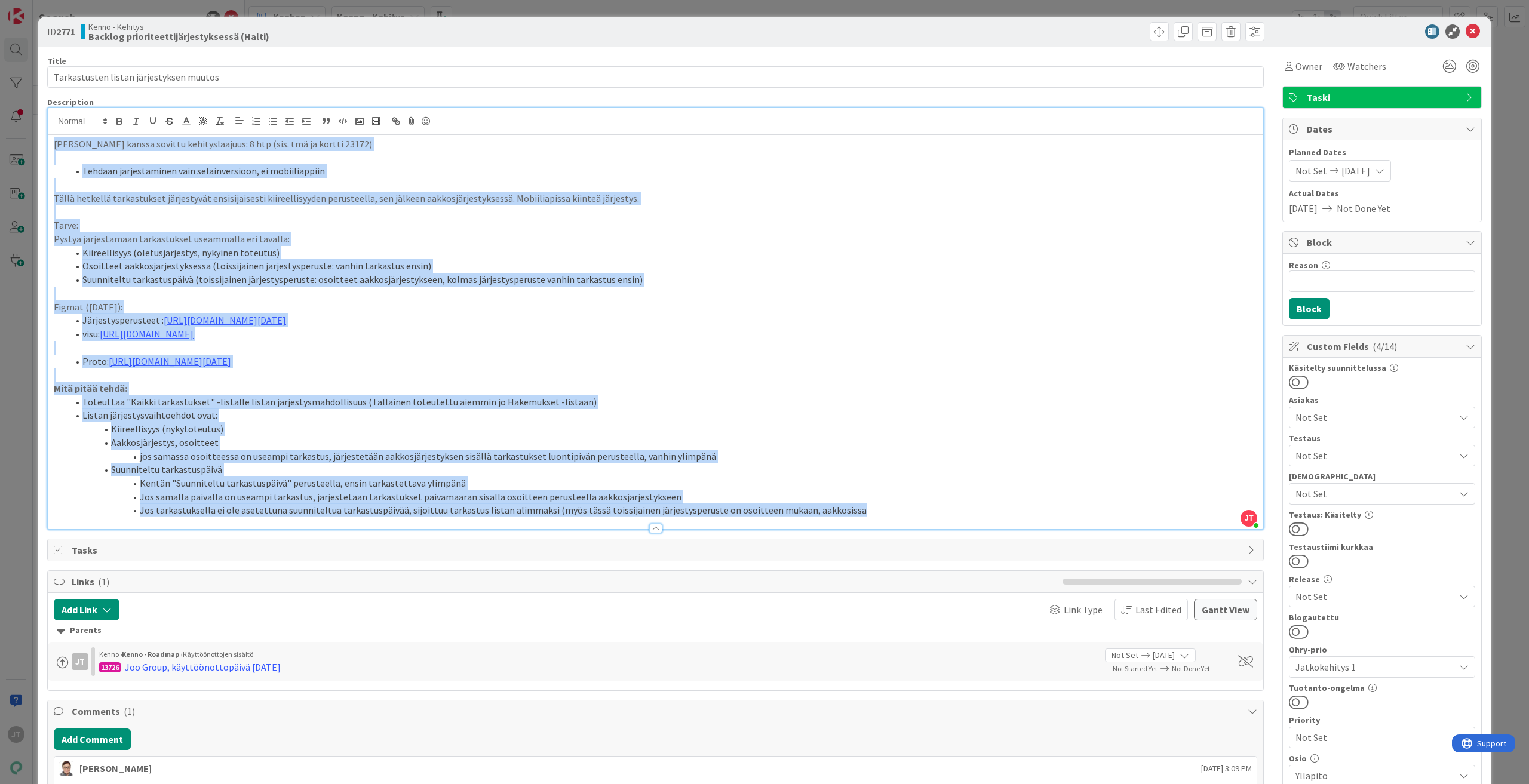
drag, startPoint x: 846, startPoint y: 526, endPoint x: 53, endPoint y: 145, distance: 879.8
click at [53, 145] on div "Joon kanssa sovittu kehityslaajuus: 8 htp (sis. tmä ja kortti 23172) Tehdään jä…" at bounding box center [655, 332] width 1215 height 394
copy div "Joon kanssa sovittu kehityslaajuus: 8 htp (sis. tmä ja kortti 23172) Tehdään jä…"
click at [540, 503] on li "Jos samalla päivällä on useampi tarkastus, järjestetään tarkastukset päivämäärä…" at bounding box center [662, 496] width 1189 height 14
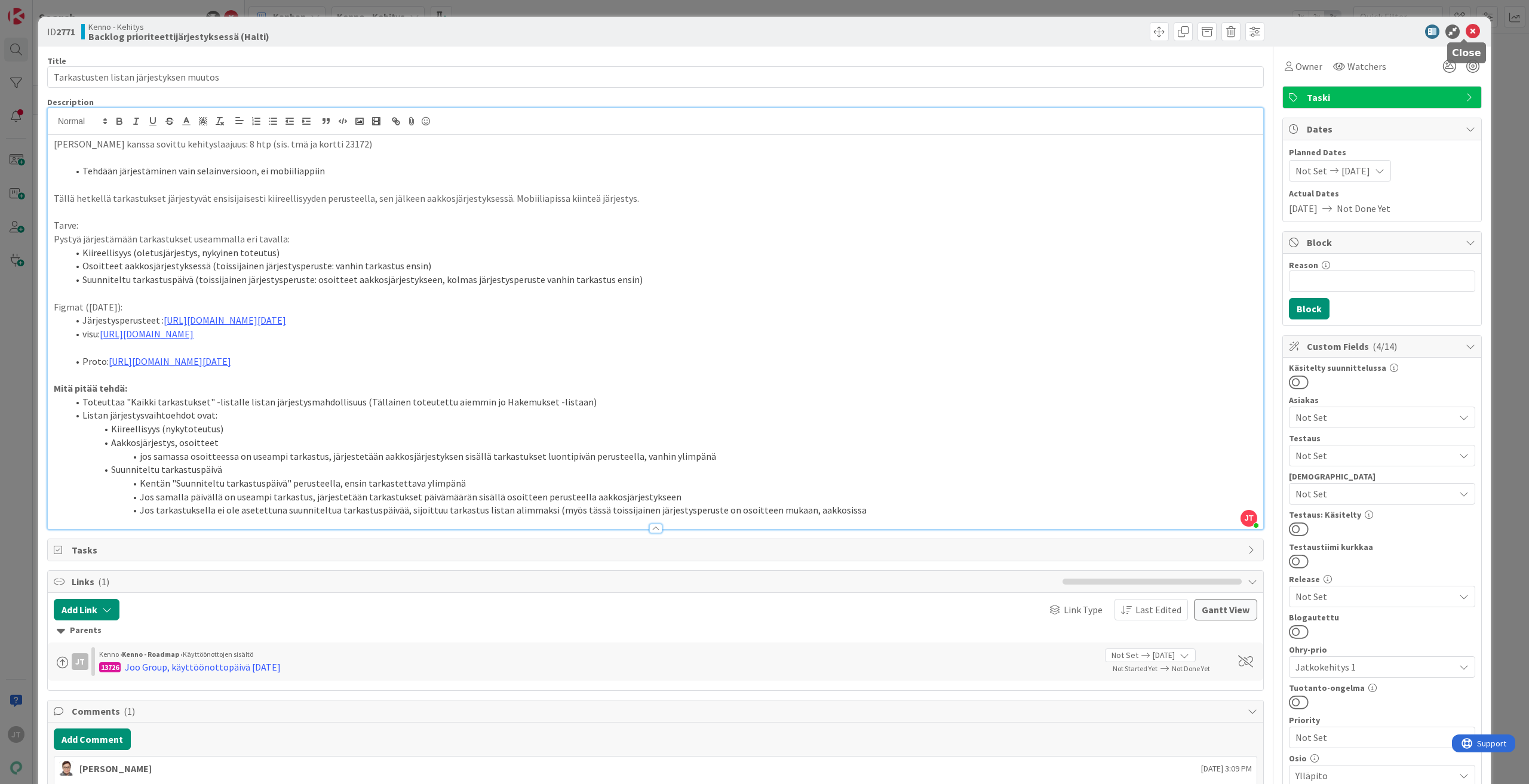
drag, startPoint x: 1463, startPoint y: 26, endPoint x: 1430, endPoint y: 33, distance: 33.7
click at [1466, 26] on icon at bounding box center [1473, 32] width 14 height 14
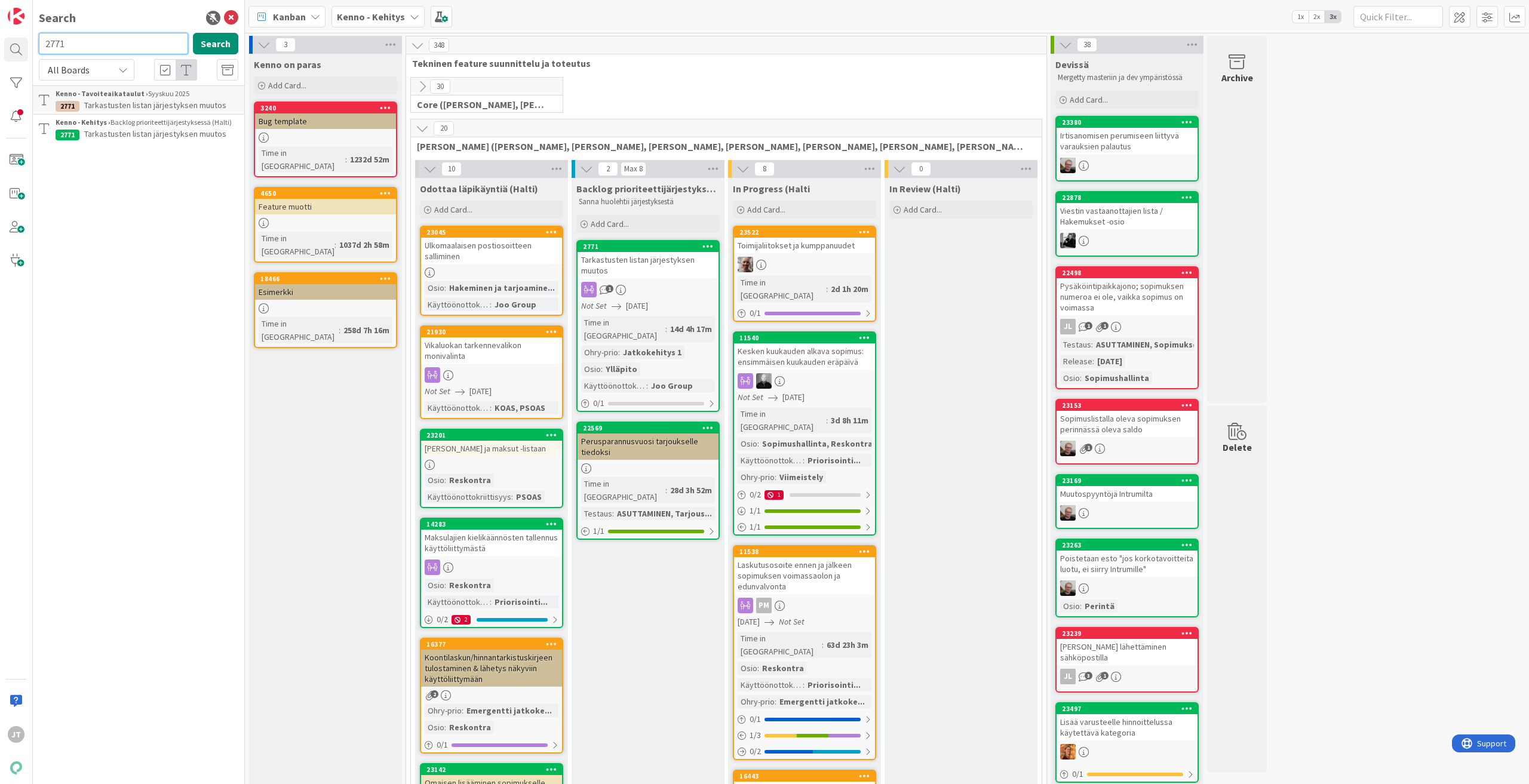
click at [86, 39] on input "2771" at bounding box center [113, 44] width 149 height 22
paste input "3172"
type input "23172"
click at [212, 47] on button "Search" at bounding box center [215, 44] width 45 height 22
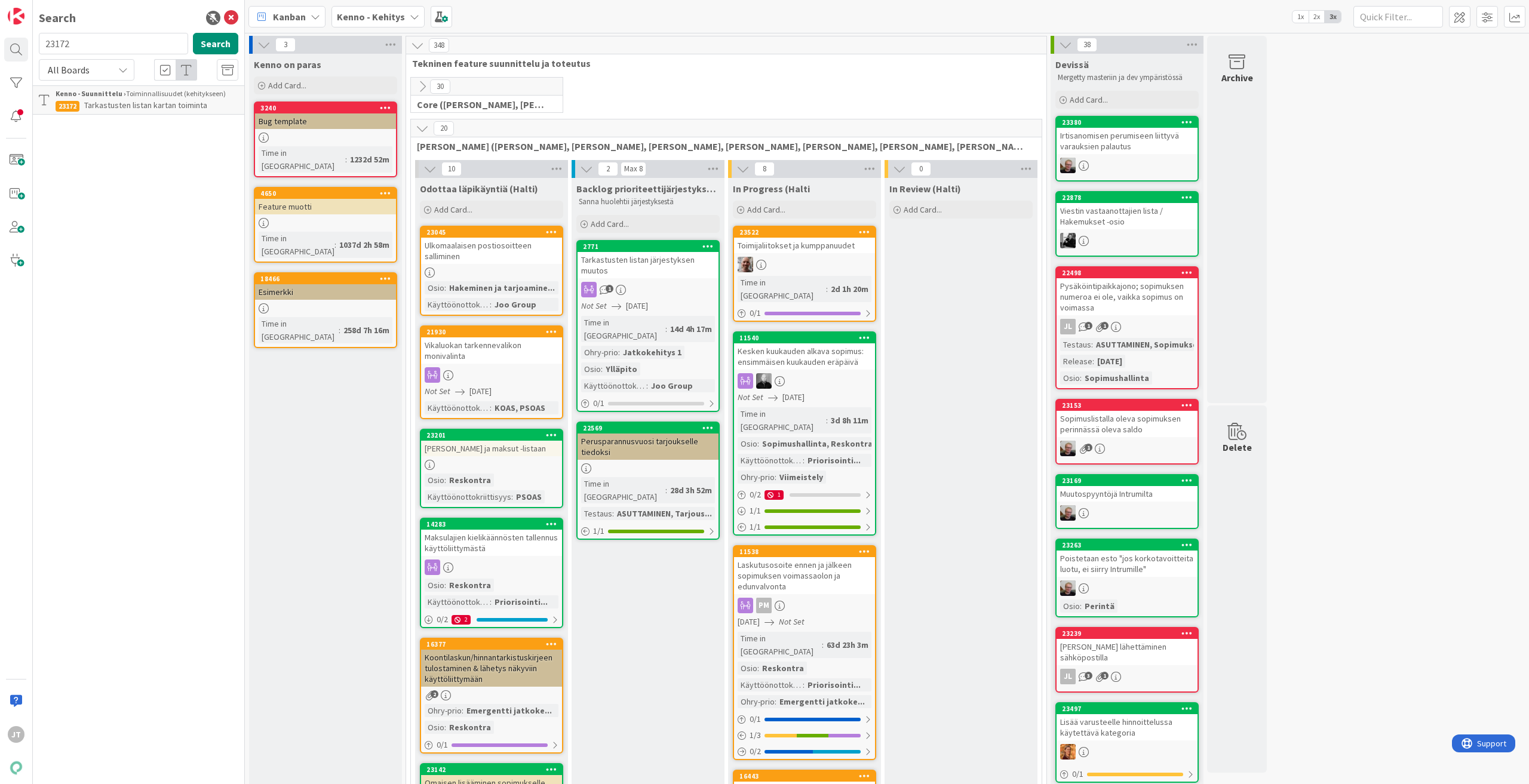
click at [155, 115] on div "Search 23172 Search All Boards Current Board All Boards Kenno - Suunnittelu › T…" at bounding box center [139, 392] width 212 height 784
click at [152, 101] on span "Tarkastusten listan kartan toiminta" at bounding box center [146, 105] width 123 height 11
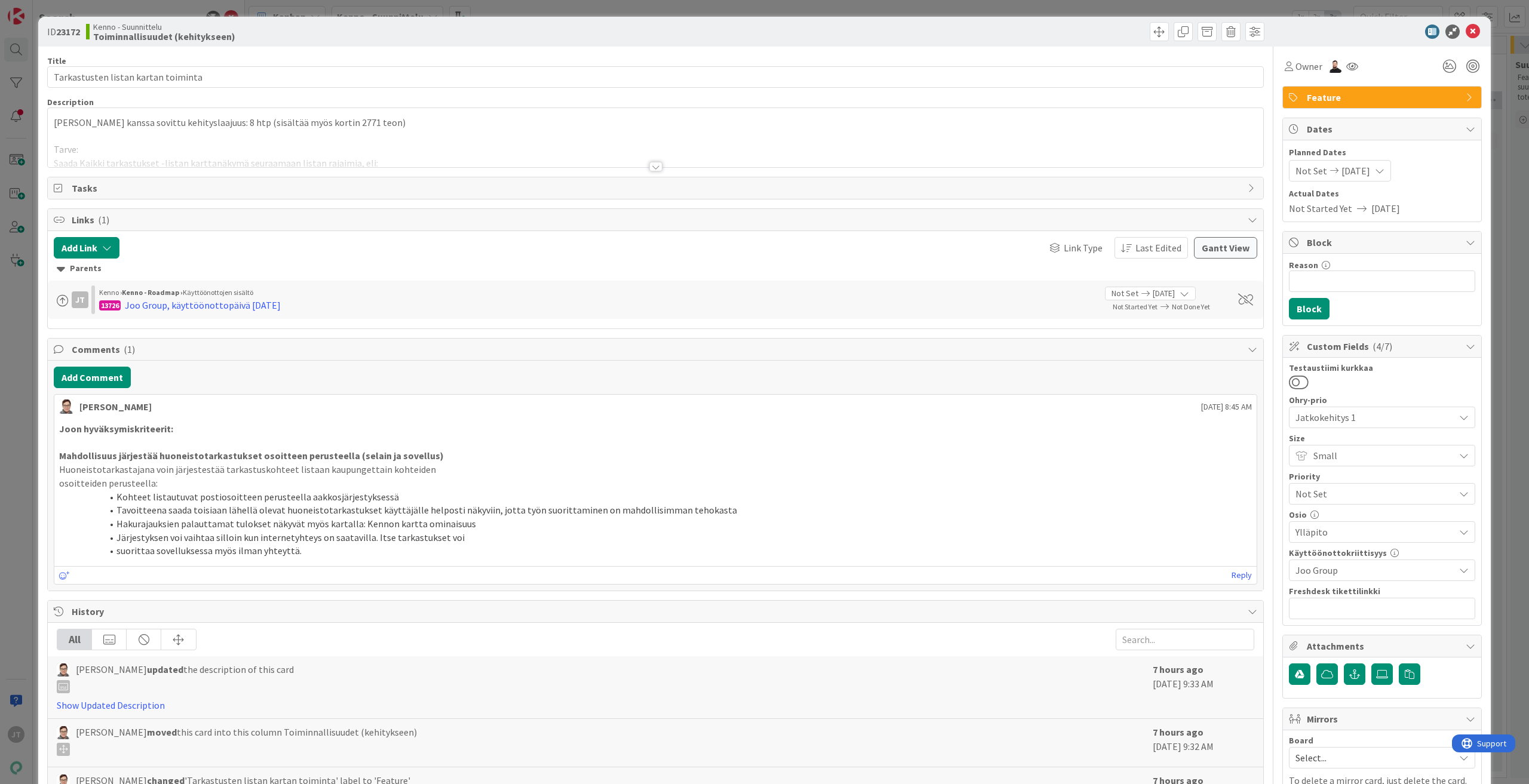
click at [660, 166] on div at bounding box center [655, 152] width 1215 height 30
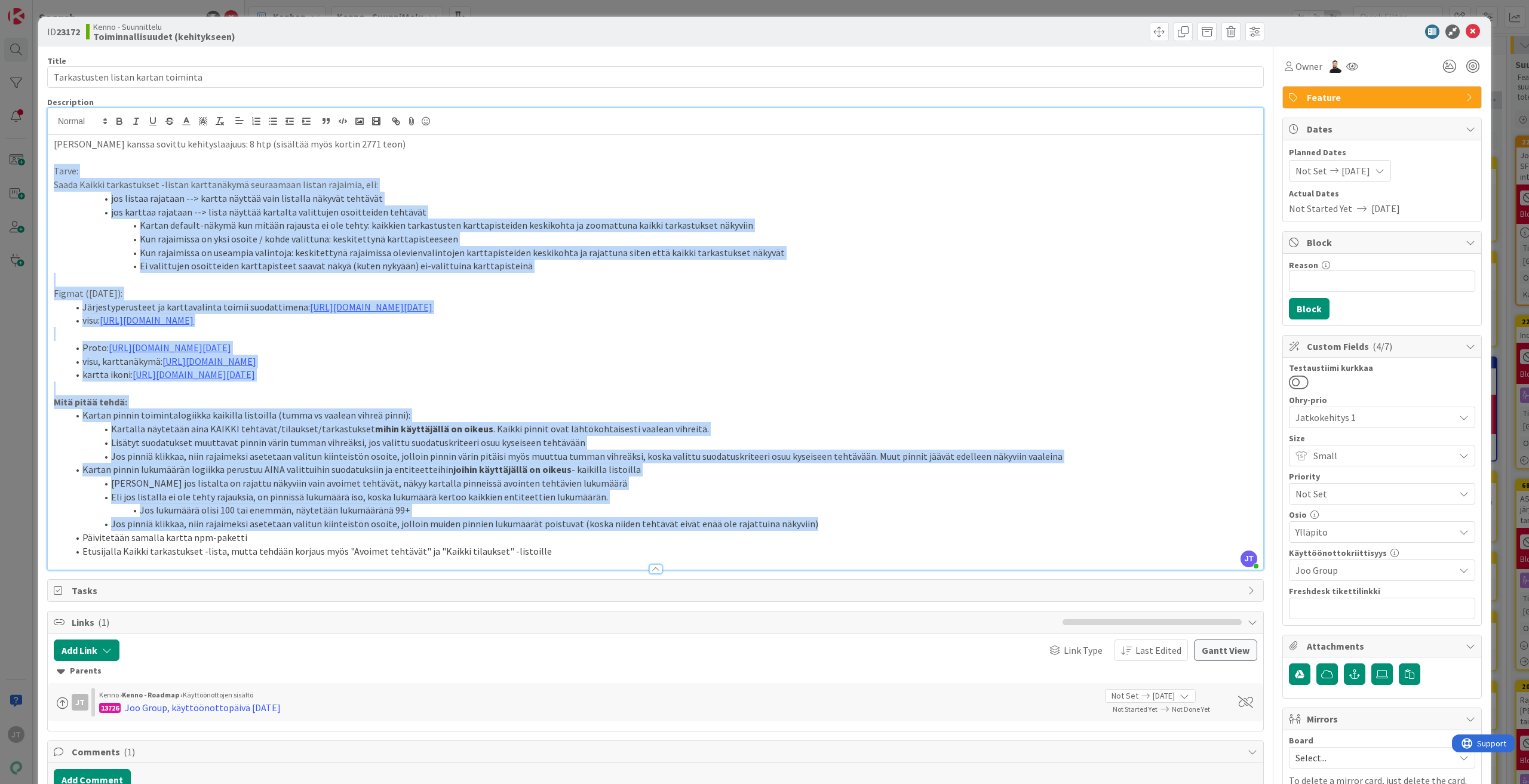
drag, startPoint x: 53, startPoint y: 169, endPoint x: 844, endPoint y: 539, distance: 873.3
click at [844, 539] on div "Joon kanssa sovittu kehityslaajuus: 8 htp (sisältää myös kortin 2771 teon) Tarv…" at bounding box center [655, 352] width 1215 height 434
copy div "Tarve: Saada Kaikki tarkastukset -listan karttanäkymä seuraamaan listan rajaimi…"
click at [255, 380] on link "https://www.figma.com/design/SChXk3dvmNY5mOiYiaM64H/Pandia-Colors?node-id=1701-…" at bounding box center [194, 374] width 123 height 12
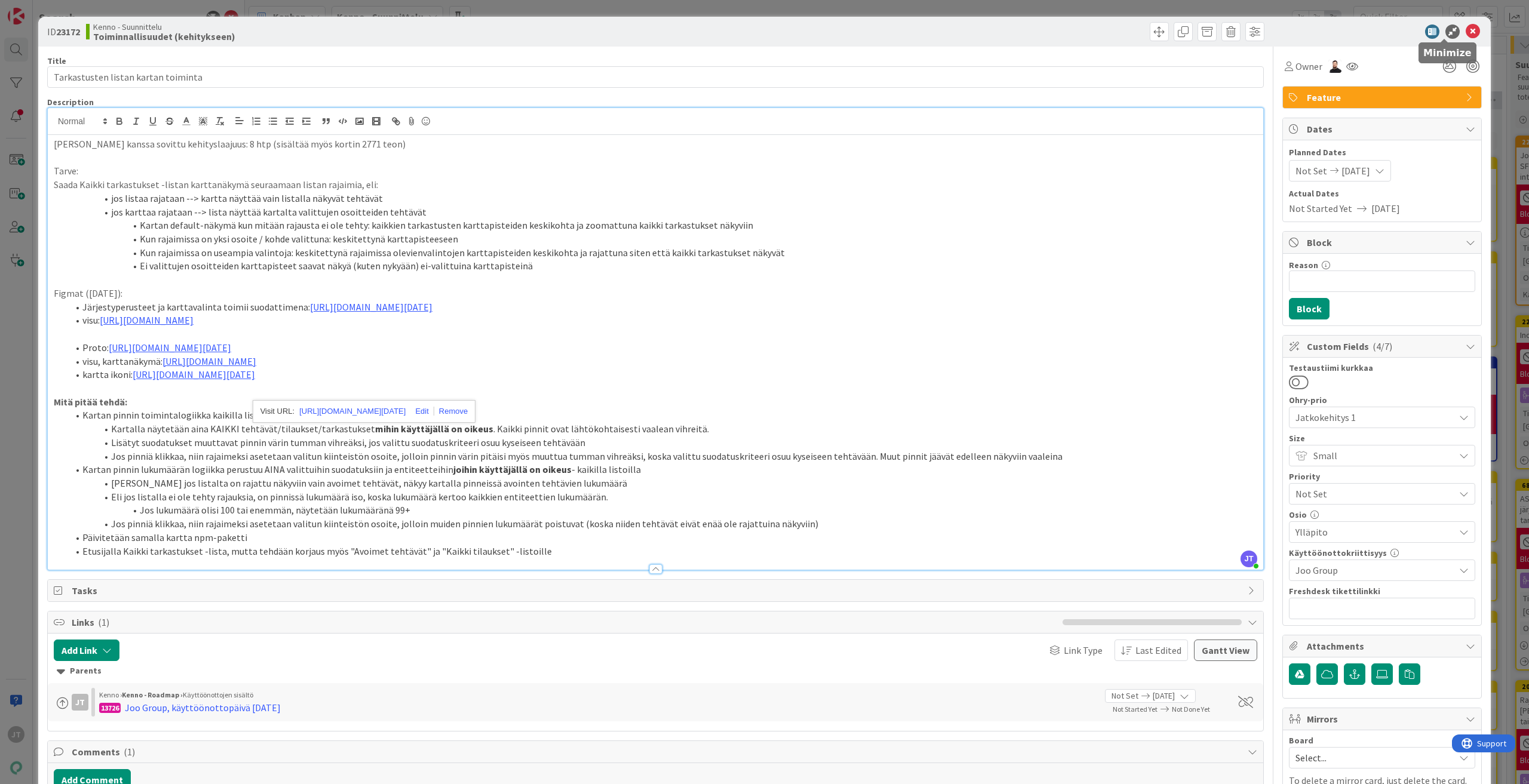
click at [1466, 29] on icon at bounding box center [1473, 32] width 14 height 14
